Goal: Register for event/course: Sign up to attend an event or enroll in a course

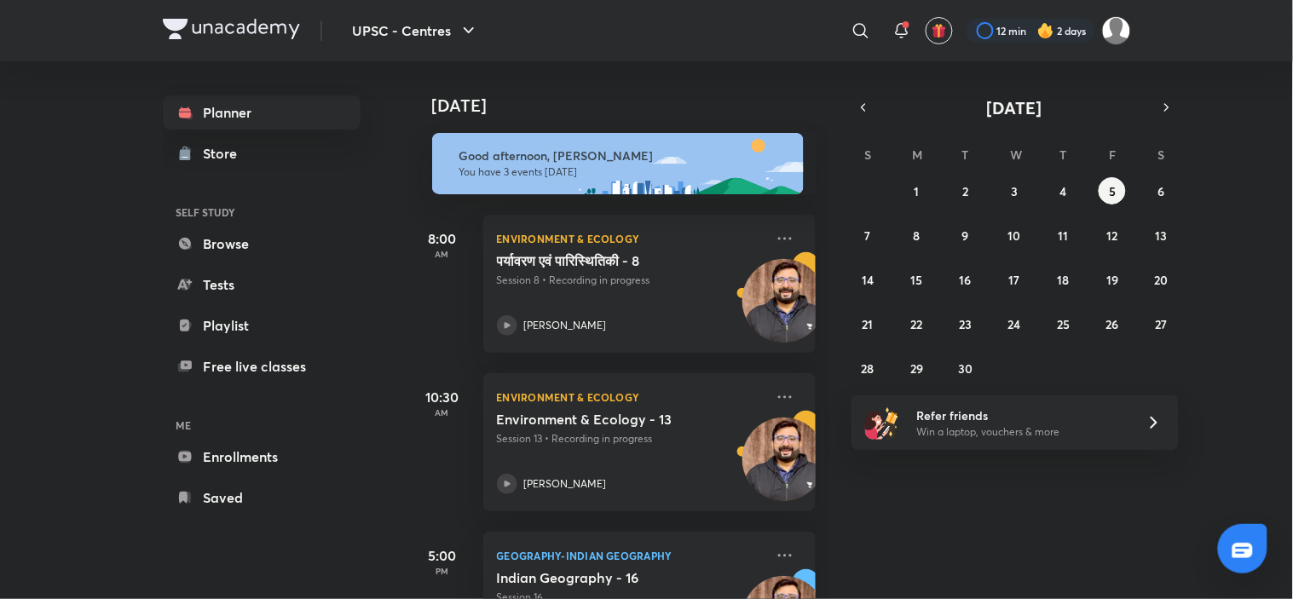
scroll to position [98, 0]
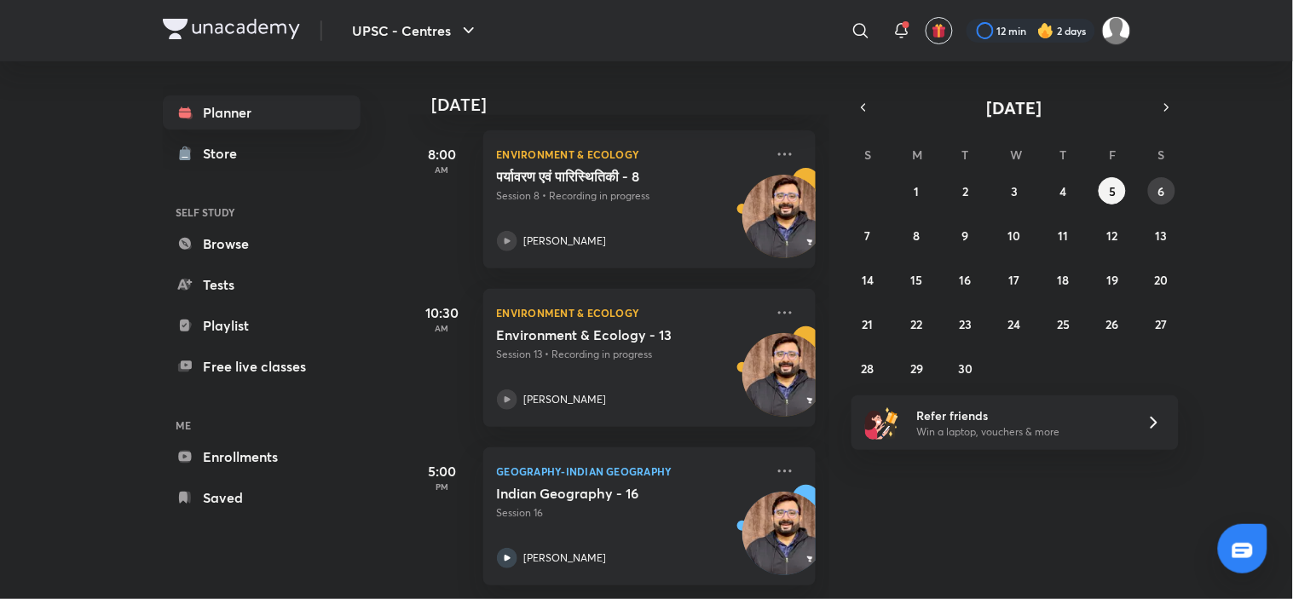
click at [1162, 189] on abbr "6" at bounding box center [1161, 191] width 7 height 16
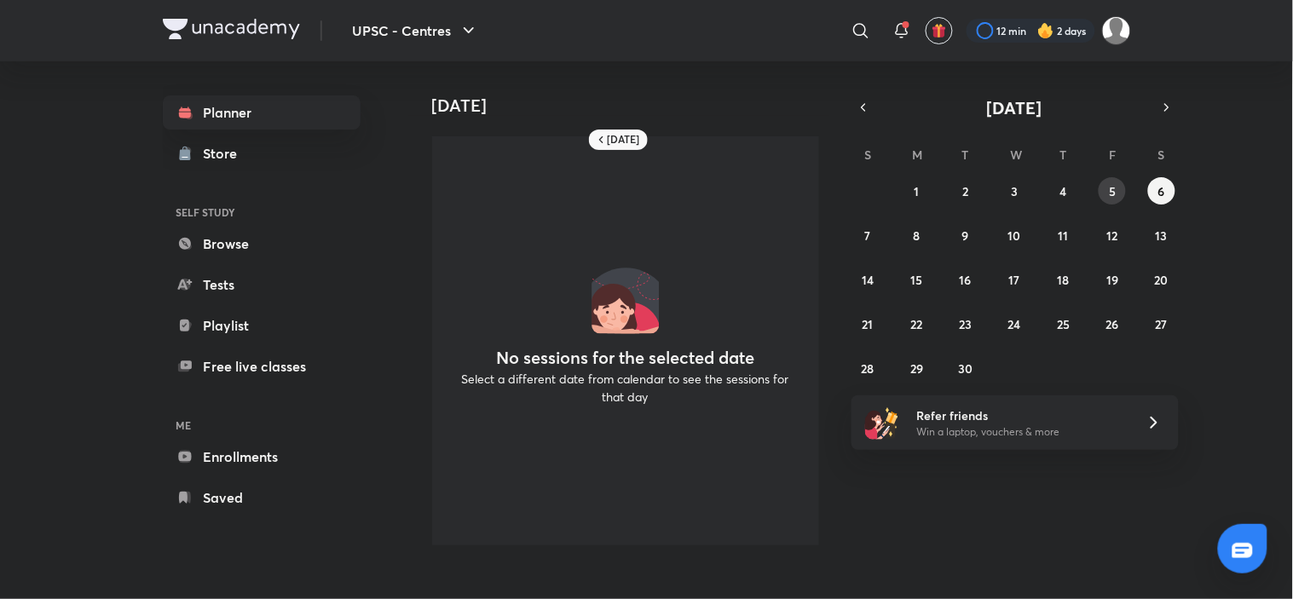
click at [1105, 179] on button "5" at bounding box center [1112, 190] width 27 height 27
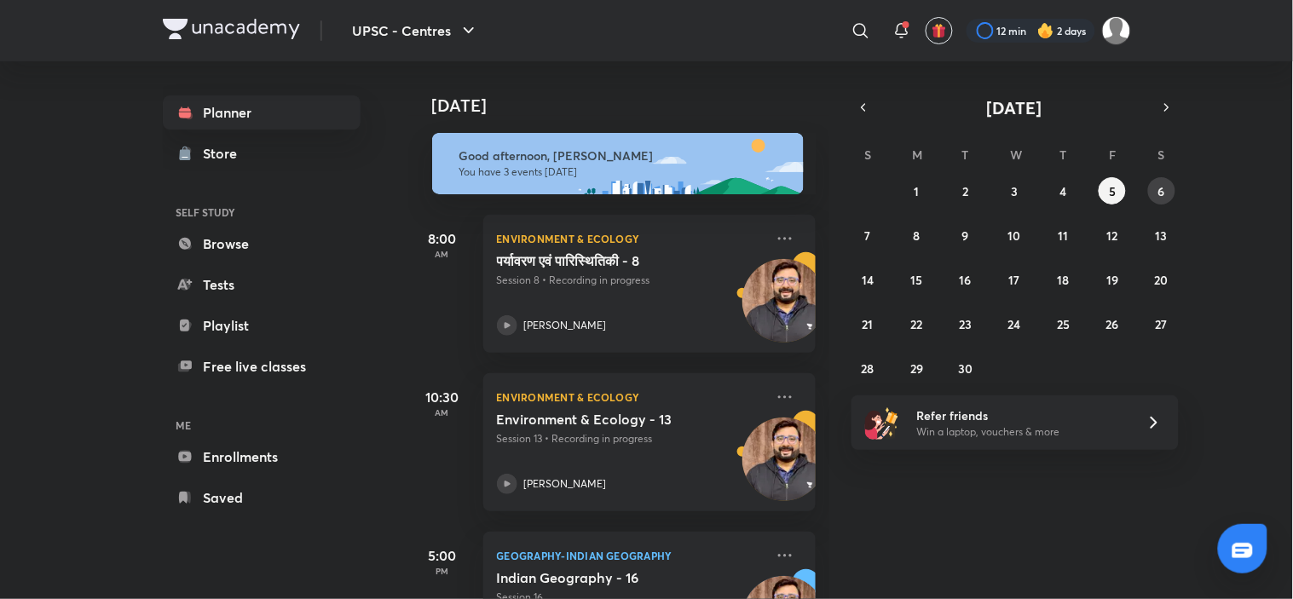
click at [1163, 188] on abbr "6" at bounding box center [1161, 191] width 7 height 16
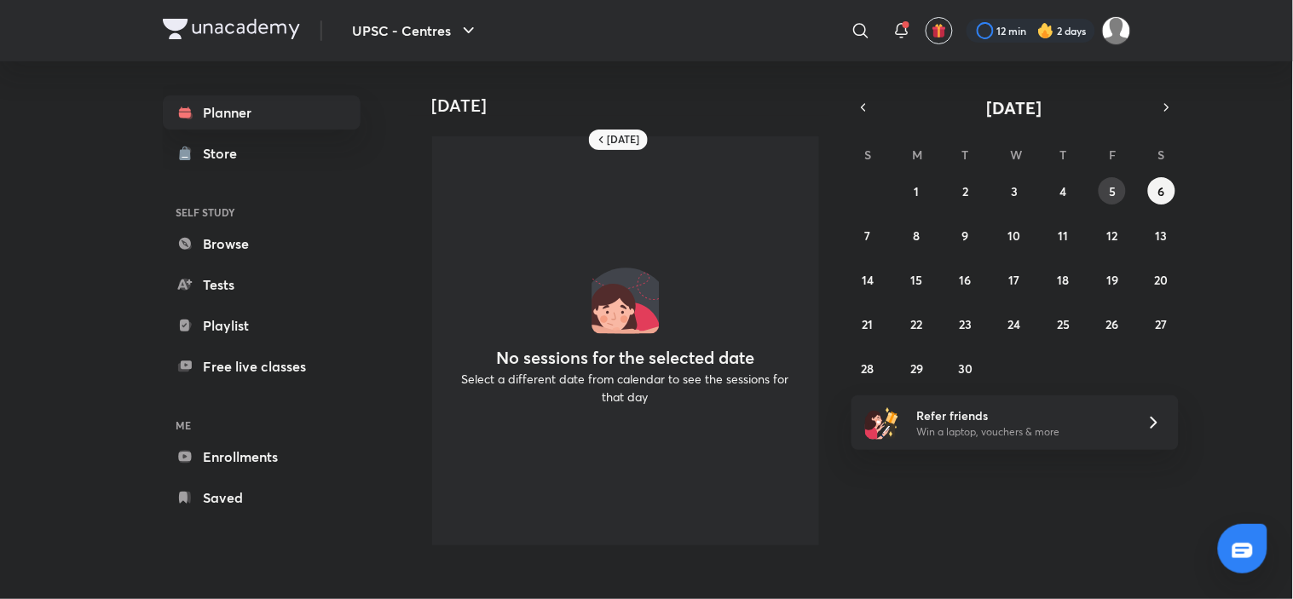
click at [1105, 185] on button "5" at bounding box center [1112, 190] width 27 height 27
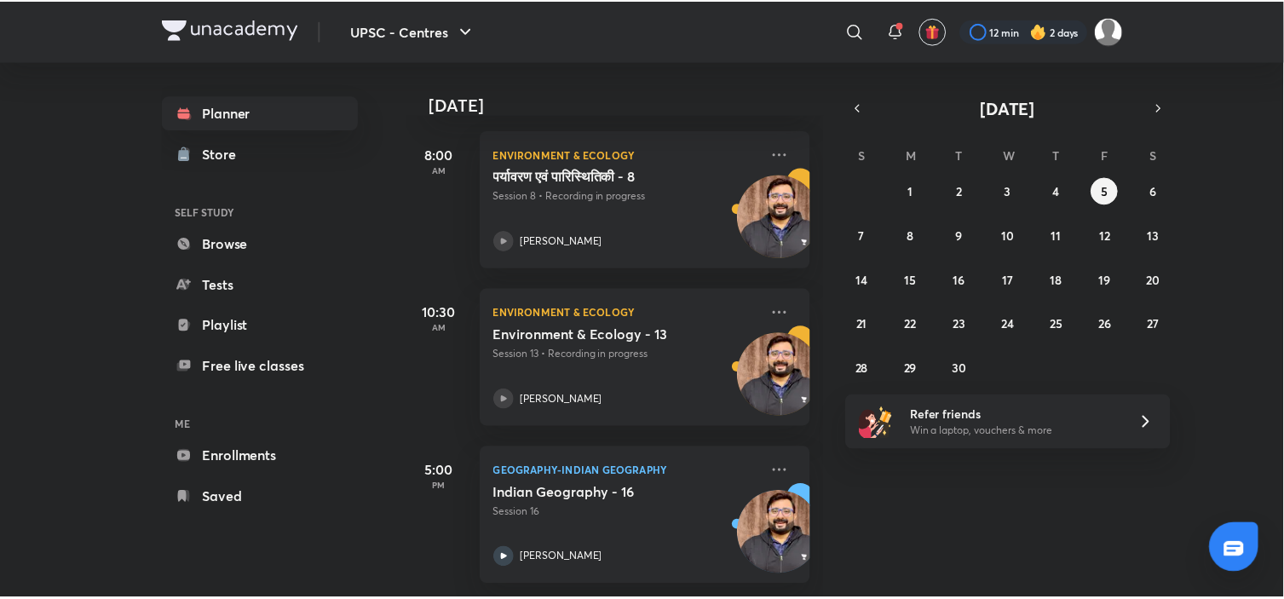
scroll to position [0, 0]
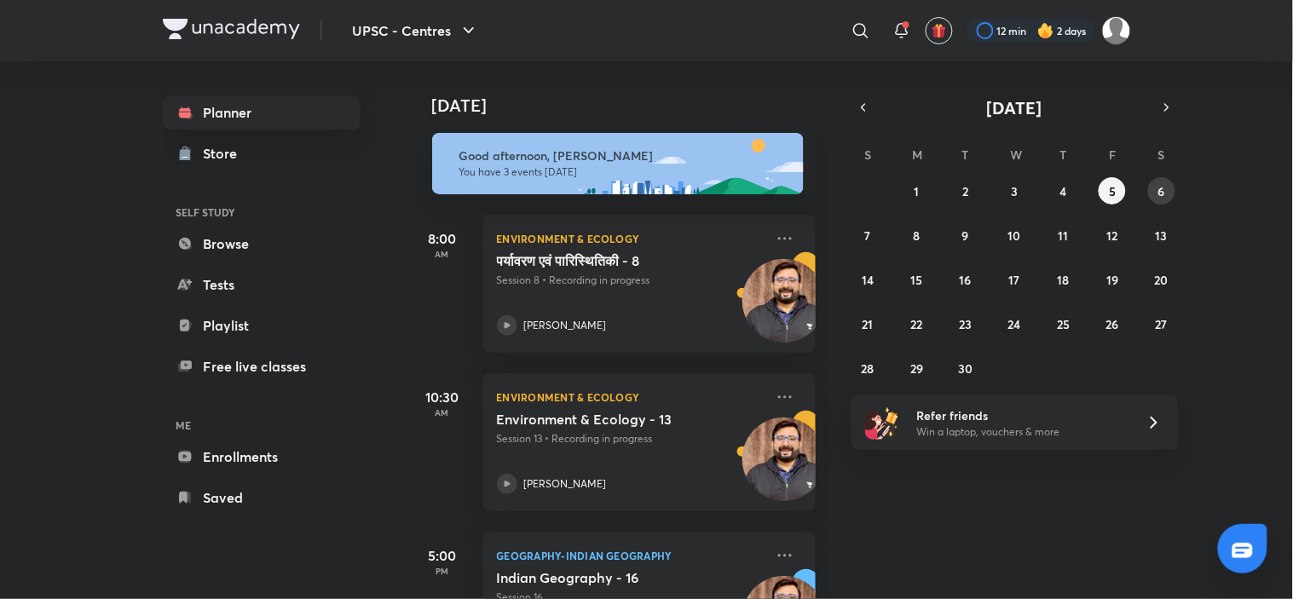
click at [1154, 188] on button "6" at bounding box center [1161, 190] width 27 height 27
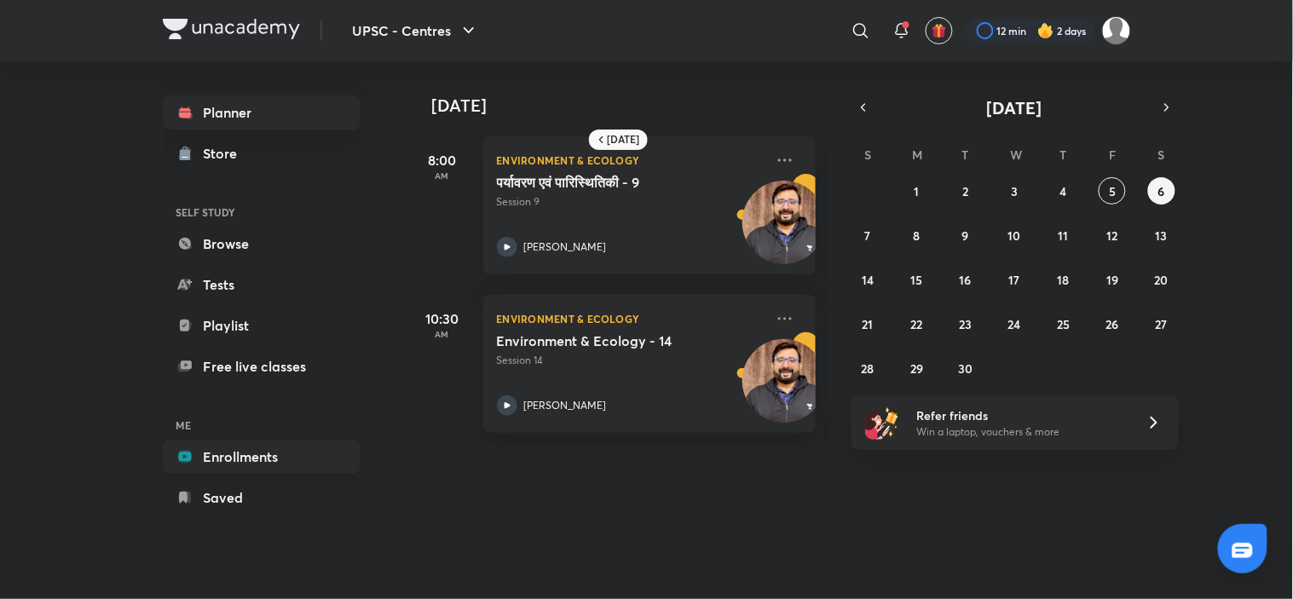
click at [274, 454] on link "Enrollments" at bounding box center [262, 457] width 198 height 34
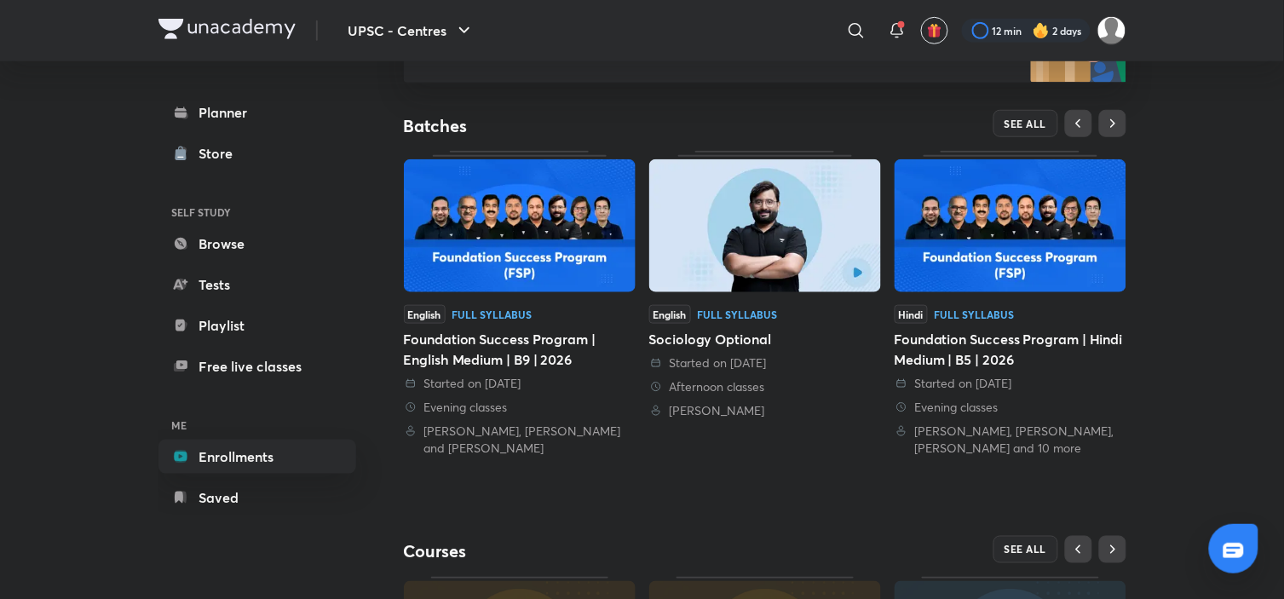
scroll to position [302, 0]
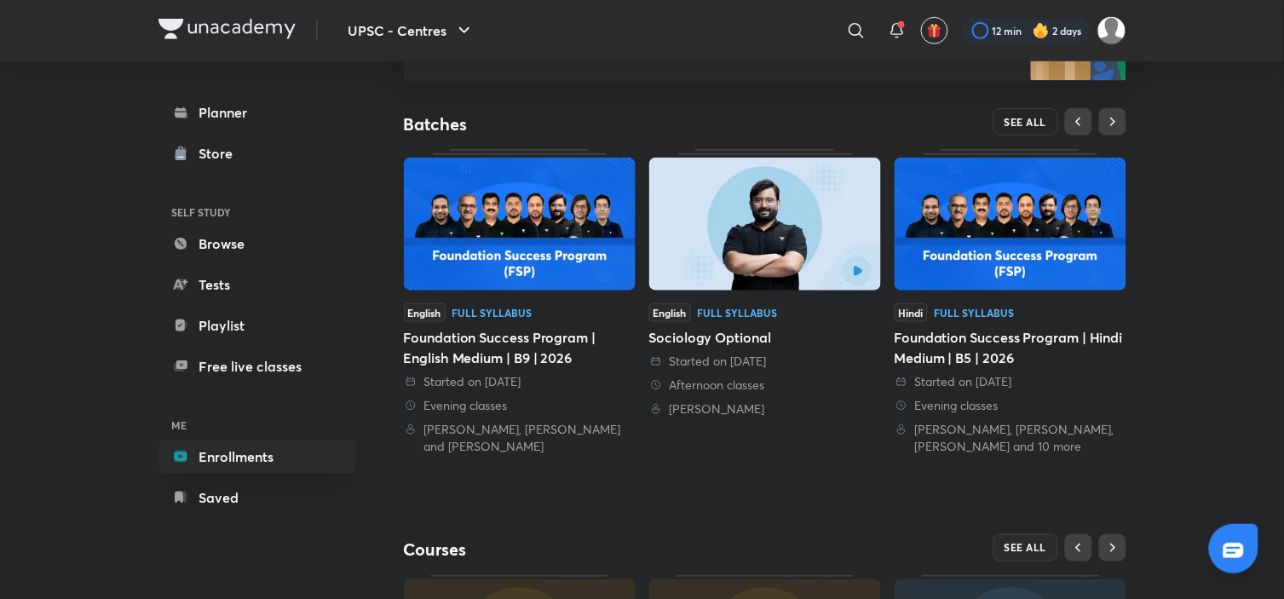
click at [1033, 124] on span "SEE ALL" at bounding box center [1026, 122] width 43 height 12
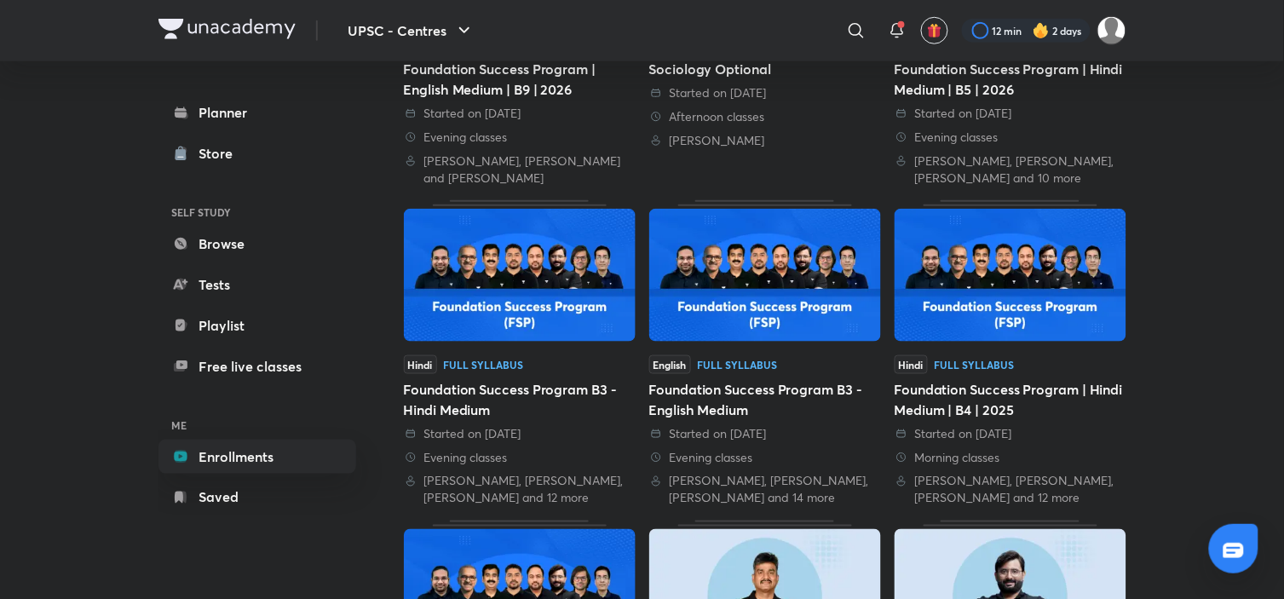
scroll to position [358, 0]
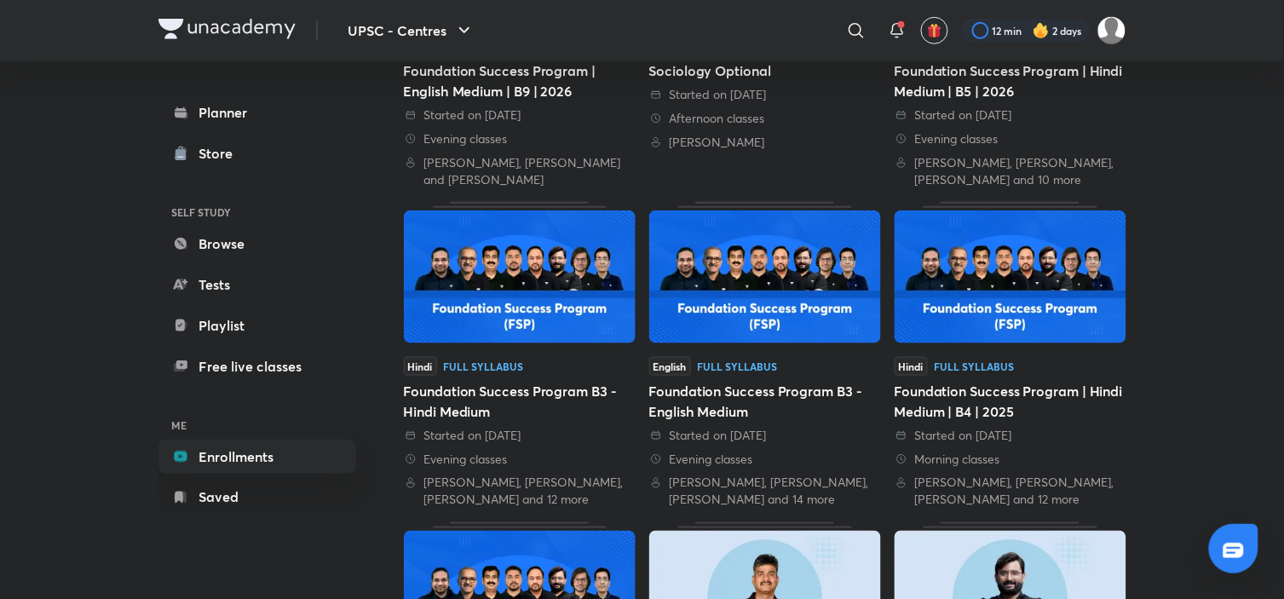
click at [998, 316] on img at bounding box center [1011, 277] width 232 height 133
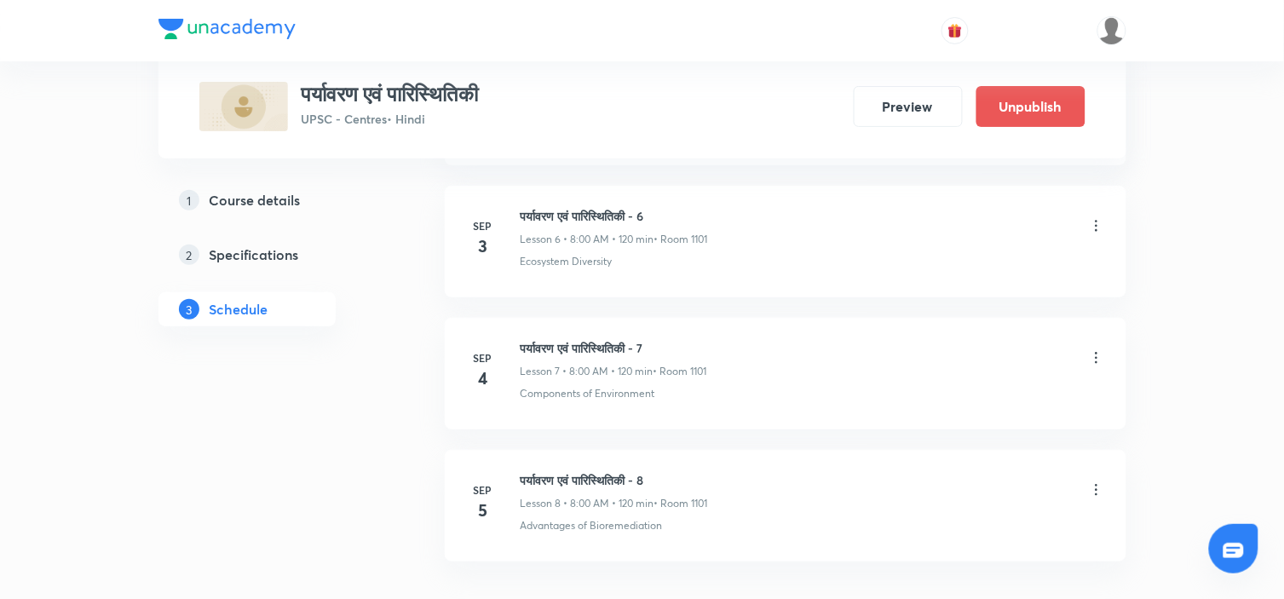
scroll to position [1826, 0]
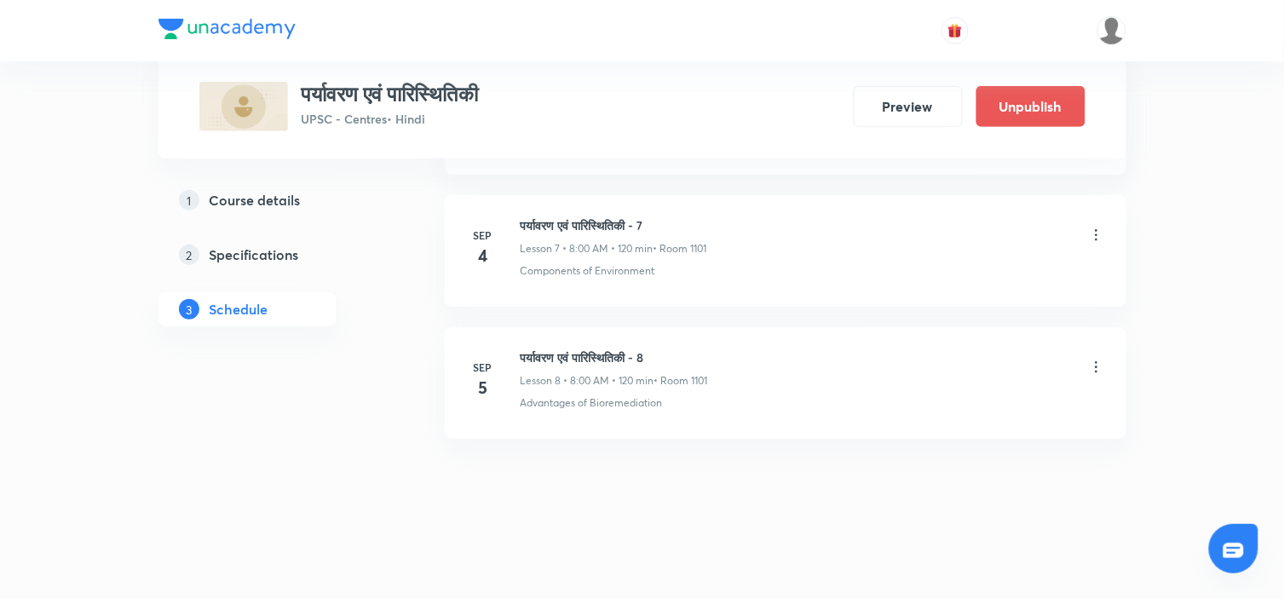
click at [565, 354] on h6 "पर्यावरण एवं पारिस्थितिकी - 8" at bounding box center [615, 358] width 188 height 18
copy h6 "पर्यावरण एवं पारिस्थितिकी - 8"
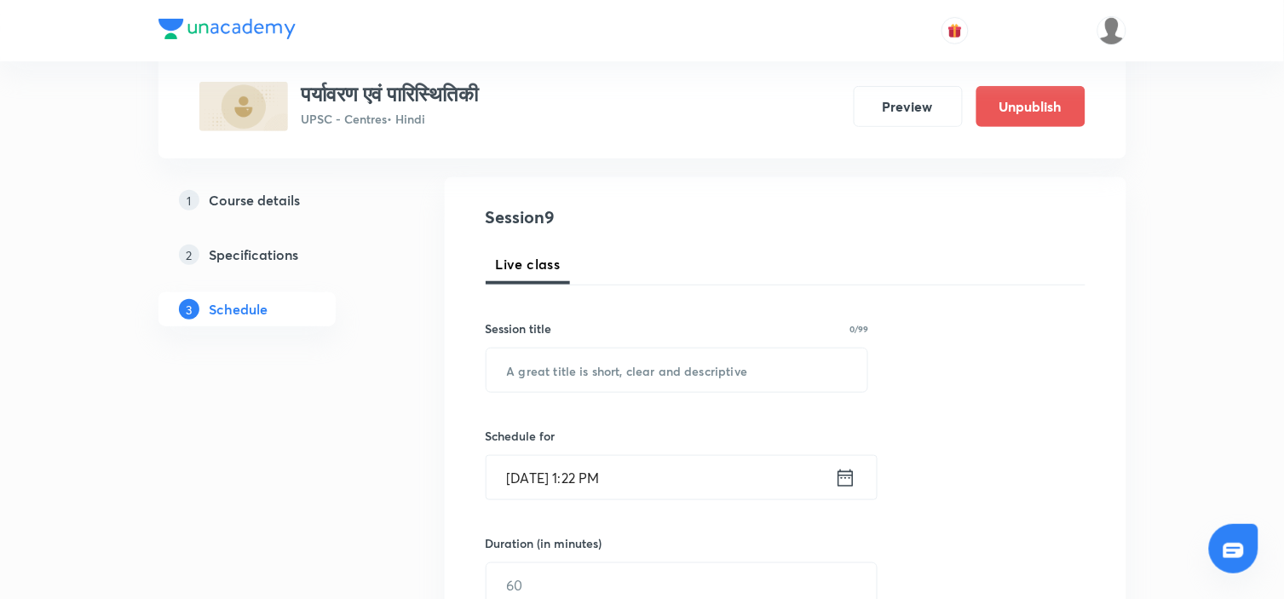
scroll to position [164, 0]
click at [572, 354] on input "text" at bounding box center [678, 369] width 382 height 43
paste input "पर्यावरण एवं पारिस्थितिकी - 8"
type input "पर्यावरण एवं पारिस्थितिकी - 9"
click at [989, 341] on div "Session 9 Live class Session title 29/99 पर्यावरण एवं पारिस्थितिकी - 9 ​ Schedu…" at bounding box center [786, 604] width 600 height 800
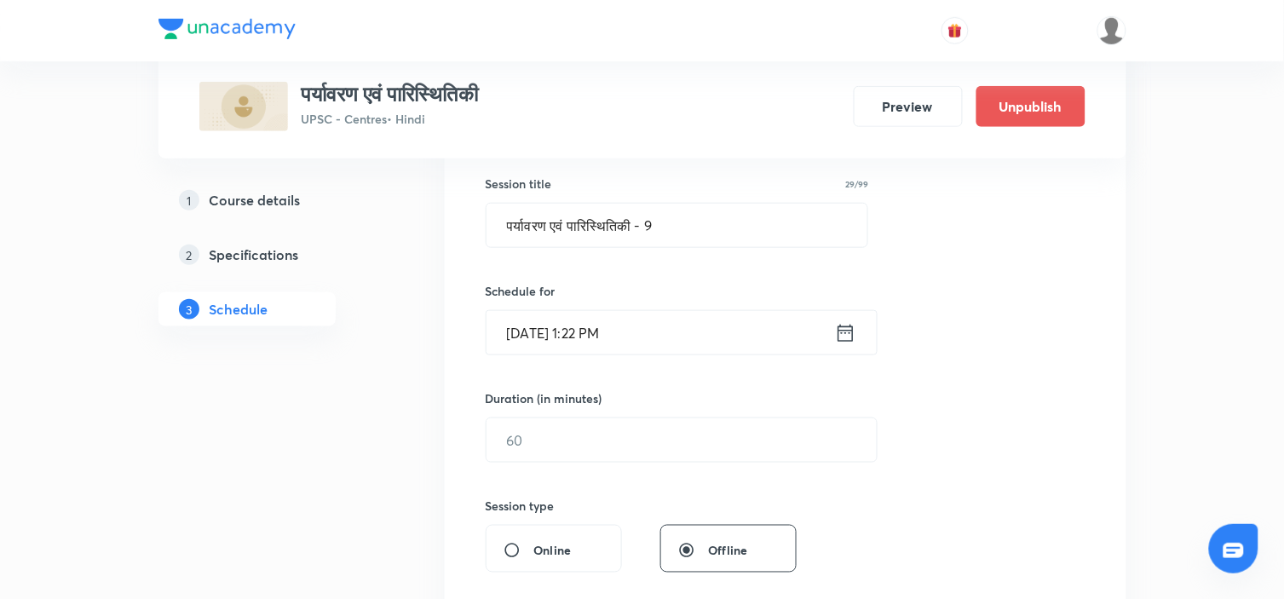
scroll to position [310, 0]
click at [848, 329] on icon at bounding box center [845, 332] width 21 height 24
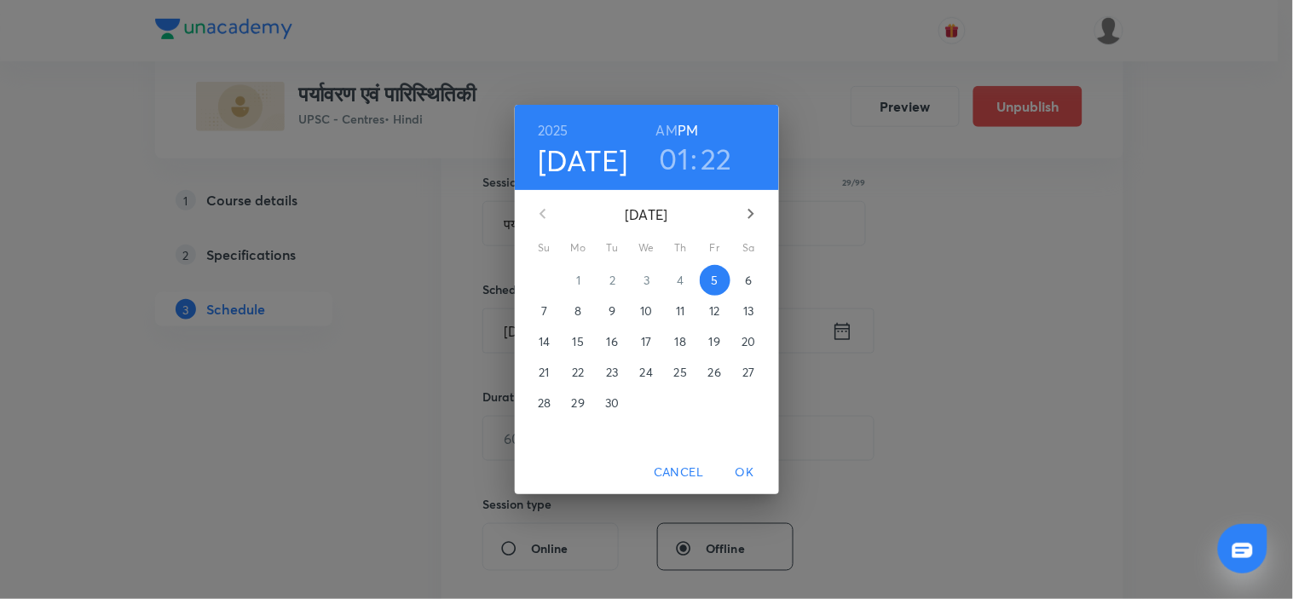
click at [746, 274] on p "6" at bounding box center [748, 280] width 7 height 17
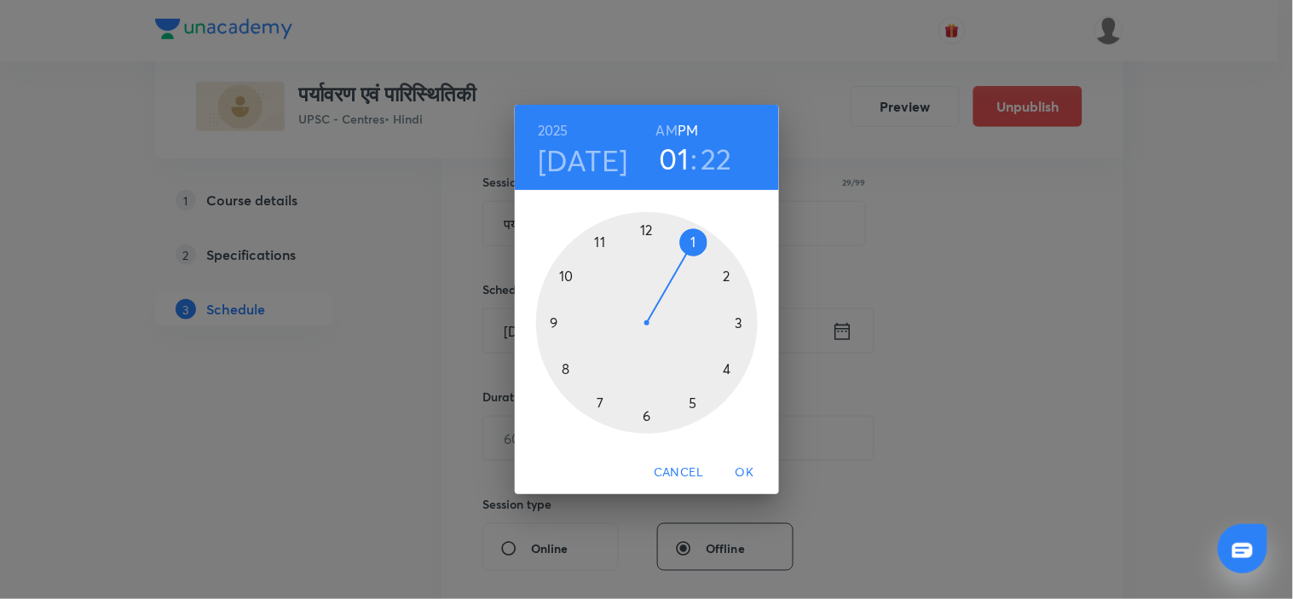
click at [666, 124] on h6 "AM" at bounding box center [666, 130] width 21 height 24
click at [566, 369] on div at bounding box center [647, 323] width 222 height 222
click at [643, 228] on div at bounding box center [647, 323] width 222 height 222
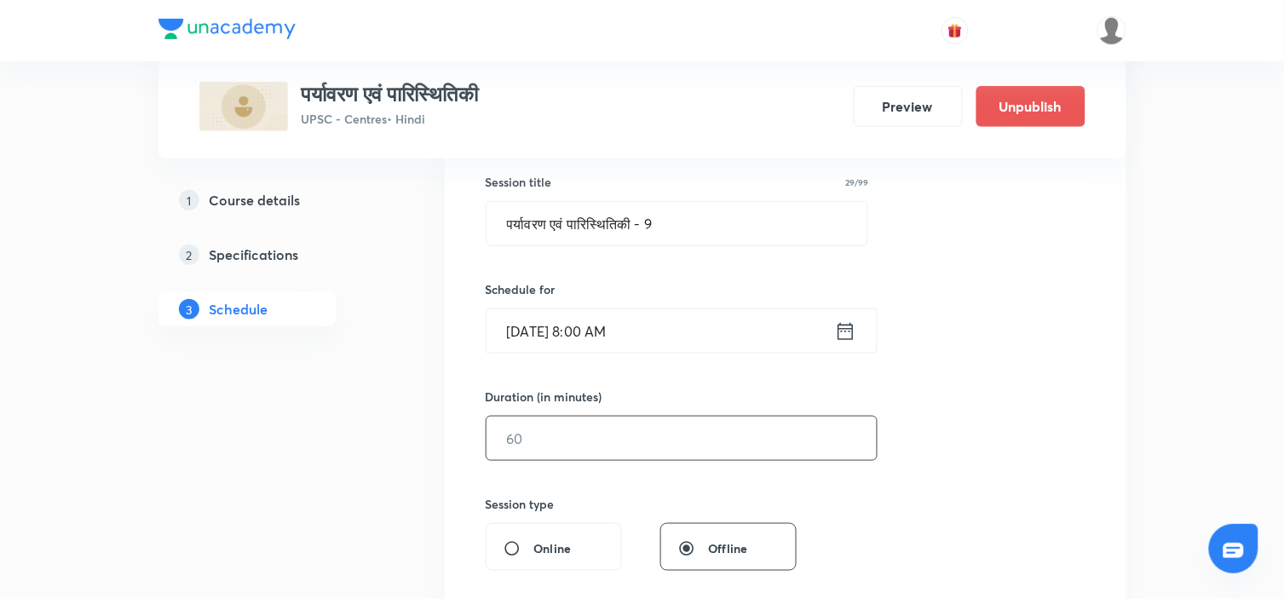
click at [658, 444] on input "text" at bounding box center [682, 438] width 390 height 43
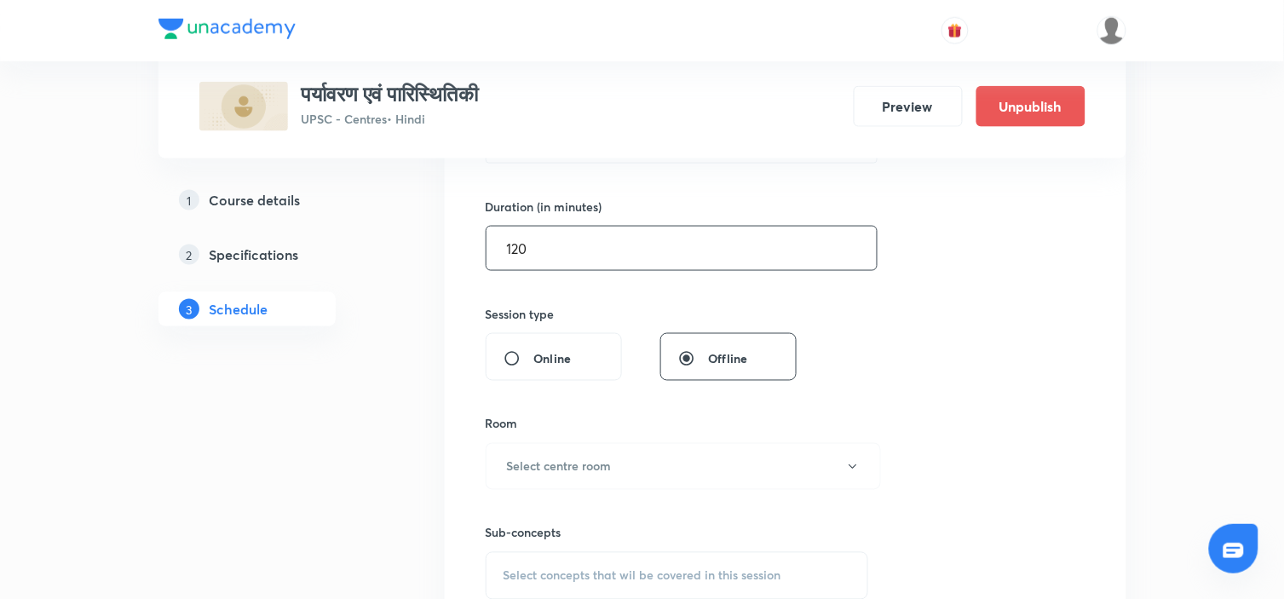
scroll to position [511, 0]
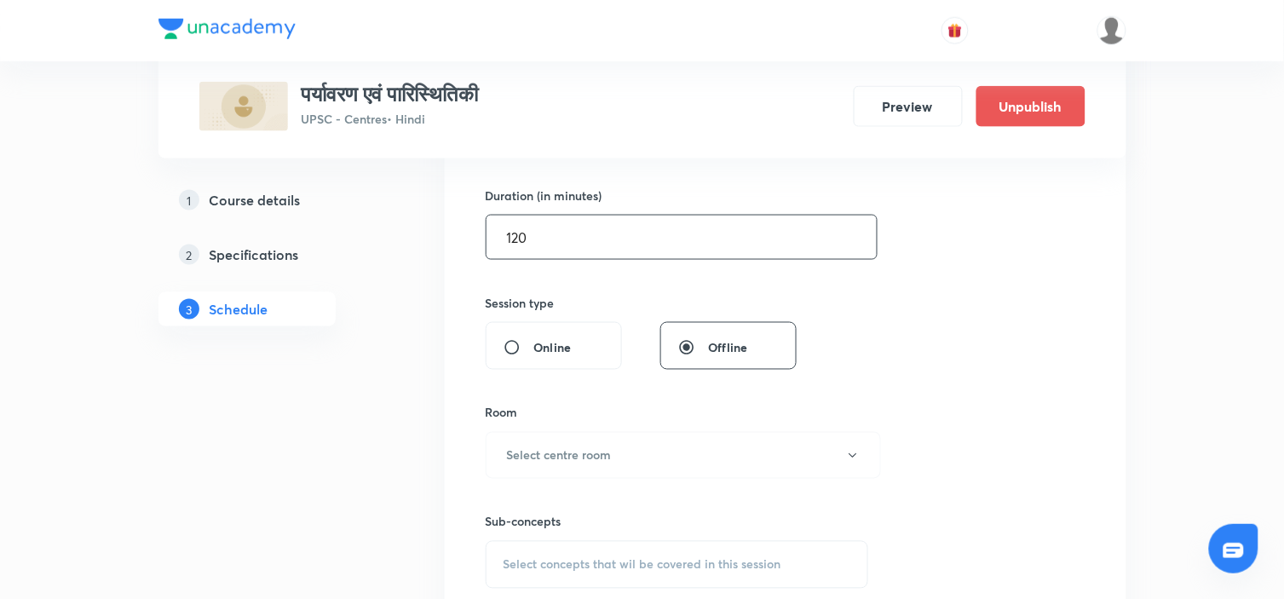
type input "120"
click at [953, 307] on div "Session 9 Live class Session title 29/99 पर्यावरण एवं पारिस्थितिकी - 9 ​ Schedu…" at bounding box center [786, 257] width 600 height 800
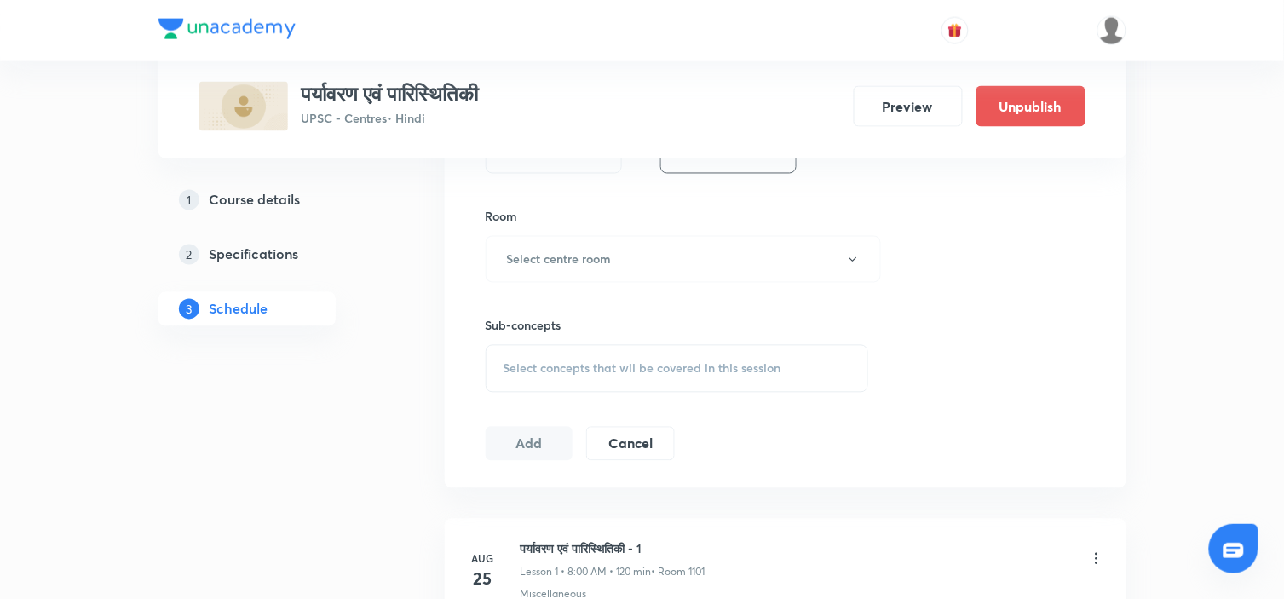
scroll to position [712, 0]
click at [741, 228] on div "Room Select centre room" at bounding box center [678, 241] width 384 height 75
click at [725, 239] on button "Select centre room" at bounding box center [683, 255] width 395 height 47
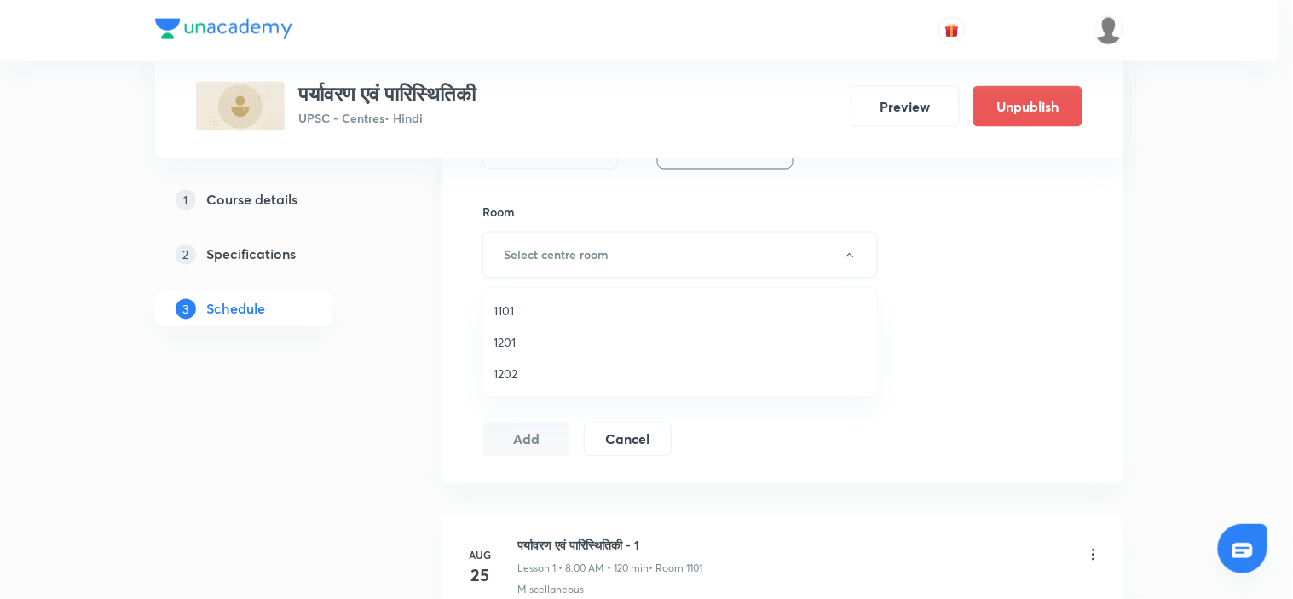
click at [510, 302] on span "1101" at bounding box center [679, 311] width 373 height 18
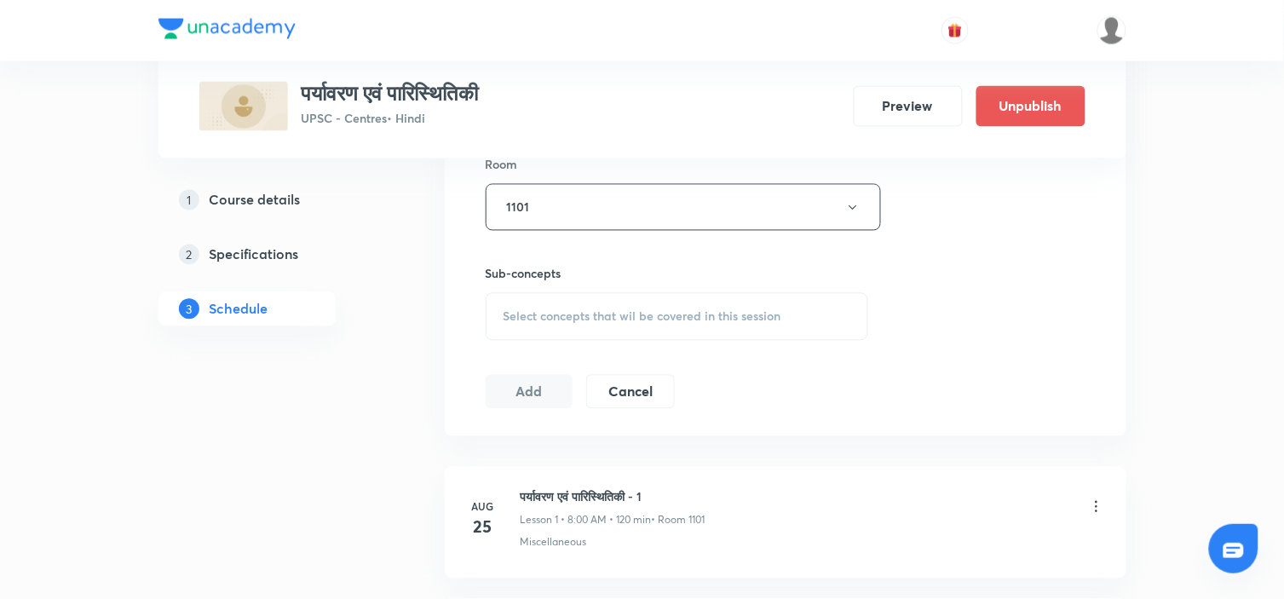
scroll to position [760, 0]
click at [695, 303] on div "Select concepts that wil be covered in this session" at bounding box center [678, 316] width 384 height 48
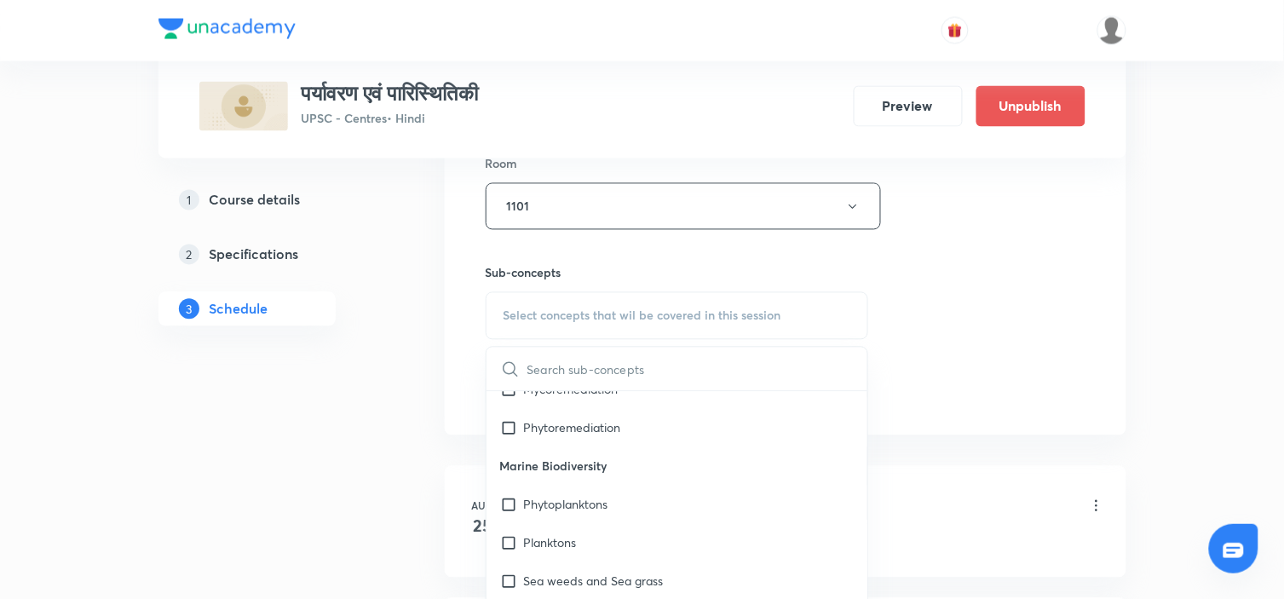
scroll to position [1174, 0]
click at [659, 510] on div "Planktons" at bounding box center [678, 541] width 382 height 38
checkbox input "true"
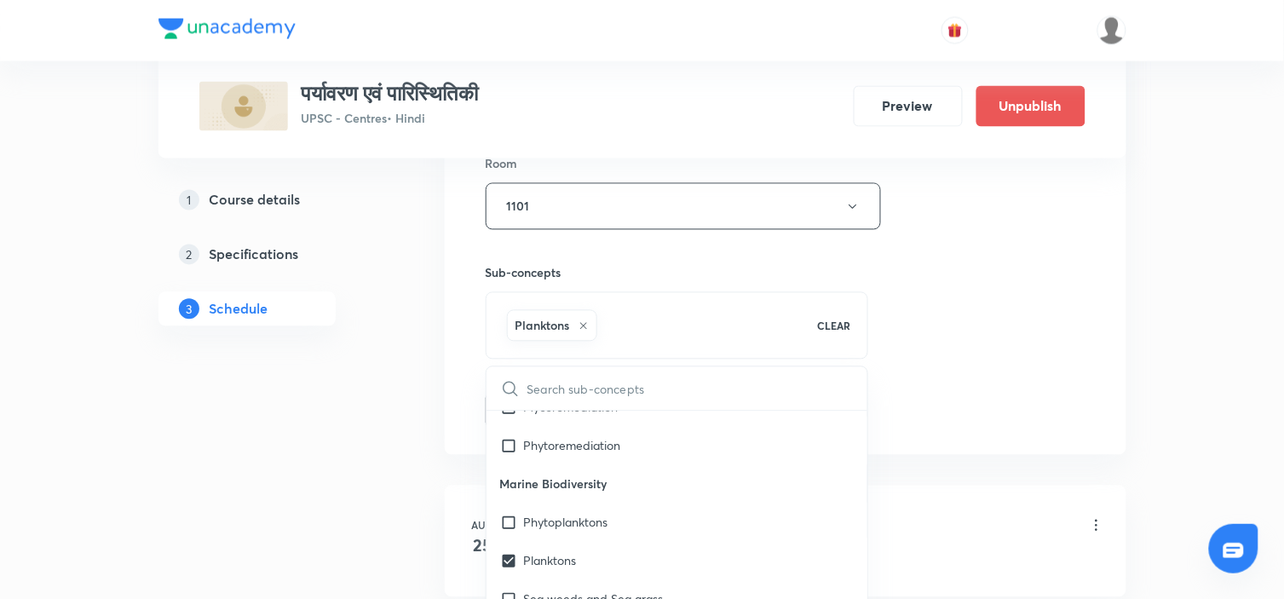
click at [981, 364] on div "Session 9 Live class Session title 29/99 पर्यावरण एवं पारिस्थितिकी - 9 ​ Schedu…" at bounding box center [786, 18] width 600 height 820
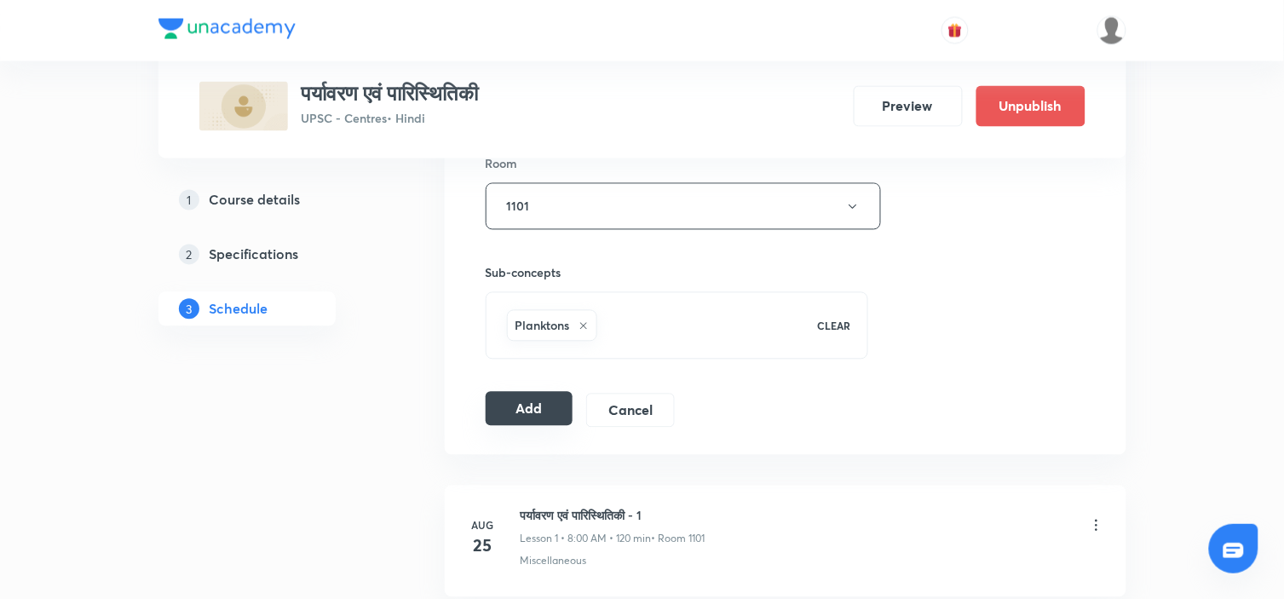
click at [527, 409] on button "Add" at bounding box center [530, 409] width 88 height 34
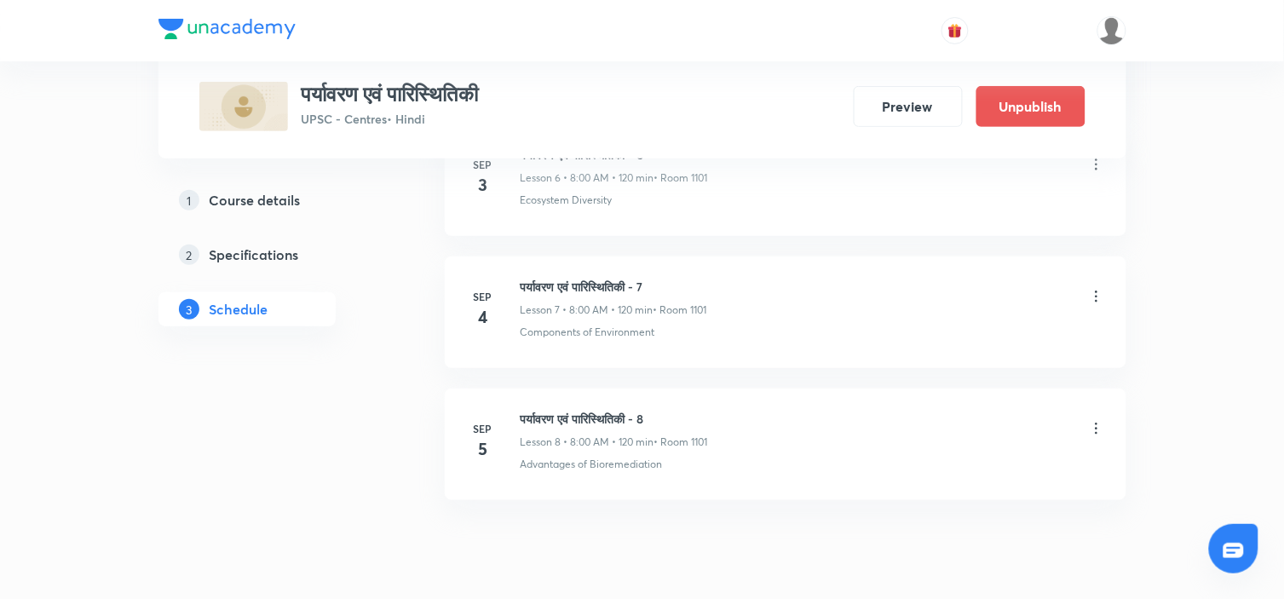
scroll to position [1845, 0]
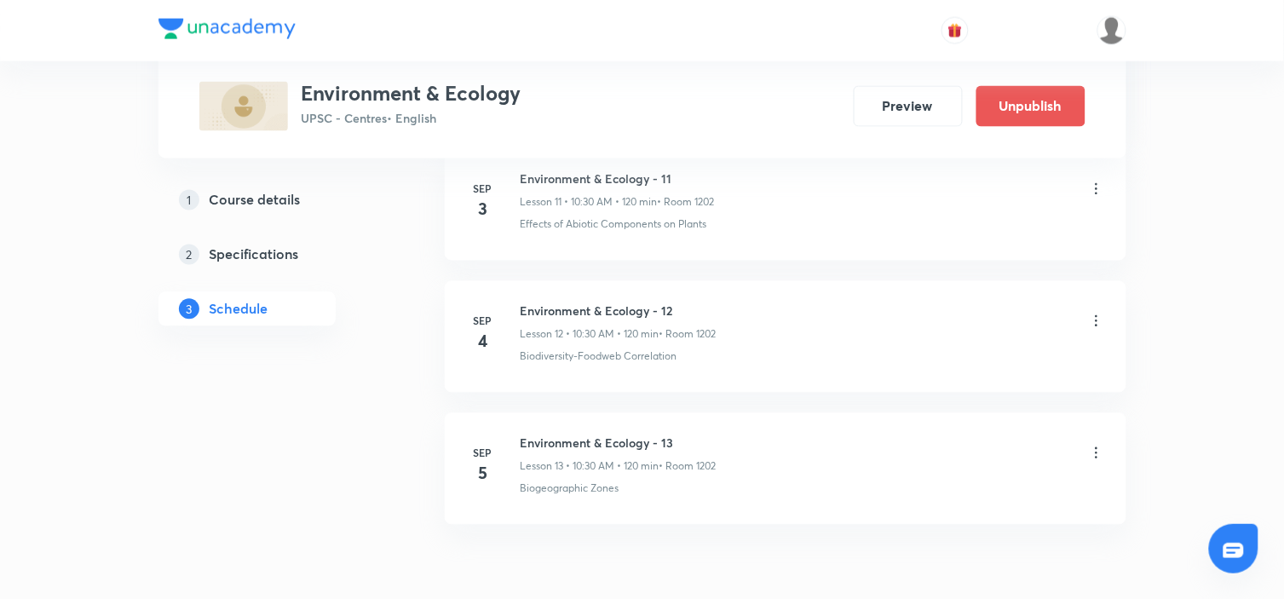
scroll to position [2486, 0]
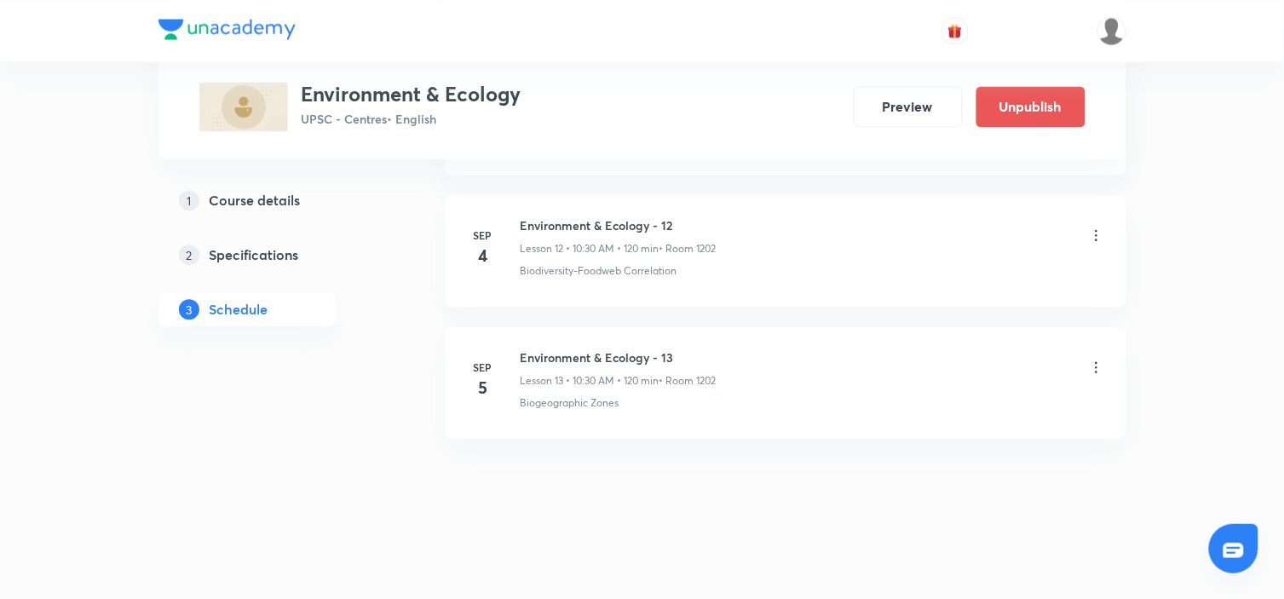
click at [586, 355] on h6 "Environment & Ecology - 13" at bounding box center [619, 358] width 196 height 18
copy h6 "Environment & Ecology - 13"
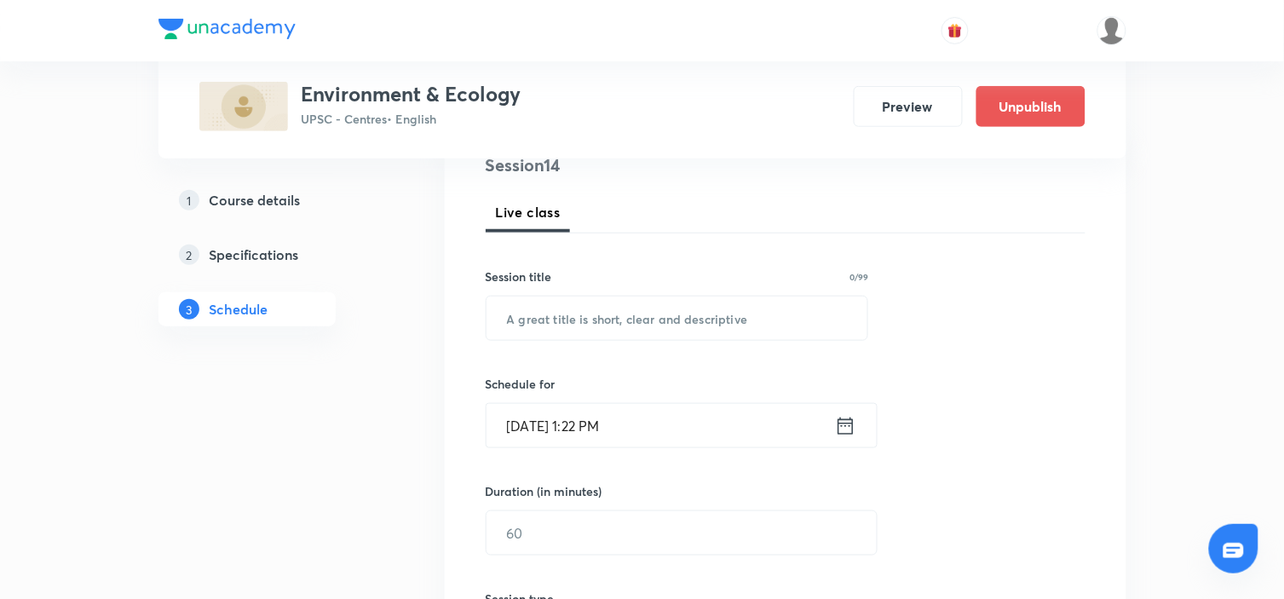
scroll to position [216, 0]
click at [580, 318] on input "text" at bounding box center [678, 317] width 382 height 43
paste input "Environment & Ecology - 13"
type input "Environment & Ecology - 14"
click at [1021, 324] on div "Session 14 Live class Session title 26/99 Environment & Ecology - 14 ​ Schedule…" at bounding box center [786, 552] width 600 height 800
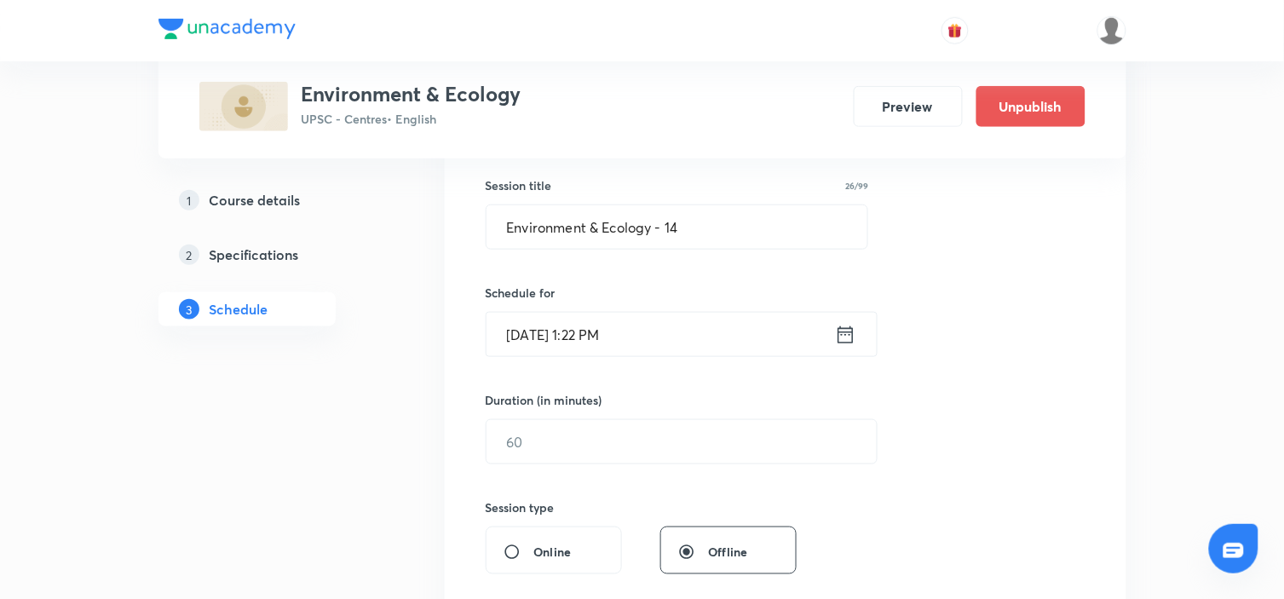
scroll to position [308, 0]
click at [848, 324] on icon at bounding box center [845, 334] width 21 height 24
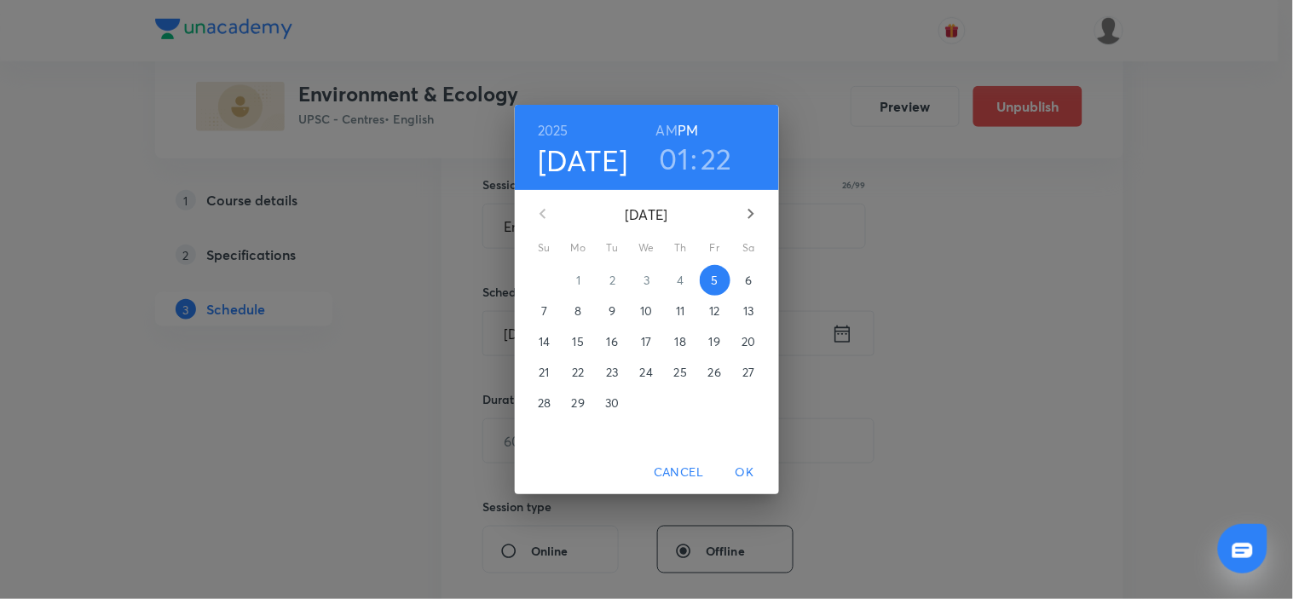
click at [755, 278] on span "6" at bounding box center [749, 280] width 31 height 17
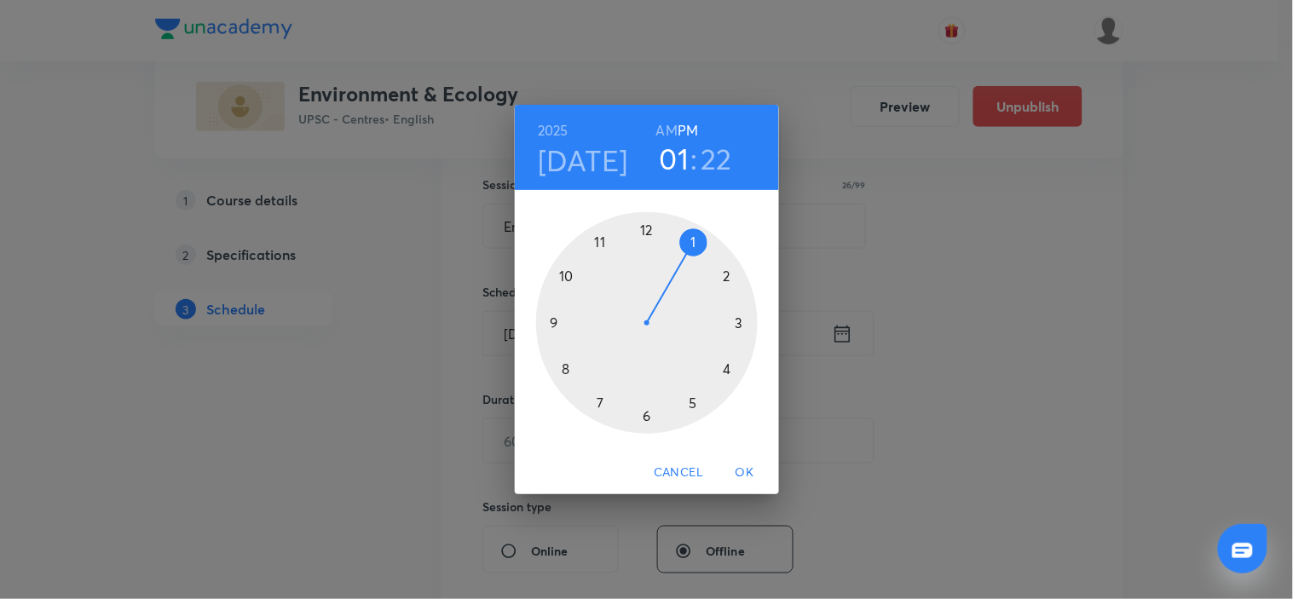
click at [666, 133] on h6 "AM" at bounding box center [666, 130] width 21 height 24
click at [573, 283] on div at bounding box center [647, 323] width 222 height 222
click at [646, 418] on div at bounding box center [647, 323] width 222 height 222
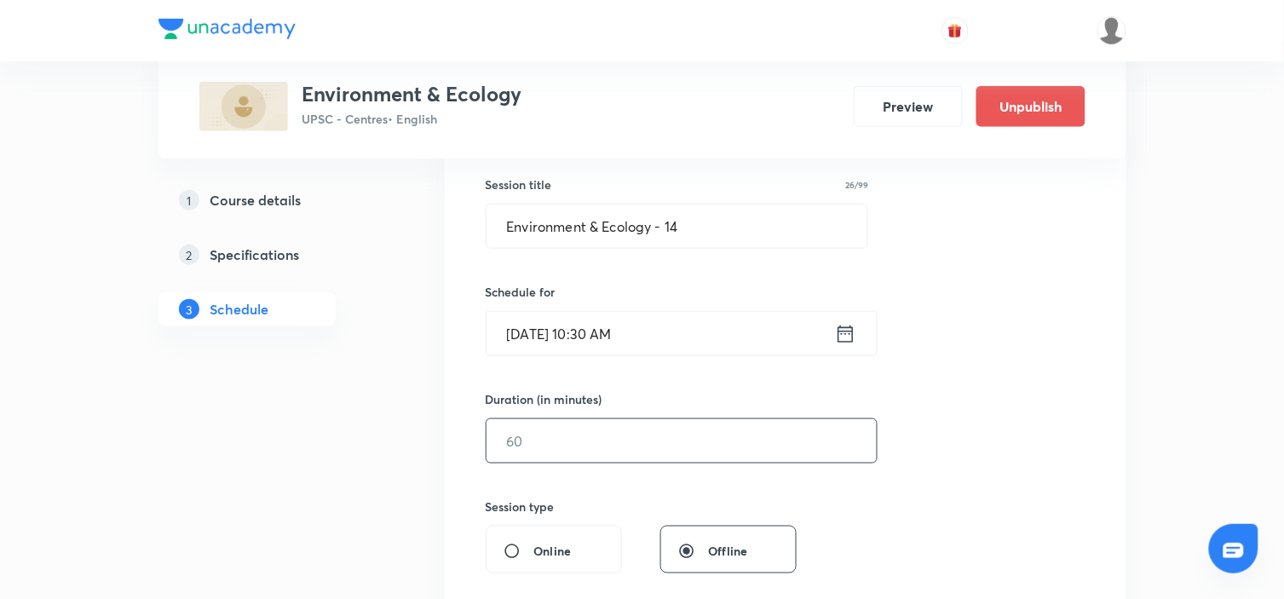
click at [643, 435] on input "text" at bounding box center [682, 440] width 390 height 43
type input "120"
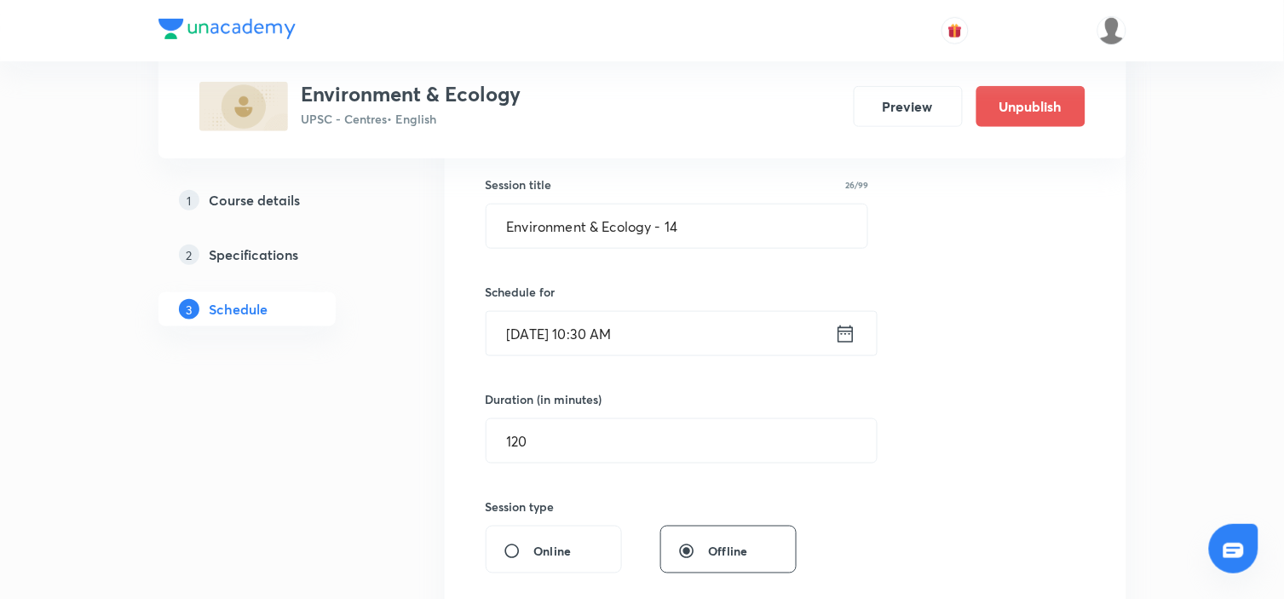
click at [948, 393] on div "Session 14 Live class Session title 26/99 Environment & Ecology - 14 ​ Schedule…" at bounding box center [786, 461] width 600 height 800
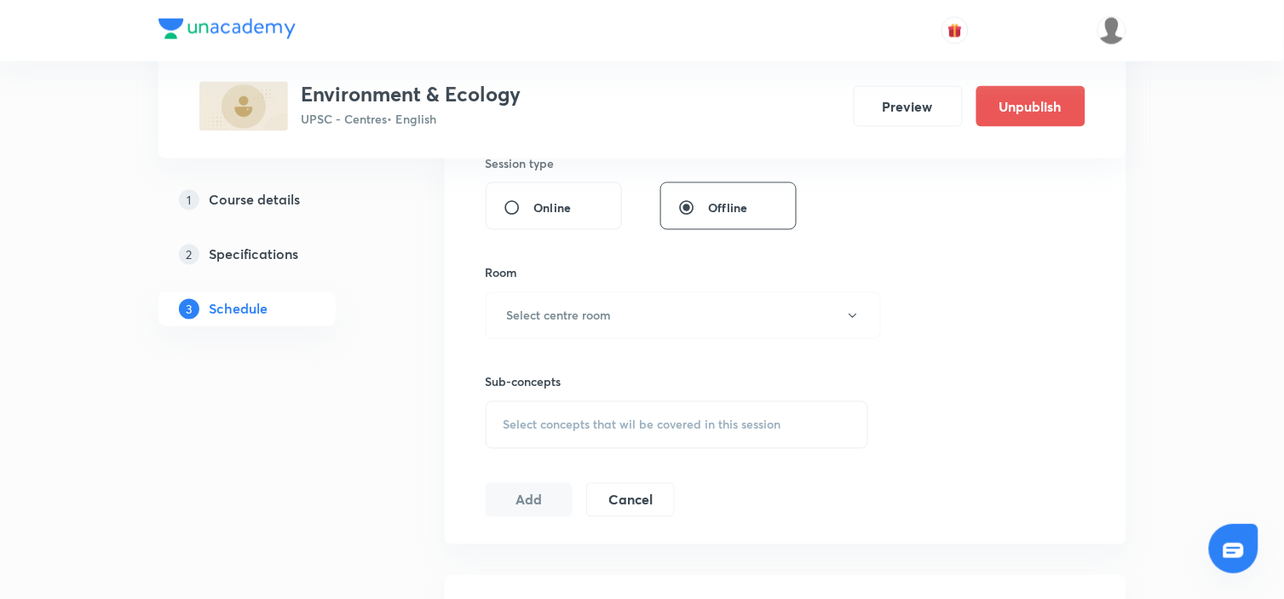
scroll to position [653, 0]
click at [787, 304] on button "Select centre room" at bounding box center [683, 314] width 395 height 47
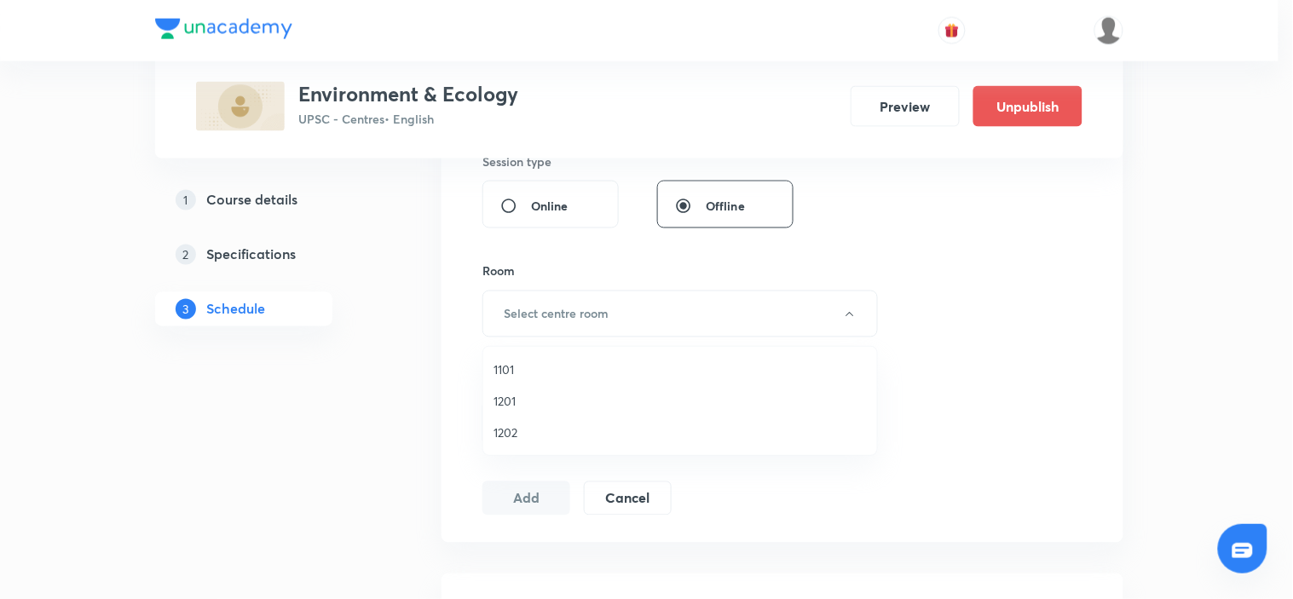
click at [511, 432] on span "1202" at bounding box center [679, 433] width 373 height 18
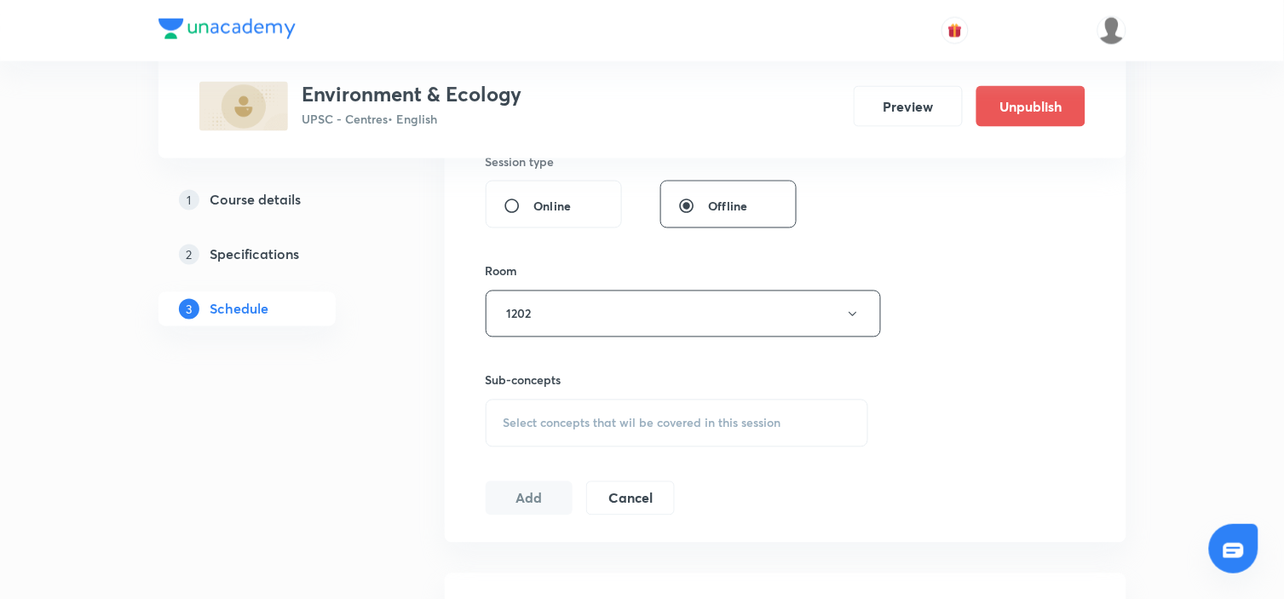
click at [624, 409] on div "Select concepts that wil be covered in this session" at bounding box center [678, 424] width 384 height 48
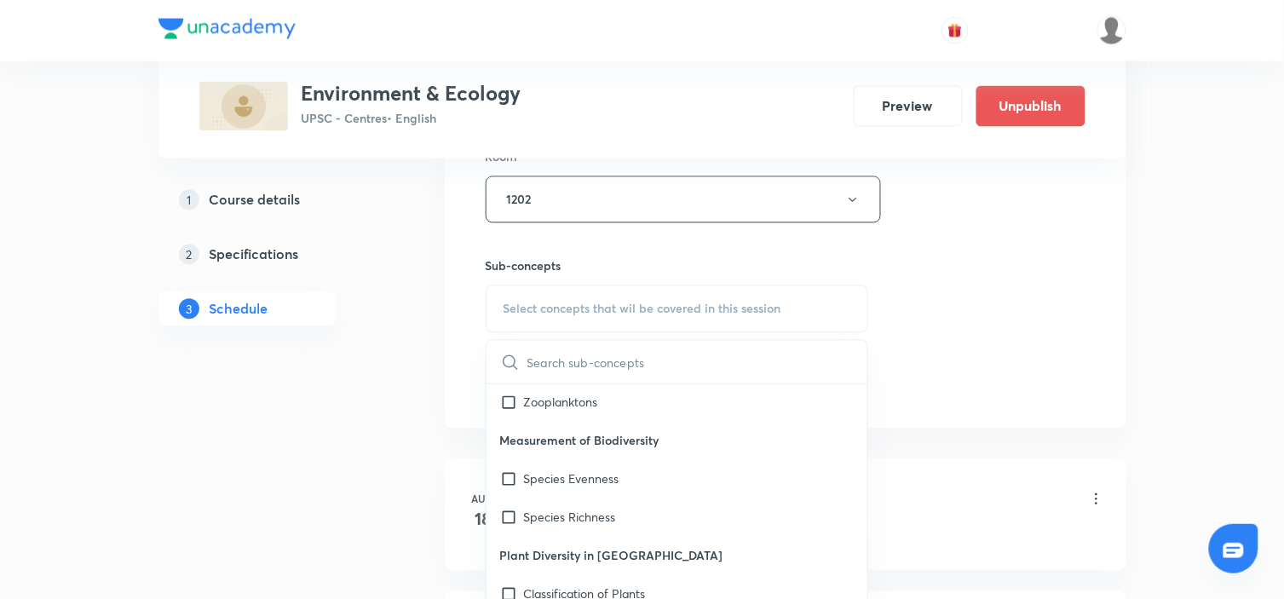
scroll to position [1402, 0]
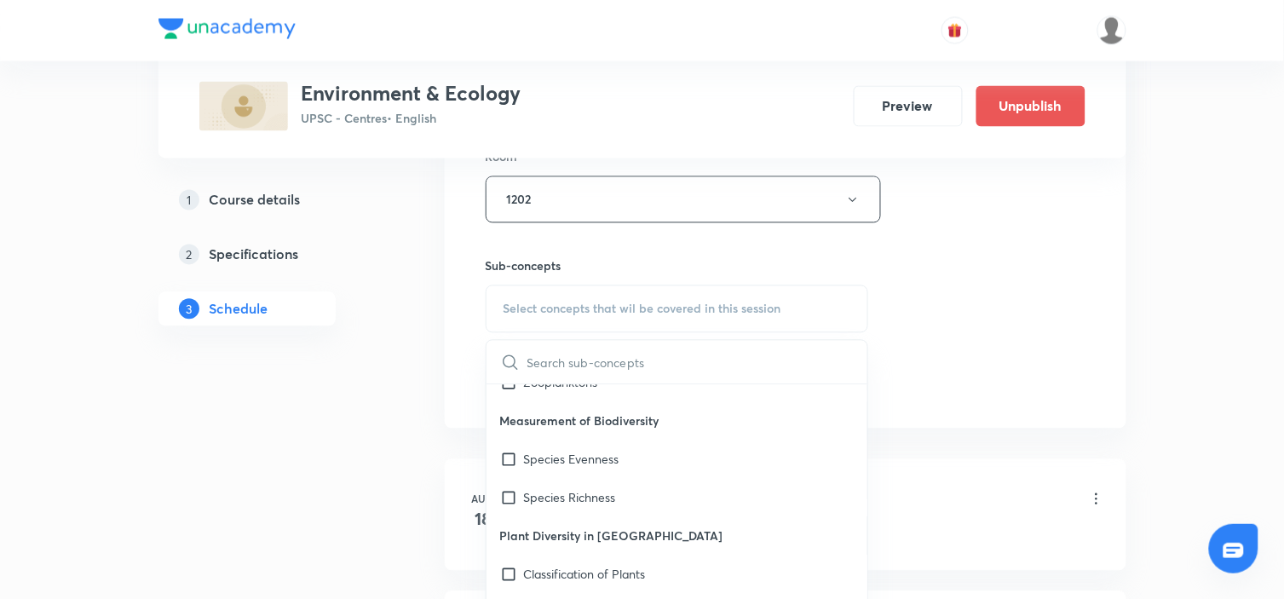
click at [677, 484] on div "Species Richness" at bounding box center [678, 498] width 382 height 38
checkbox input "true"
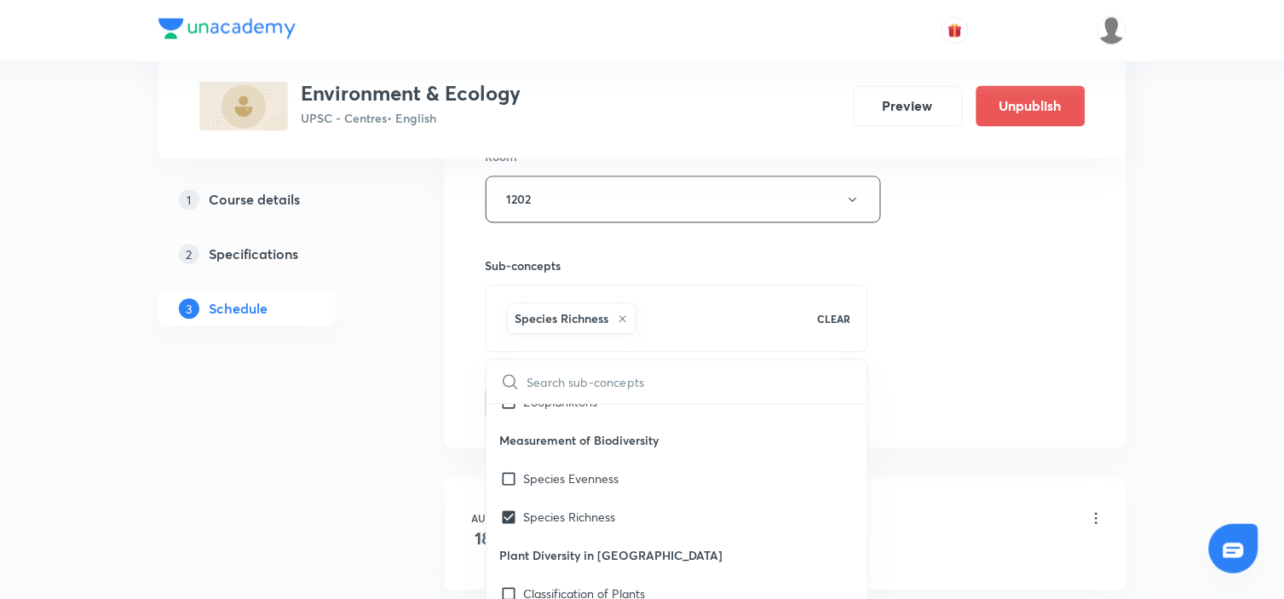
click at [920, 349] on div "Session 14 Live class Session title 26/99 Environment & Ecology - 14 ​ Schedule…" at bounding box center [786, 11] width 600 height 820
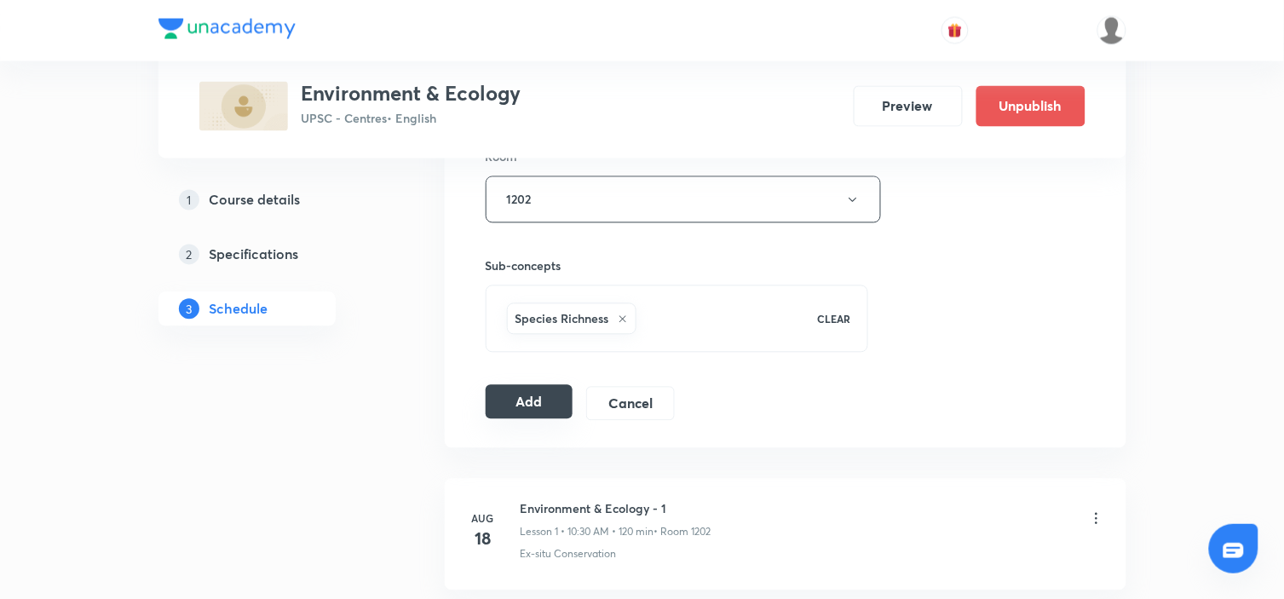
click at [525, 399] on button "Add" at bounding box center [530, 402] width 88 height 34
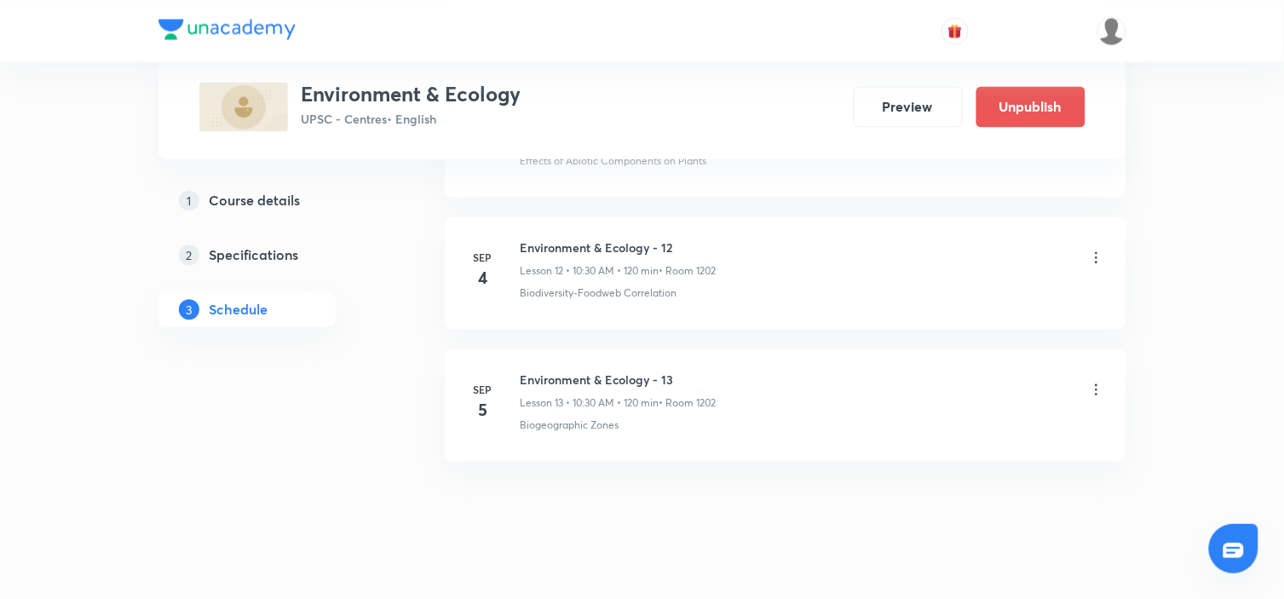
scroll to position [2507, 0]
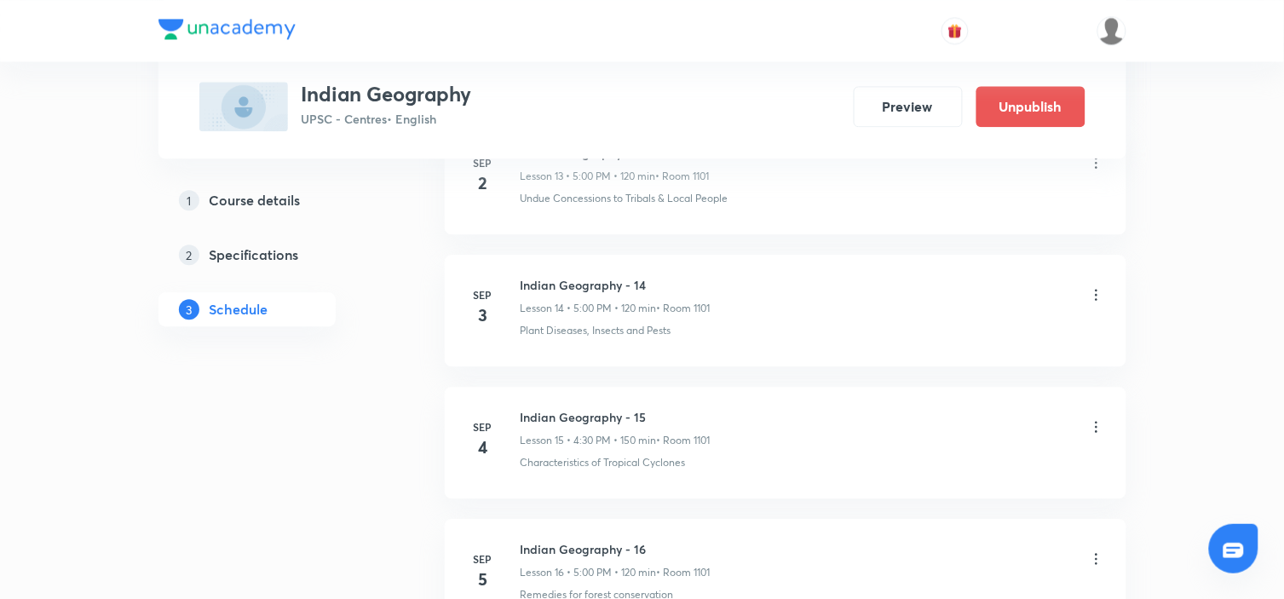
scroll to position [2883, 0]
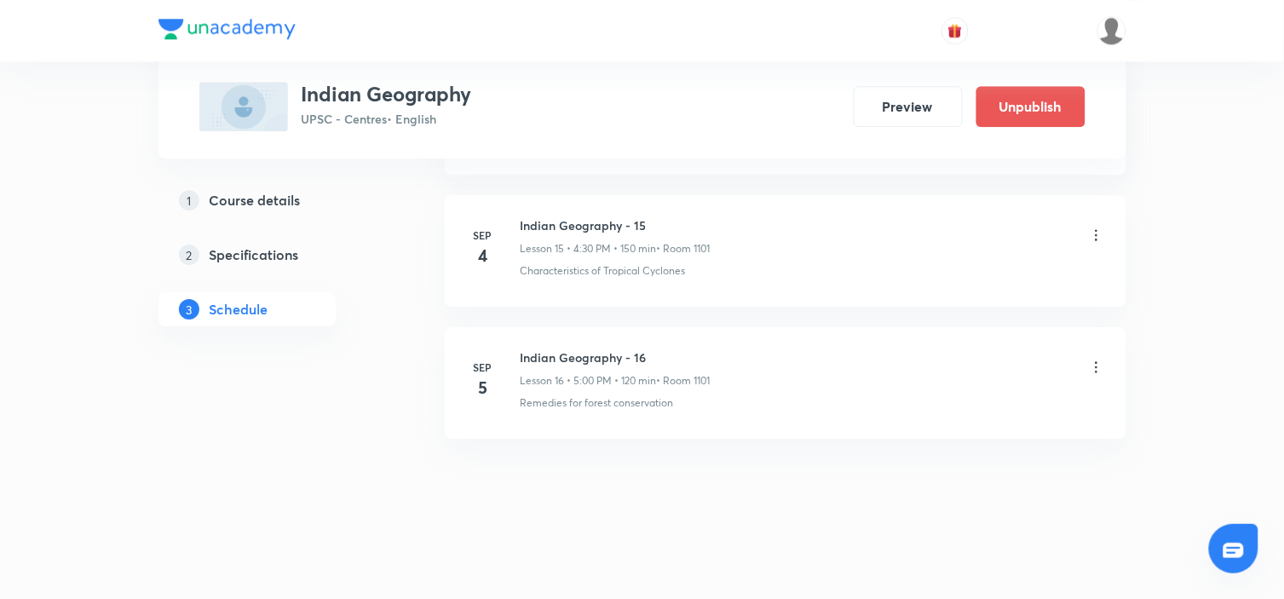
click at [574, 361] on h6 "Indian Geography - 16" at bounding box center [616, 358] width 190 height 18
copy h6 "Indian Geography - 16"
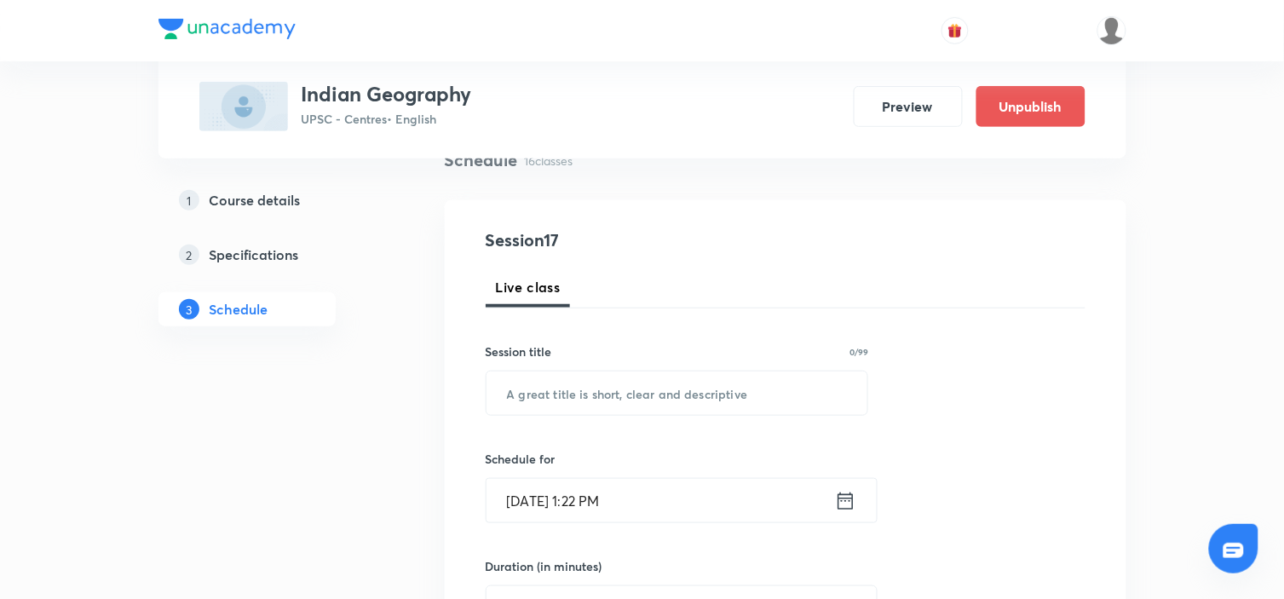
scroll to position [141, 0]
click at [555, 385] on input "text" at bounding box center [678, 392] width 382 height 43
paste input "Indian Geography - 16"
type input "Indian Geography - 17"
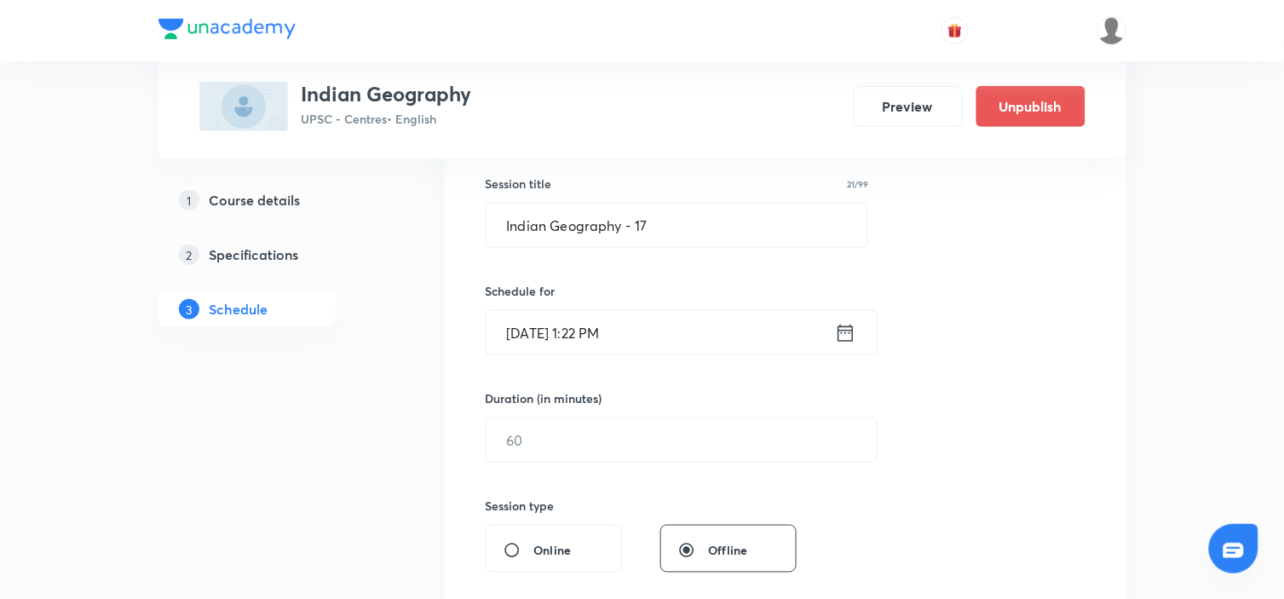
scroll to position [309, 0]
click at [845, 328] on icon at bounding box center [845, 332] width 21 height 24
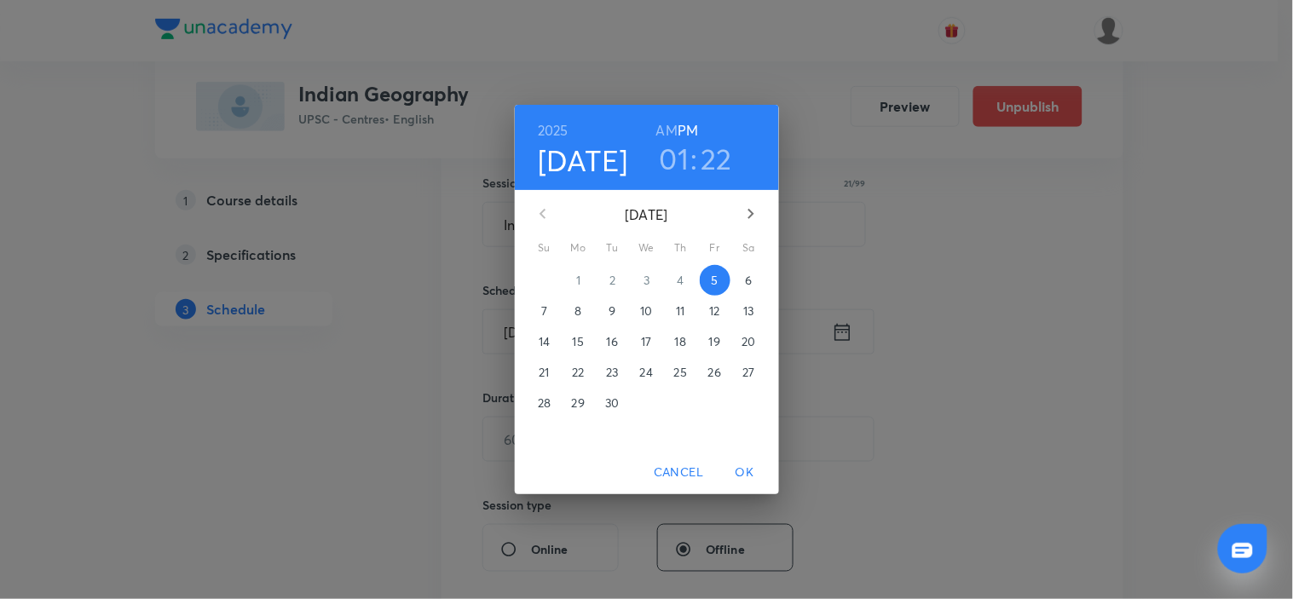
click at [748, 277] on p "6" at bounding box center [748, 280] width 7 height 17
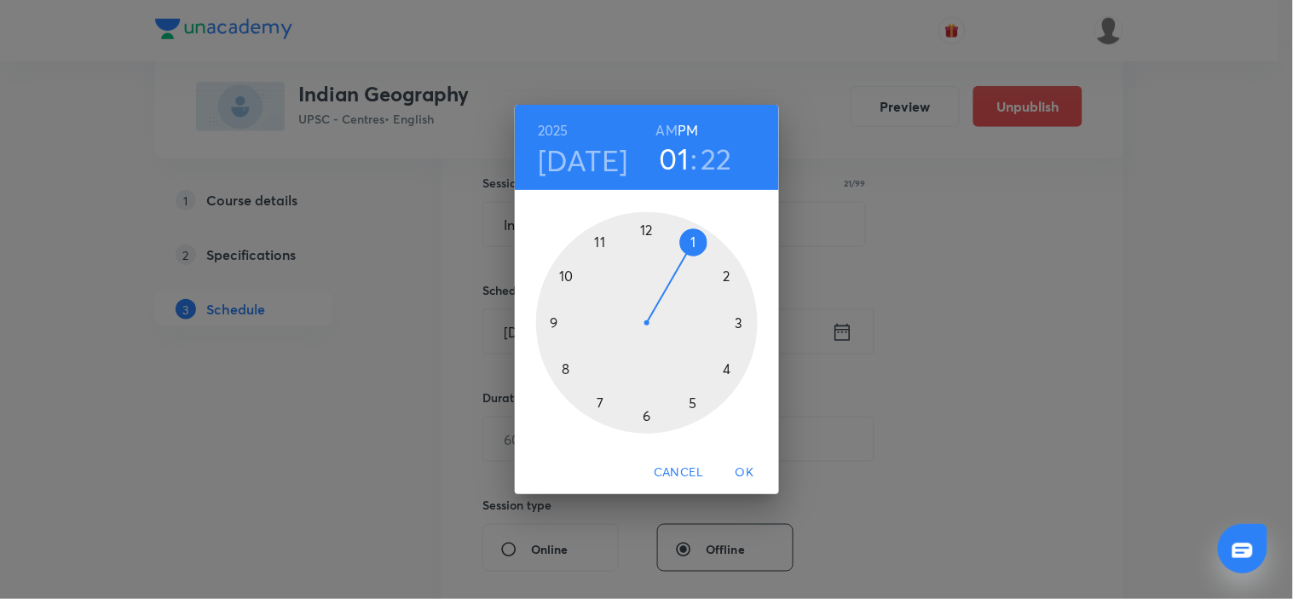
click at [693, 404] on div at bounding box center [647, 323] width 222 height 222
click at [645, 234] on div at bounding box center [647, 323] width 222 height 222
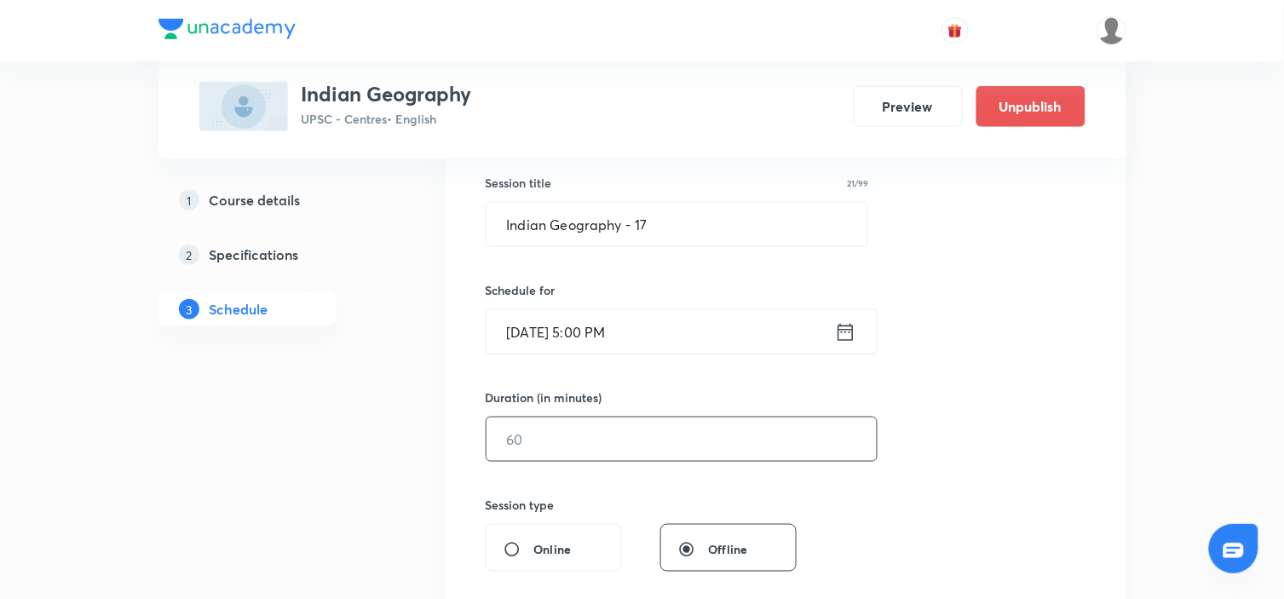
click at [686, 430] on input "text" at bounding box center [682, 439] width 390 height 43
type input "120"
click at [1030, 373] on div "Session 17 Live class Session title 21/99 Indian Geography - 17 ​ Schedule for …" at bounding box center [786, 459] width 600 height 800
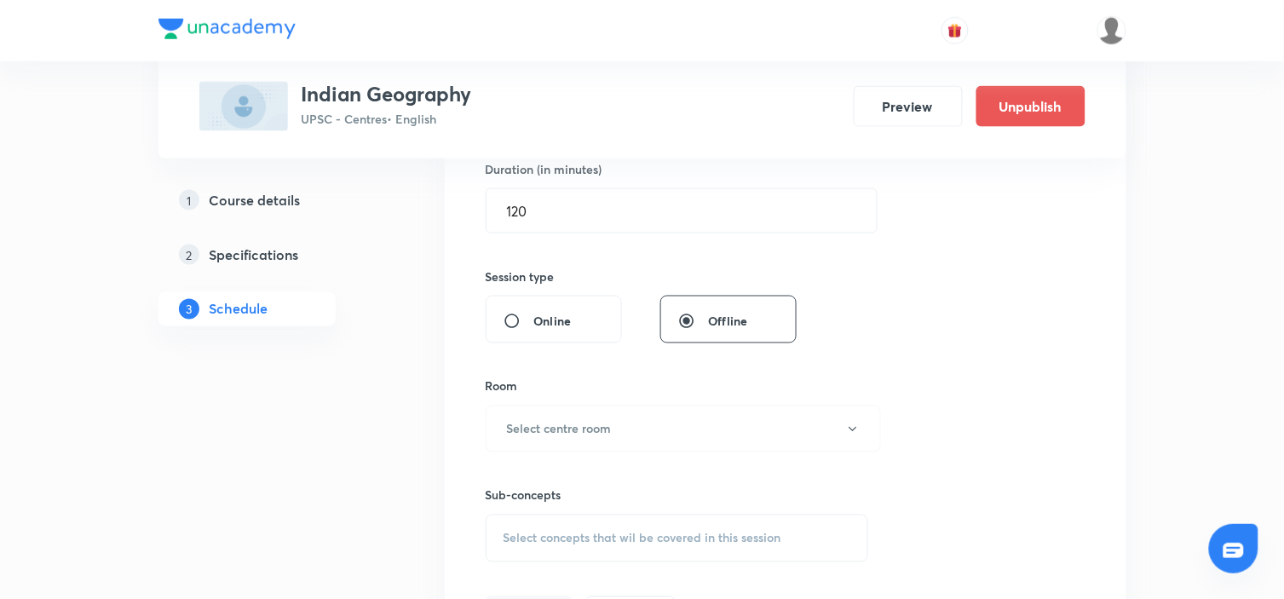
scroll to position [539, 0]
click at [713, 413] on button "Select centre room" at bounding box center [683, 428] width 395 height 47
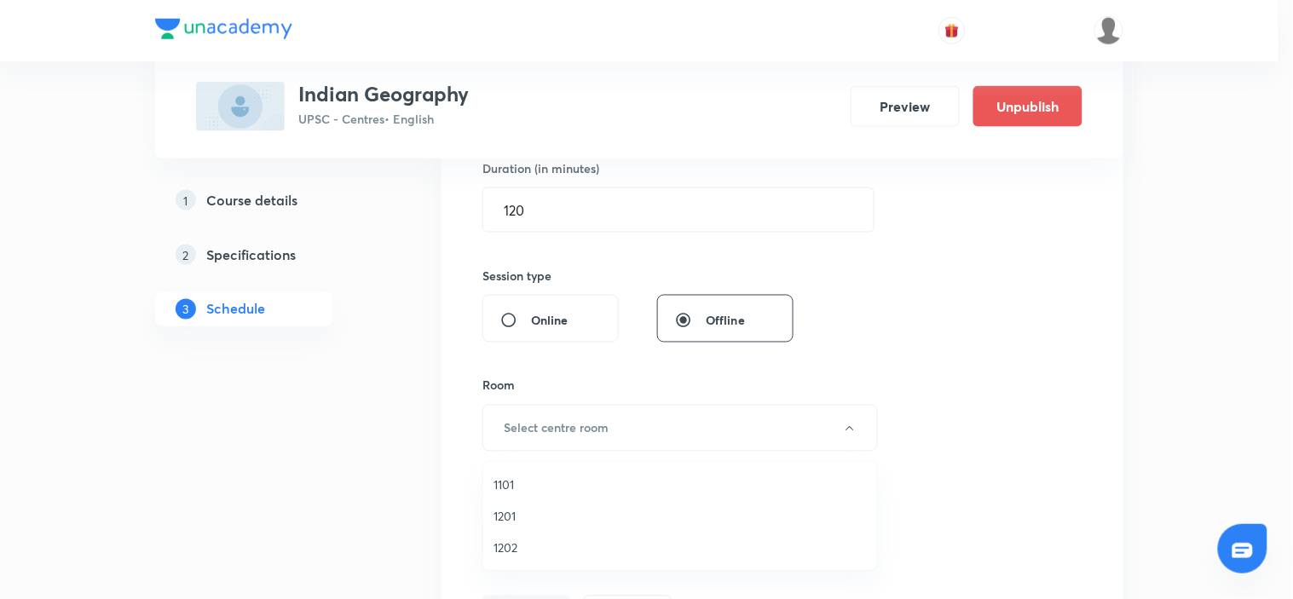
click at [512, 477] on span "1101" at bounding box center [679, 485] width 373 height 18
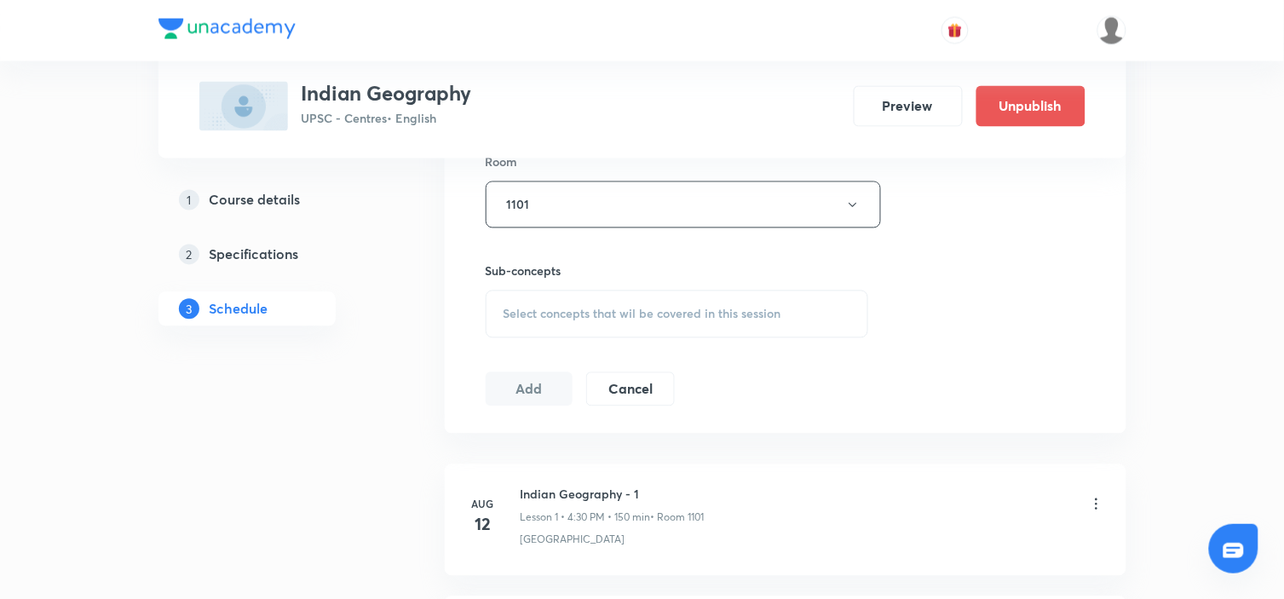
scroll to position [763, 0]
click at [656, 310] on span "Select concepts that wil be covered in this session" at bounding box center [643, 314] width 278 height 14
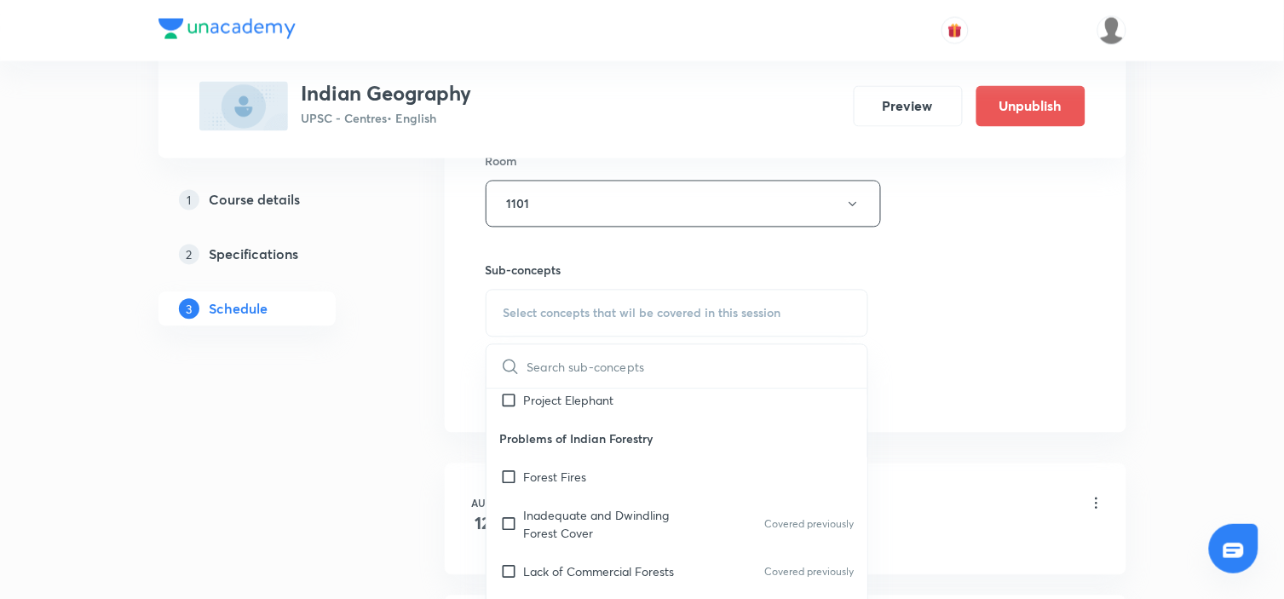
scroll to position [585, 0]
click at [603, 509] on p "Inadequate and Dwindling Forest Cover" at bounding box center [610, 523] width 172 height 36
checkbox input "true"
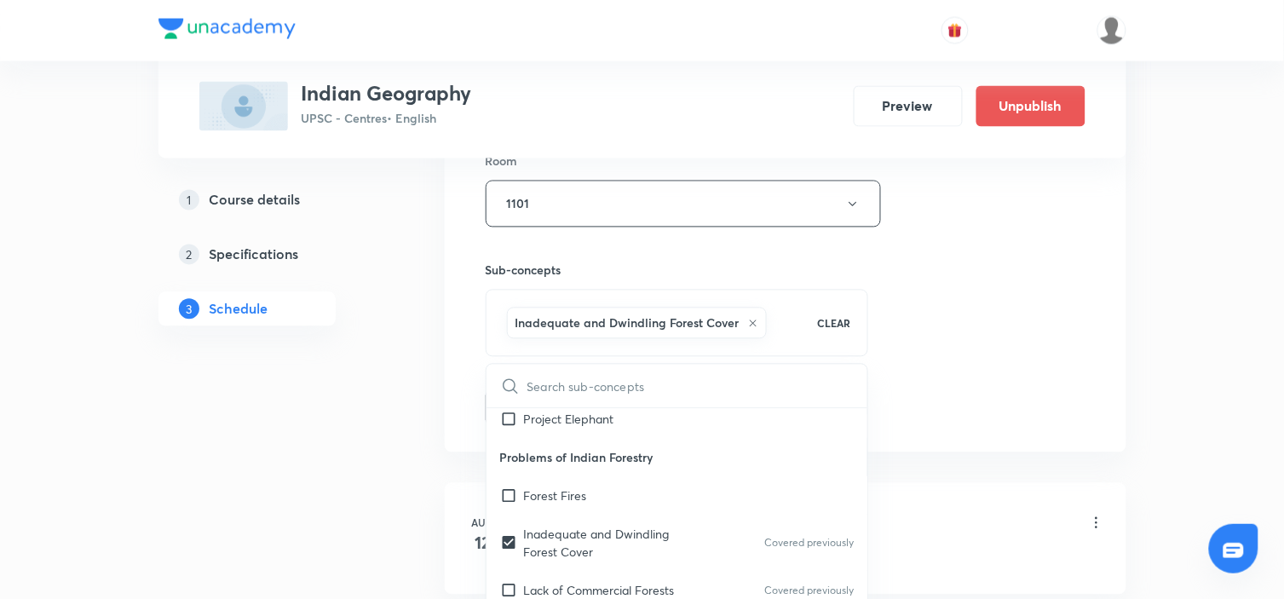
click at [948, 362] on div "Session 17 Live class Session title 21/99 Indian Geography - 17 ​ Schedule for …" at bounding box center [786, 15] width 600 height 820
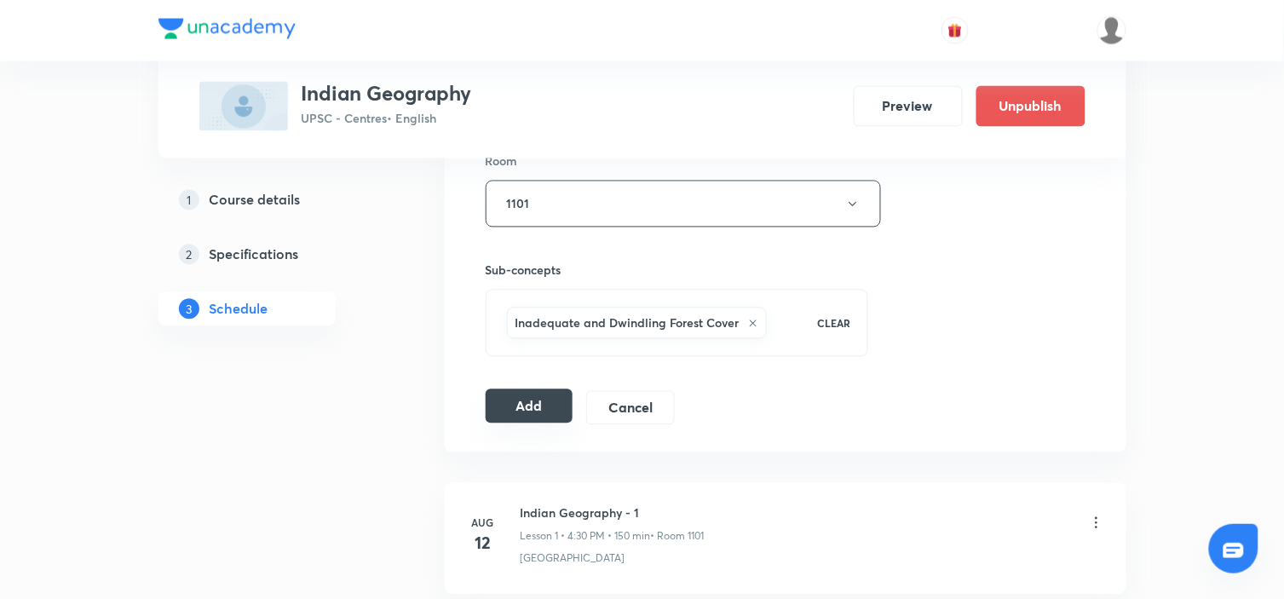
click at [523, 415] on button "Add" at bounding box center [530, 406] width 88 height 34
click at [545, 412] on button "Add" at bounding box center [530, 406] width 88 height 34
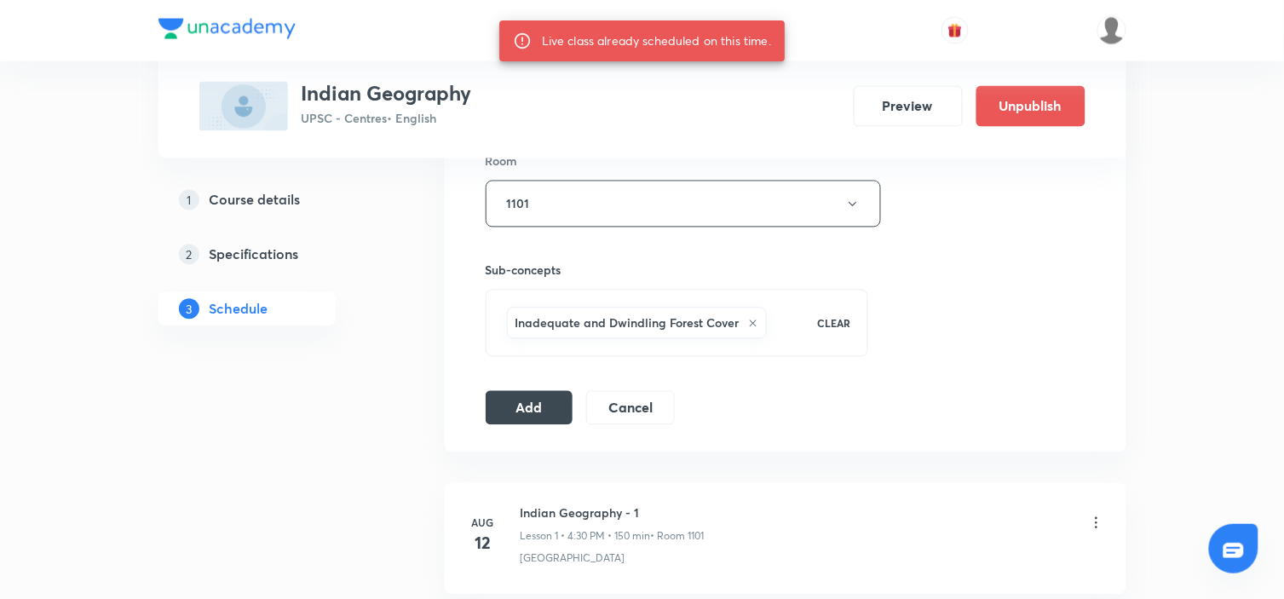
scroll to position [2903, 0]
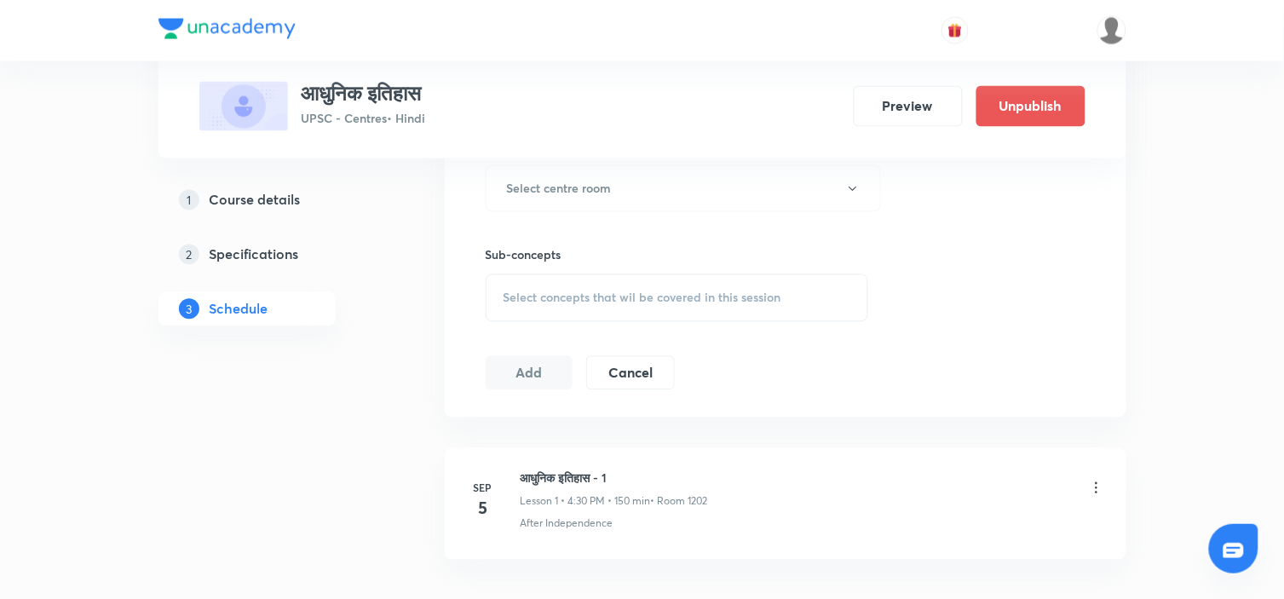
scroll to position [899, 0]
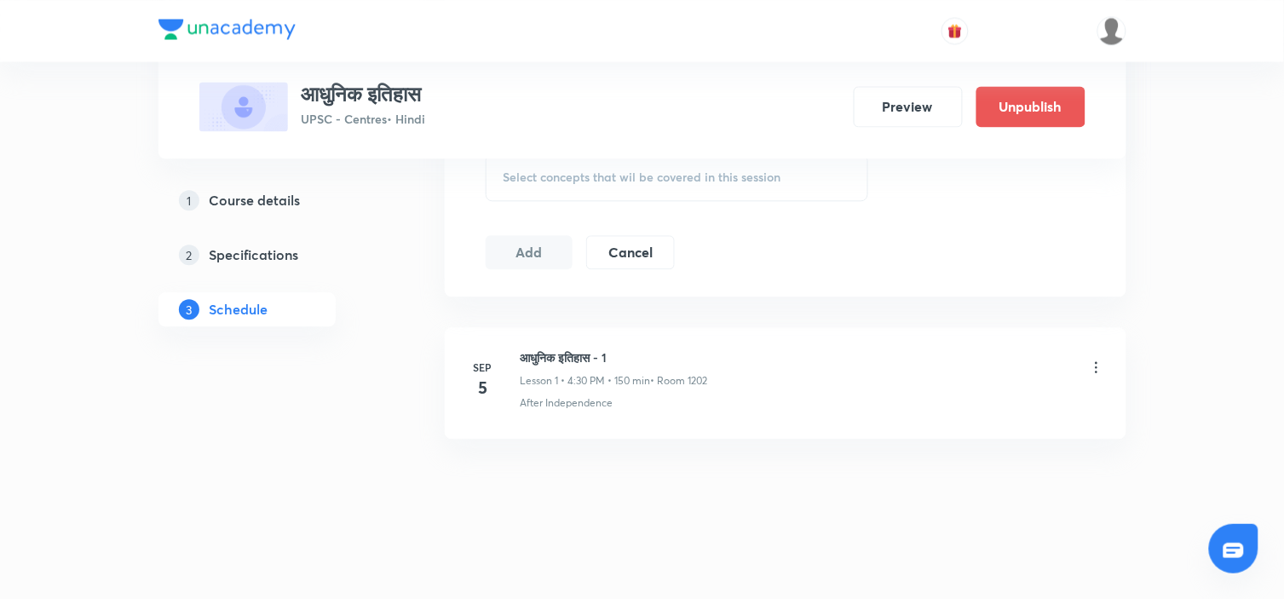
click at [566, 350] on h6 "आधुनिक इतिहास - 1" at bounding box center [615, 358] width 188 height 18
copy h6 "आधुनिक इतिहास - 1"
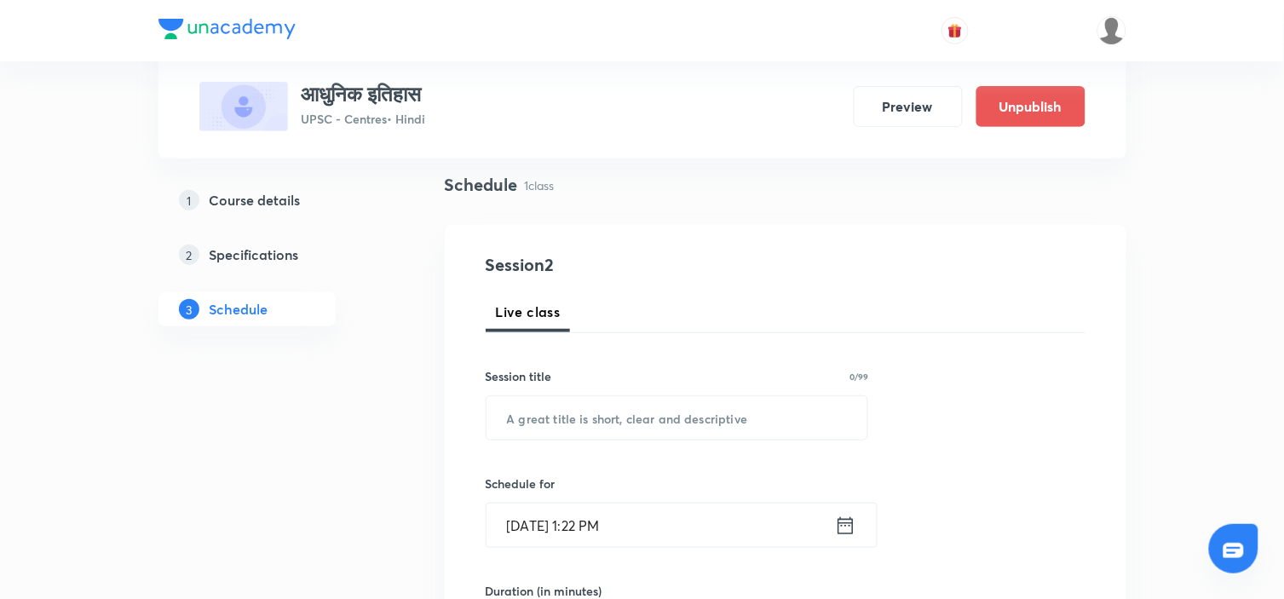
scroll to position [117, 0]
click at [560, 404] on input "text" at bounding box center [678, 416] width 382 height 43
paste input "आधुनिक इतिहास - 1"
type input "आधुनिक इतिहास - 2"
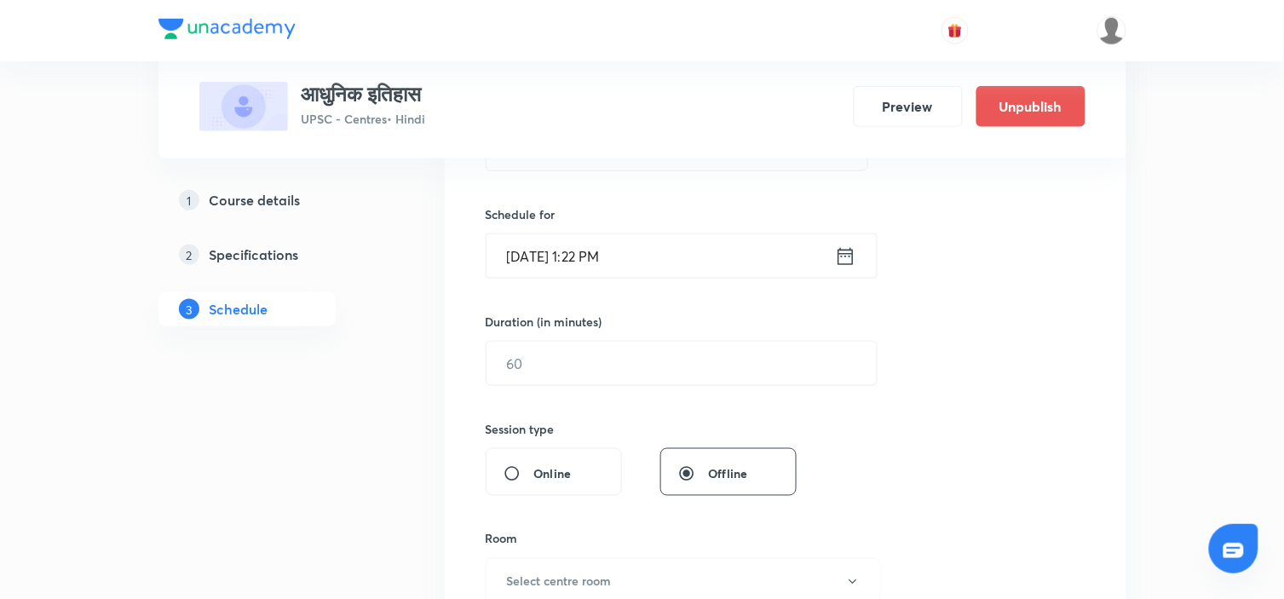
scroll to position [389, 0]
click at [845, 251] on icon at bounding box center [845, 253] width 21 height 24
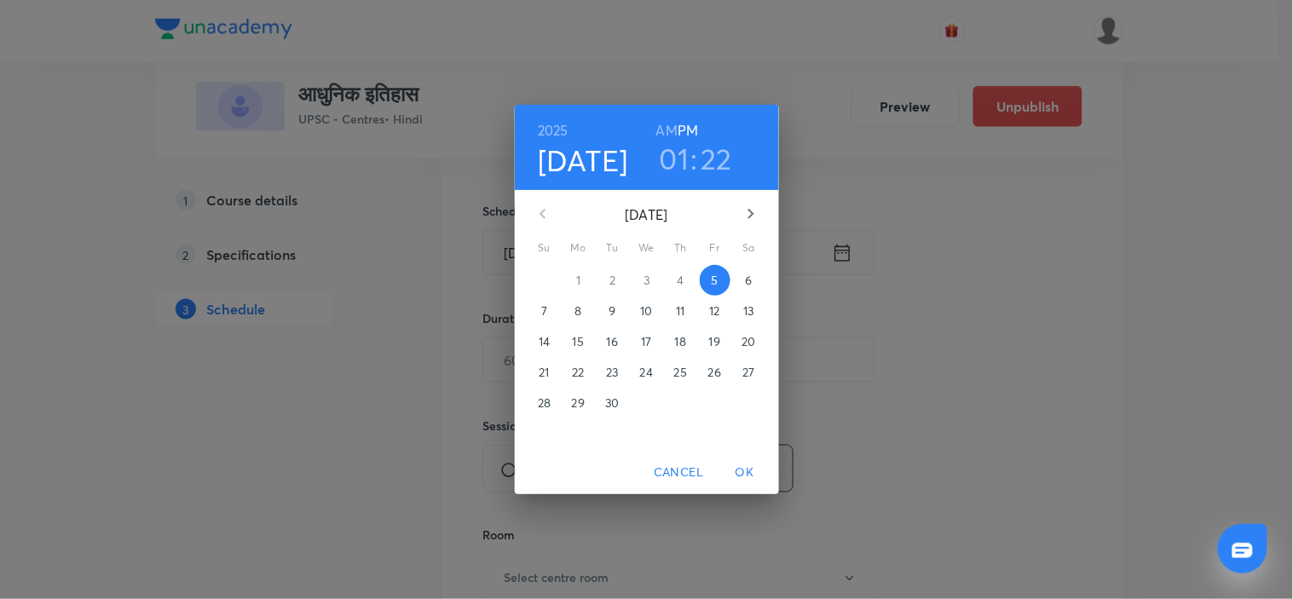
click at [750, 278] on p "6" at bounding box center [748, 280] width 7 height 17
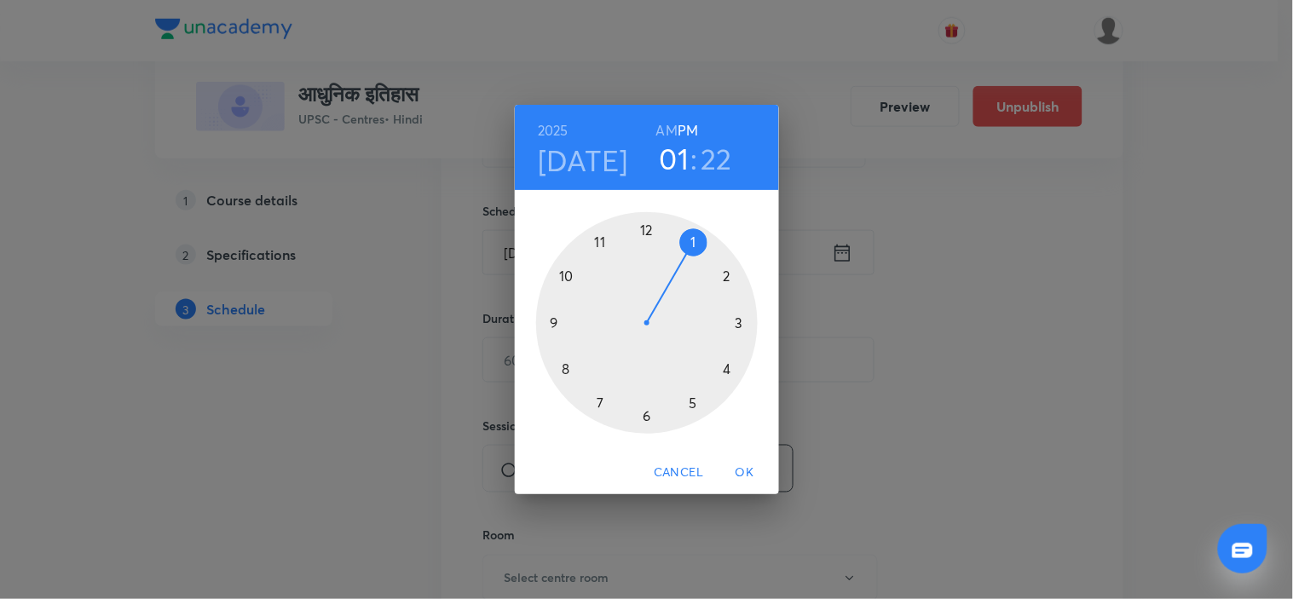
click at [730, 369] on div at bounding box center [647, 323] width 222 height 222
click at [646, 418] on div at bounding box center [647, 323] width 222 height 222
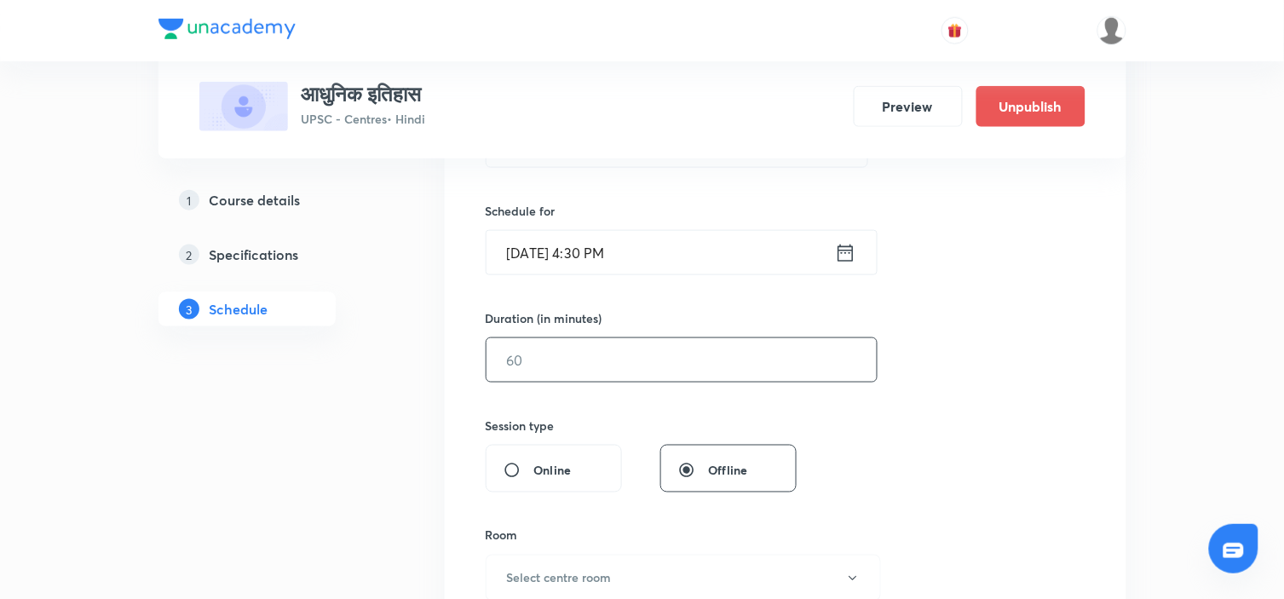
click at [666, 349] on input "text" at bounding box center [682, 359] width 390 height 43
type input "150"
click at [1017, 329] on div "Session 2 Live class Session title 17/99 आधुनिक इतिहास - 2 ​ Schedule for Sep 6…" at bounding box center [786, 380] width 600 height 800
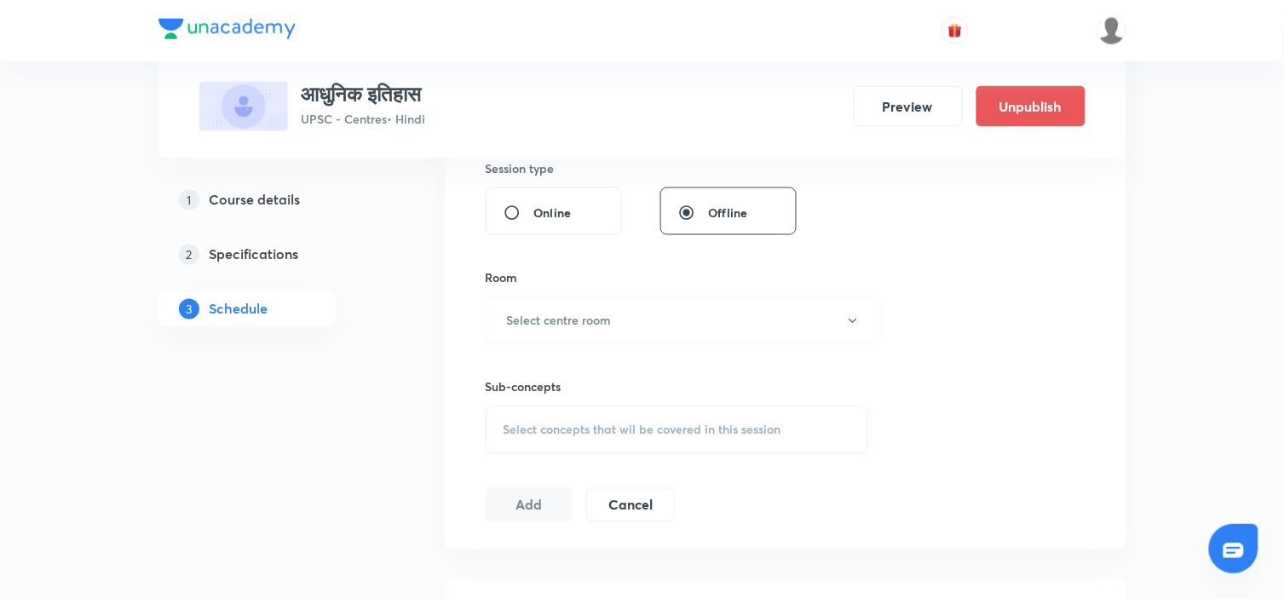
scroll to position [648, 0]
click at [764, 325] on button "Select centre room" at bounding box center [683, 319] width 395 height 47
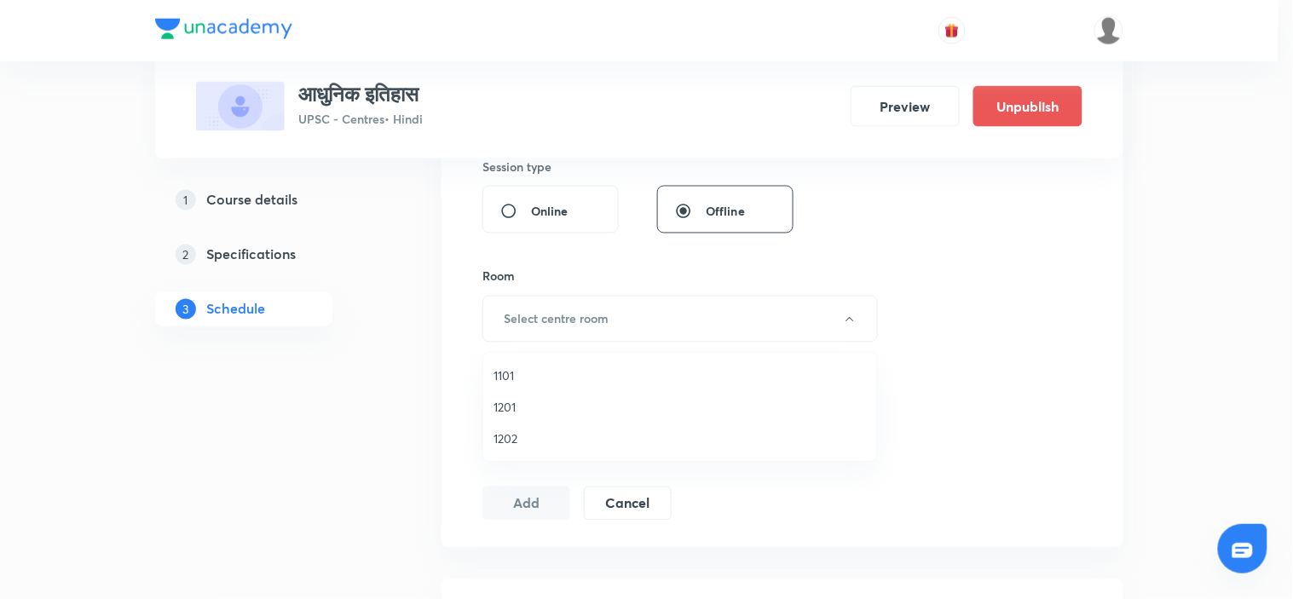
click at [499, 437] on span "1202" at bounding box center [679, 439] width 373 height 18
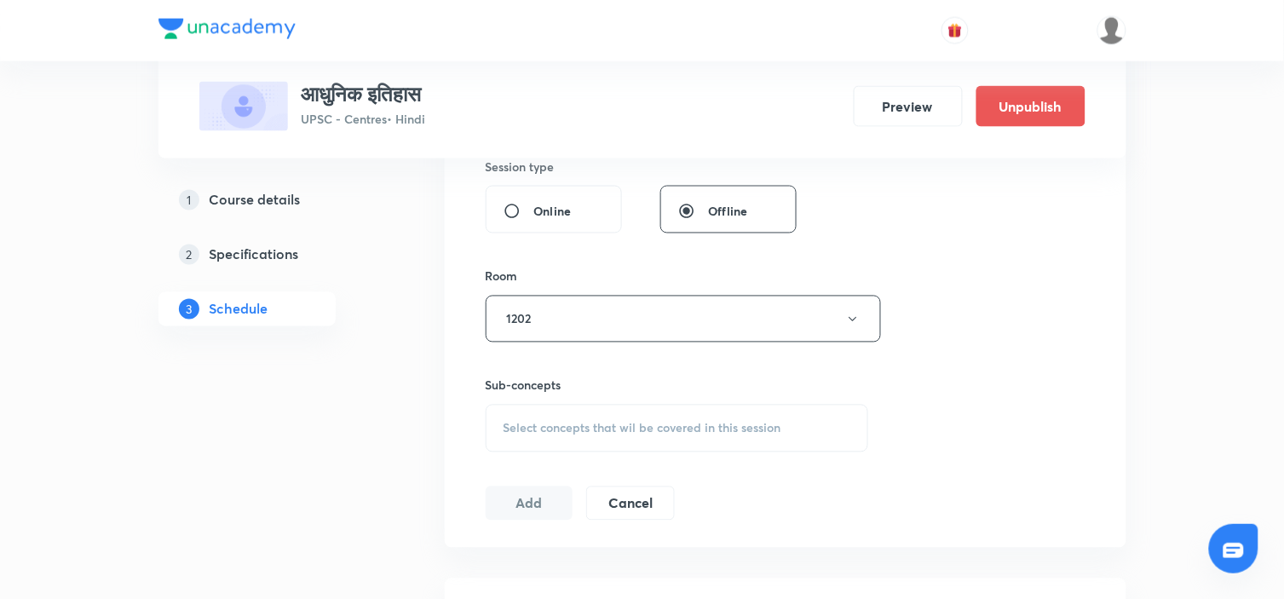
click at [666, 423] on span "Select concepts that wil be covered in this session" at bounding box center [643, 429] width 278 height 14
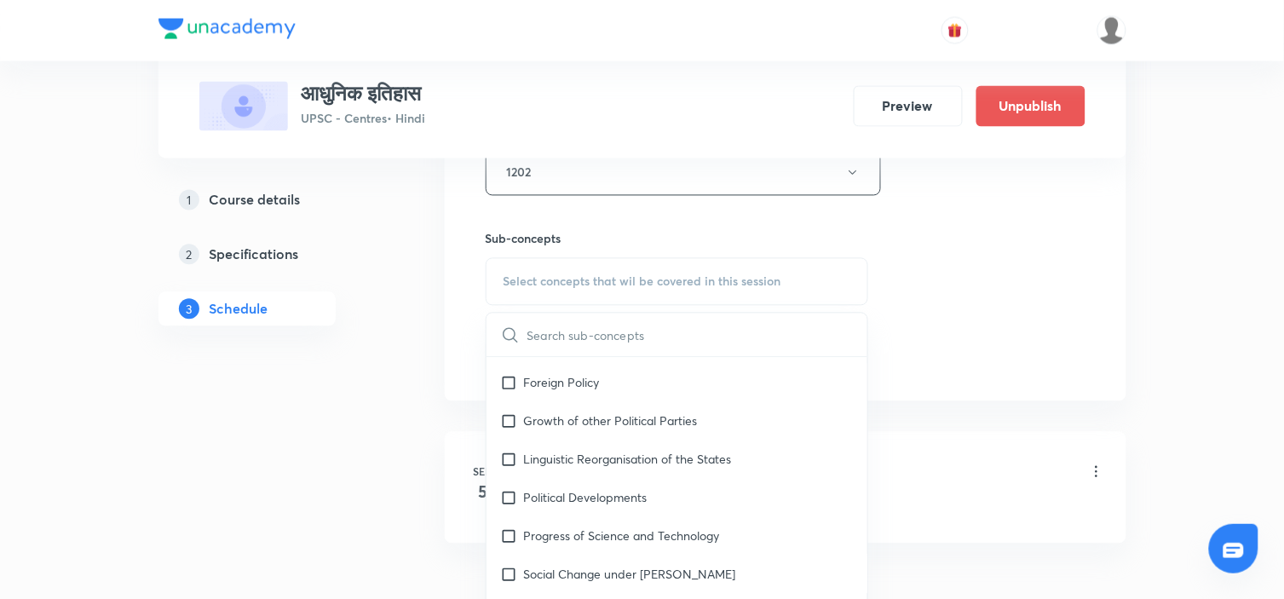
scroll to position [1033, 0]
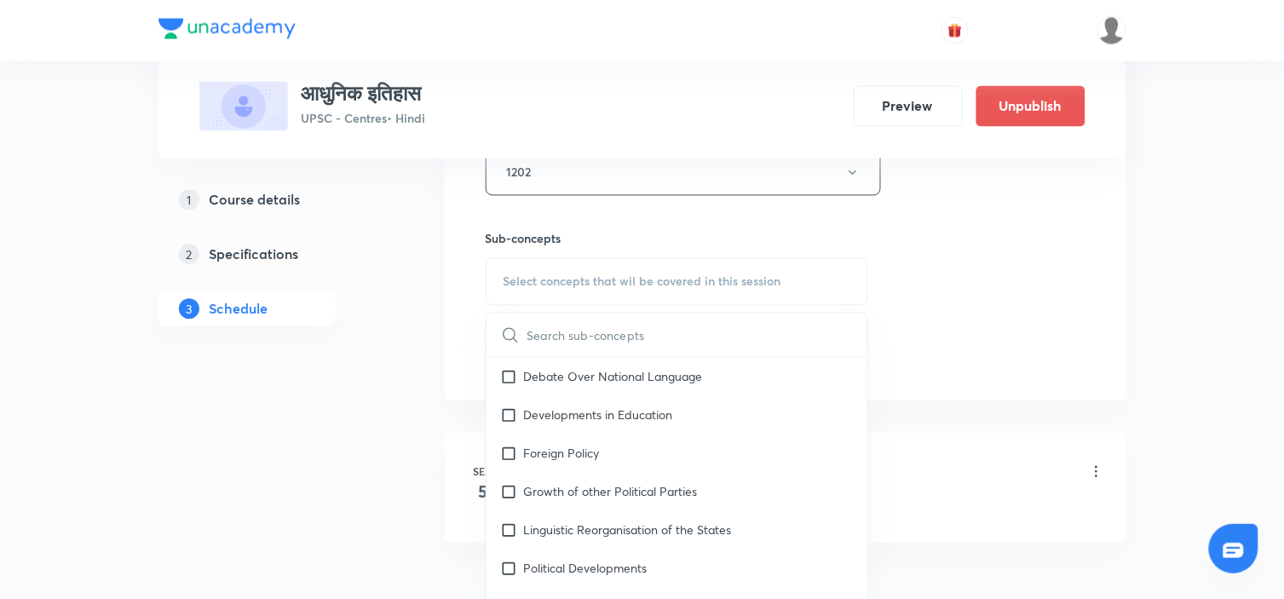
click at [643, 511] on div "Linguistic Reorganisation of the States" at bounding box center [678, 530] width 382 height 38
checkbox input "true"
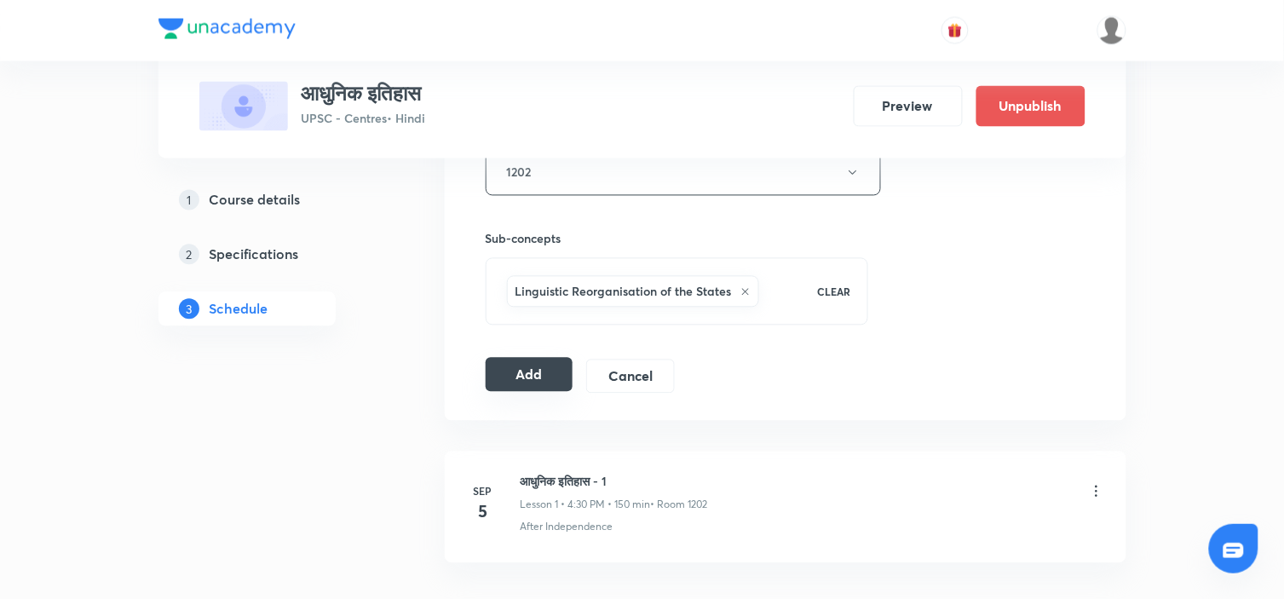
click at [524, 368] on button "Add" at bounding box center [530, 375] width 88 height 34
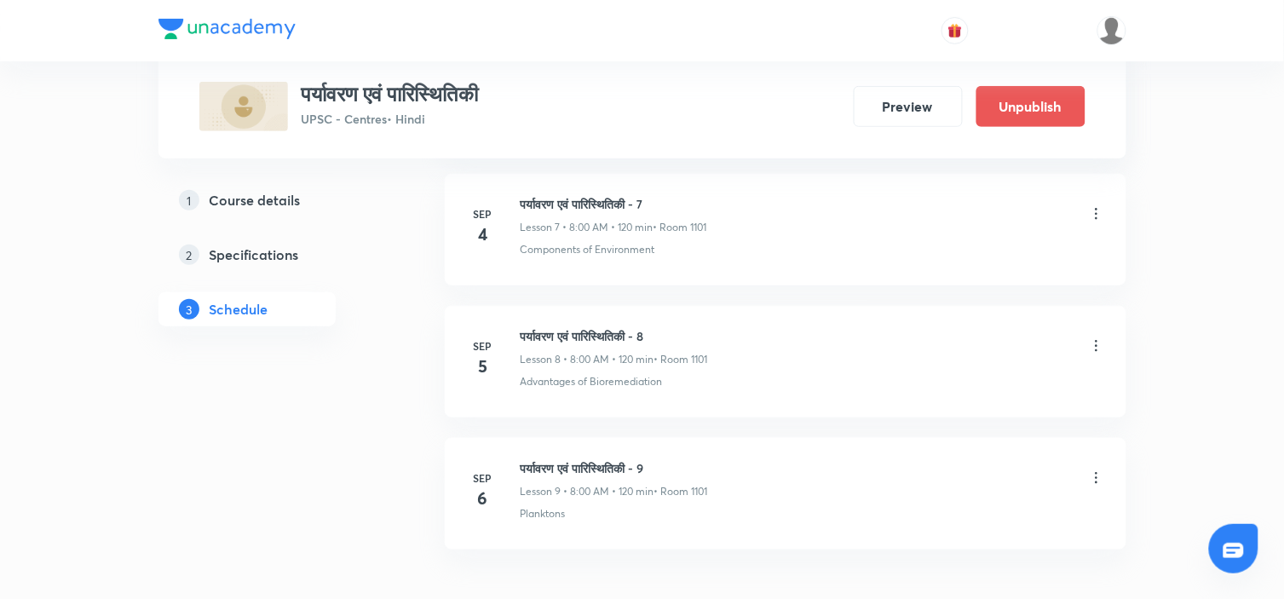
scroll to position [1957, 0]
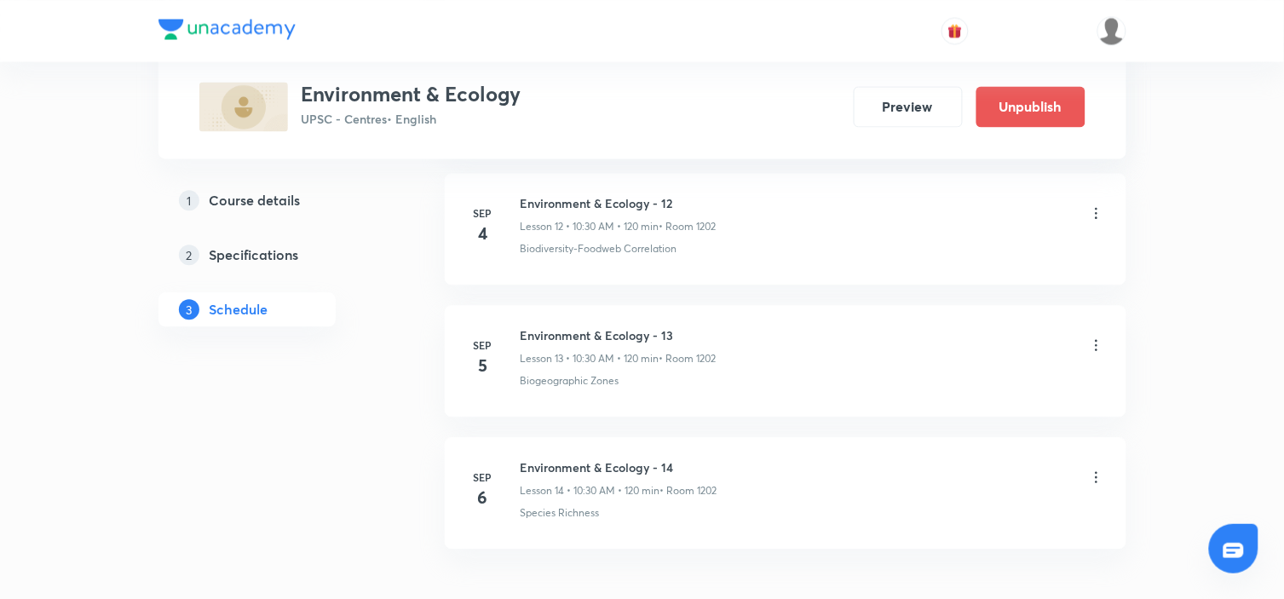
scroll to position [2619, 0]
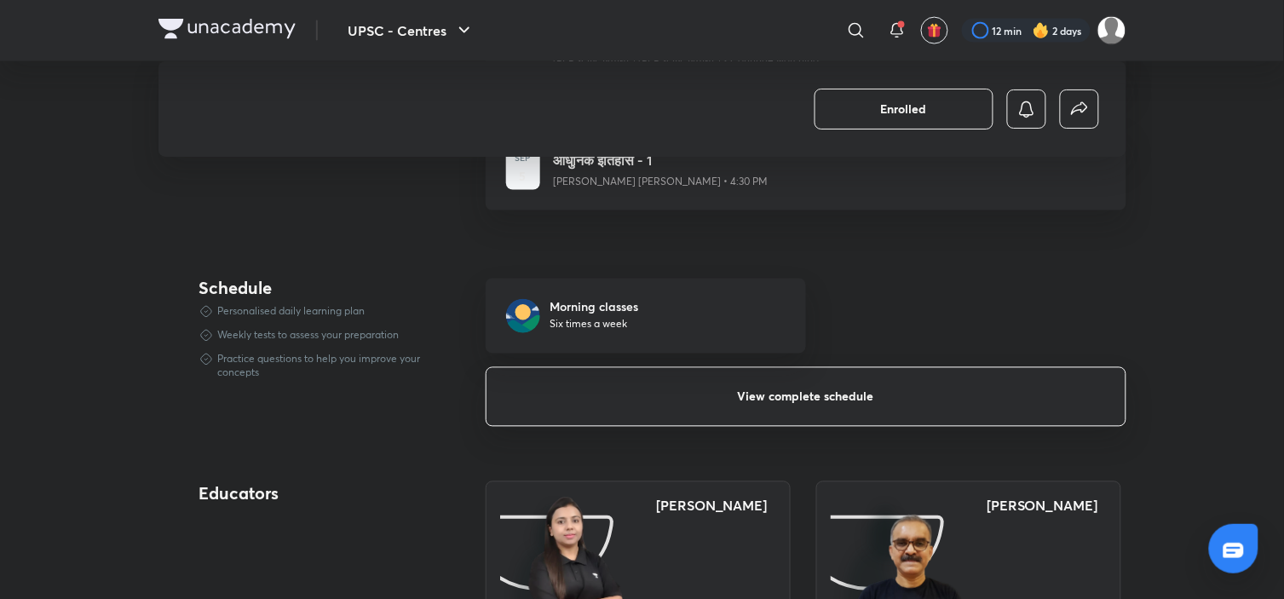
scroll to position [675, 0]
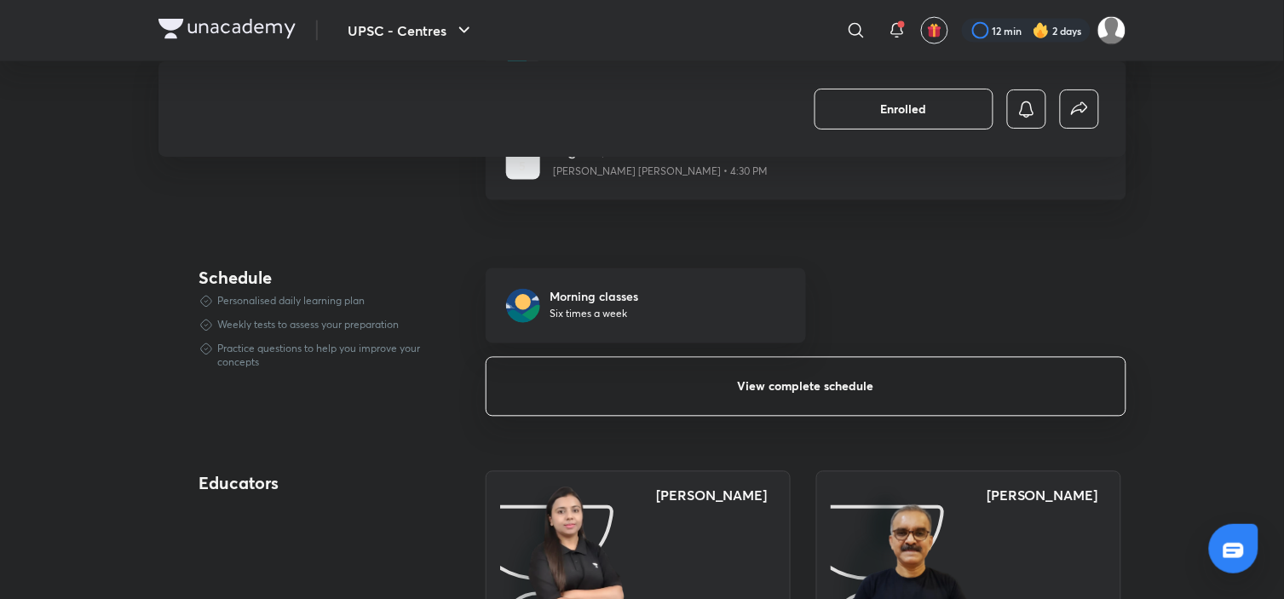
click at [759, 378] on span "View complete schedule" at bounding box center [806, 386] width 136 height 17
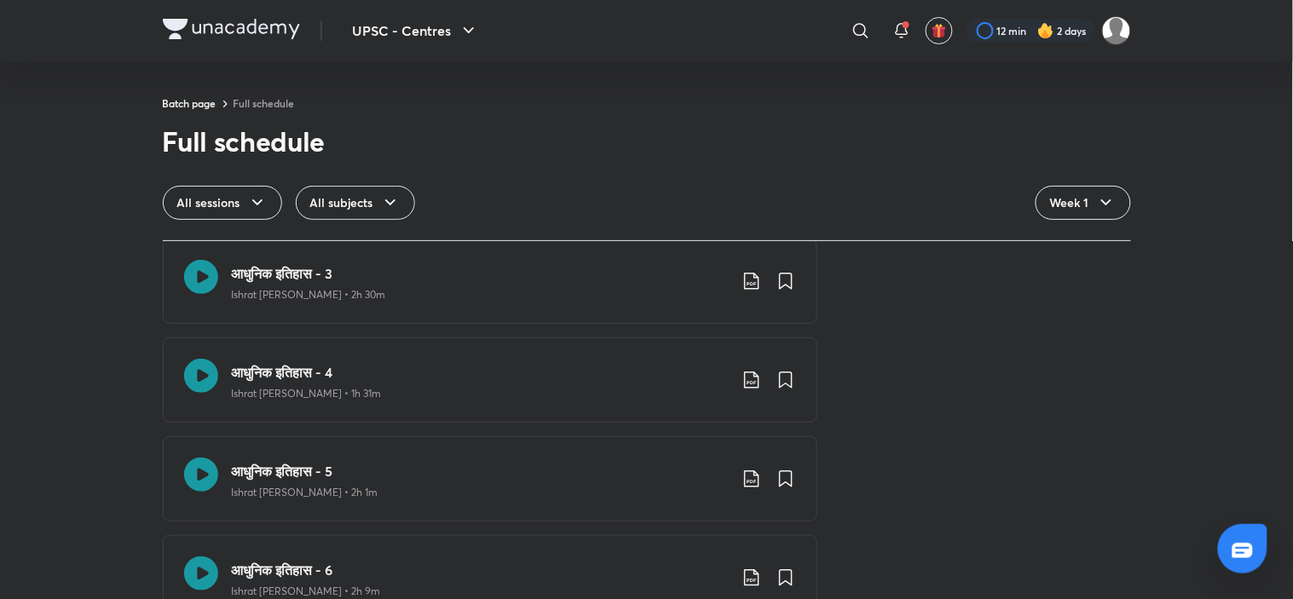
scroll to position [288, 0]
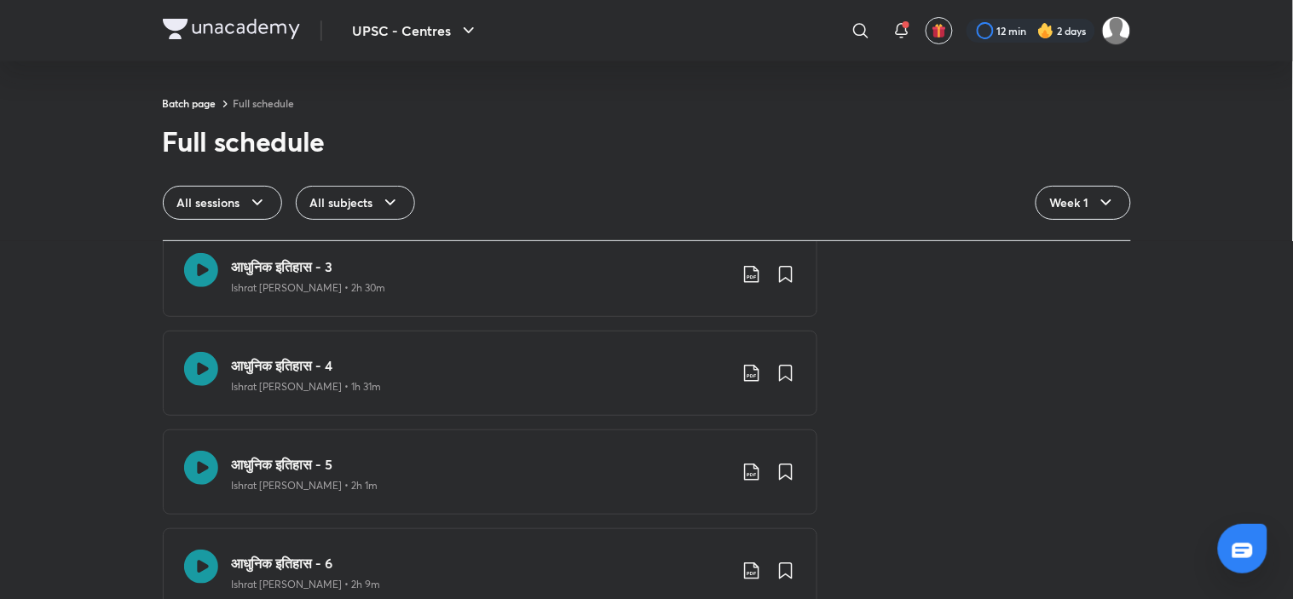
click at [900, 395] on div "Week 1 7 classes • 0 mock tests आधुनिक इतिहास - 1 Ishrat [PERSON_NAME] • Comple…" at bounding box center [647, 343] width 968 height 765
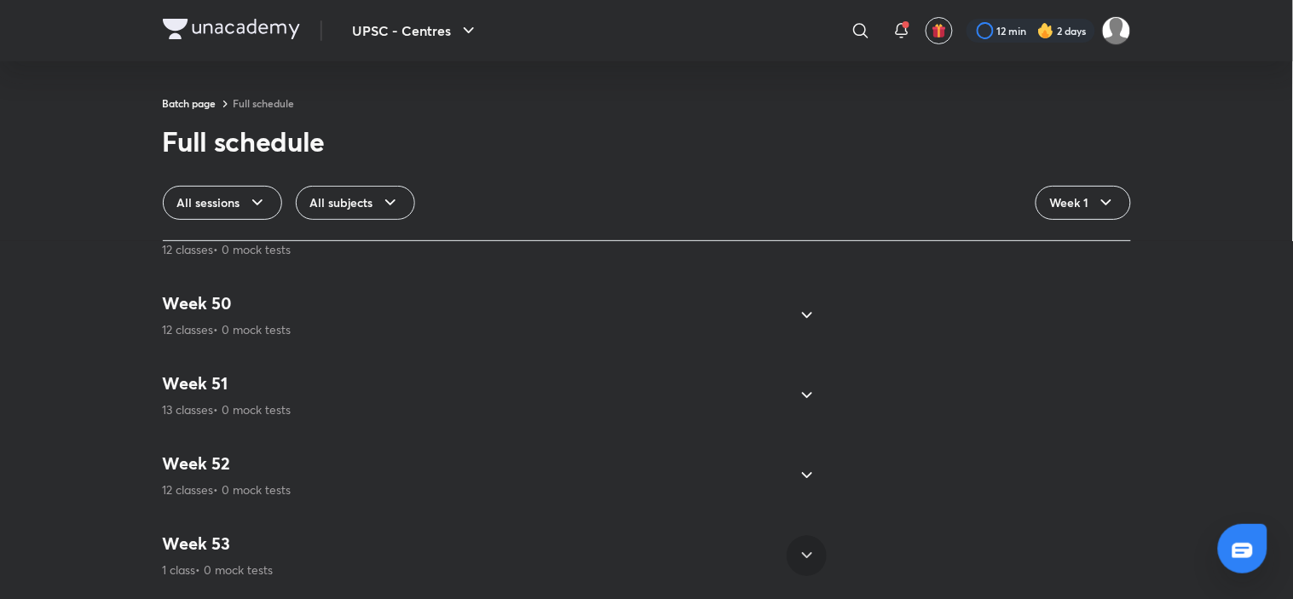
click at [787, 540] on div at bounding box center [807, 555] width 41 height 41
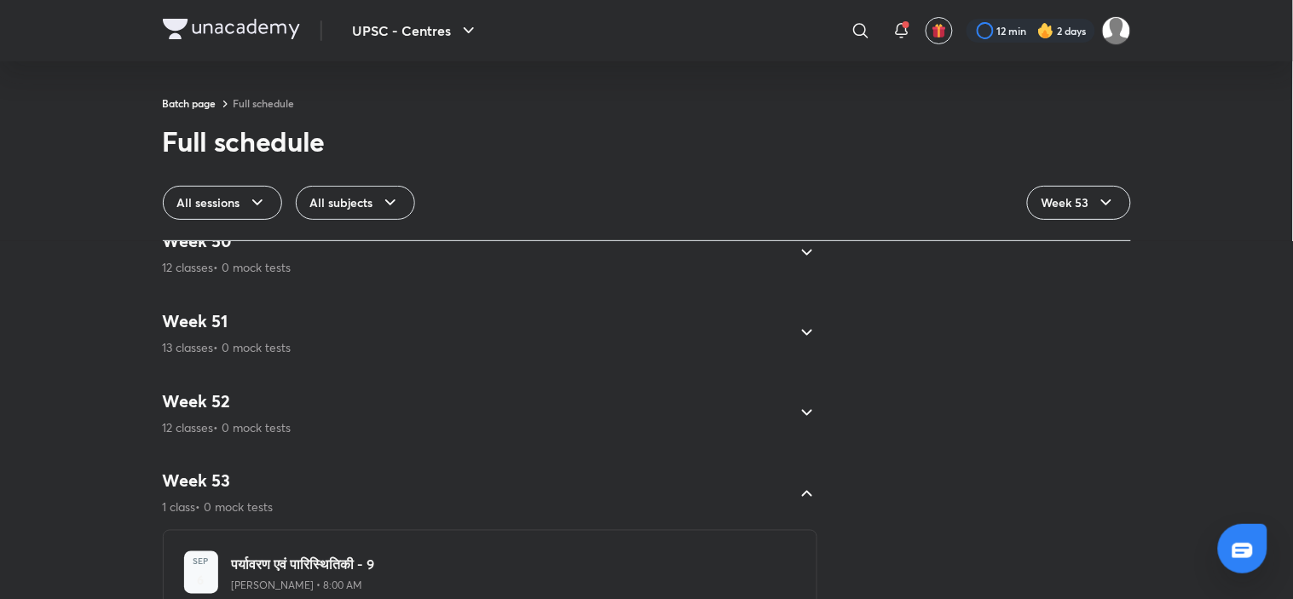
scroll to position [4000, 0]
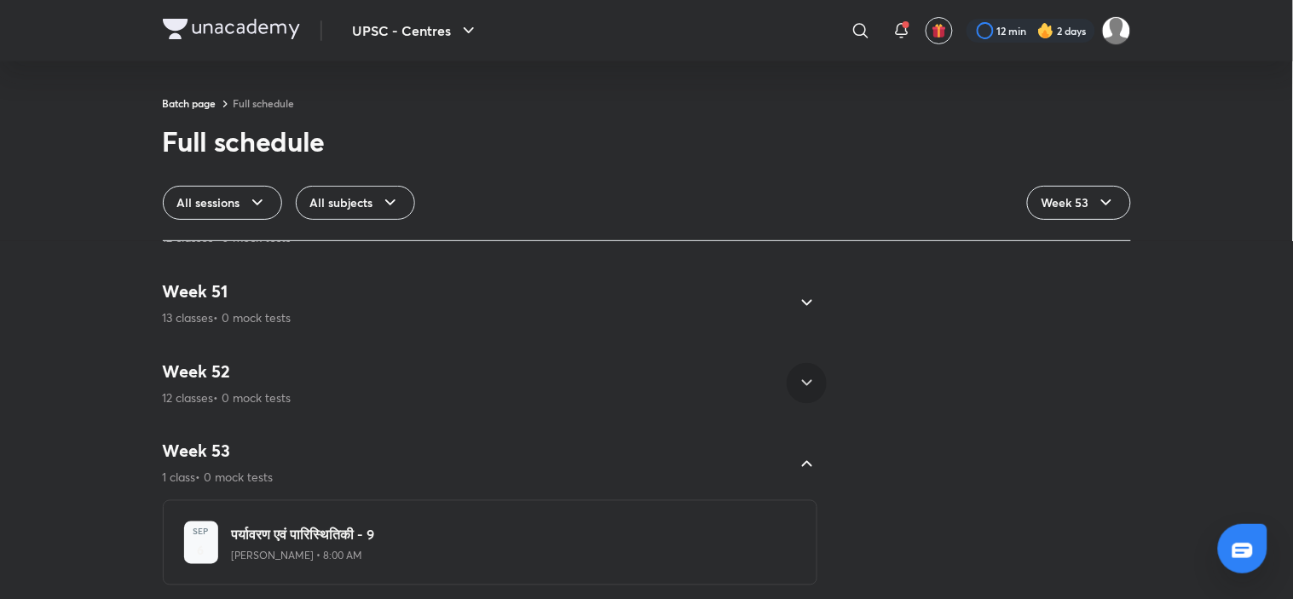
click at [797, 373] on icon at bounding box center [807, 383] width 20 height 20
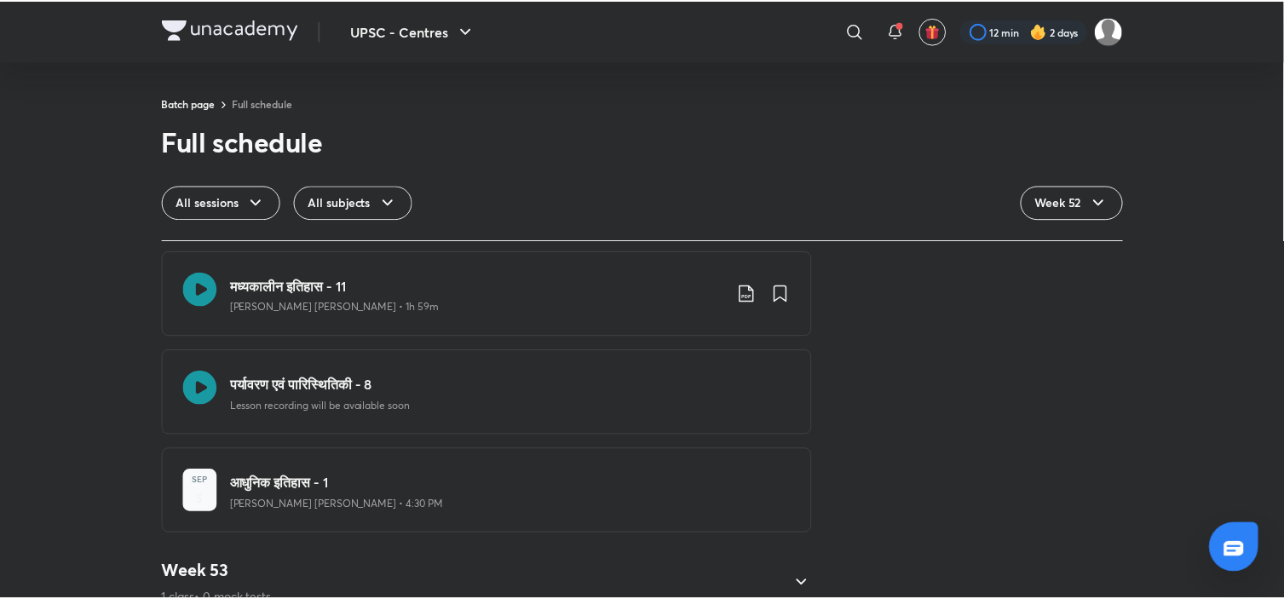
scroll to position [5089, 0]
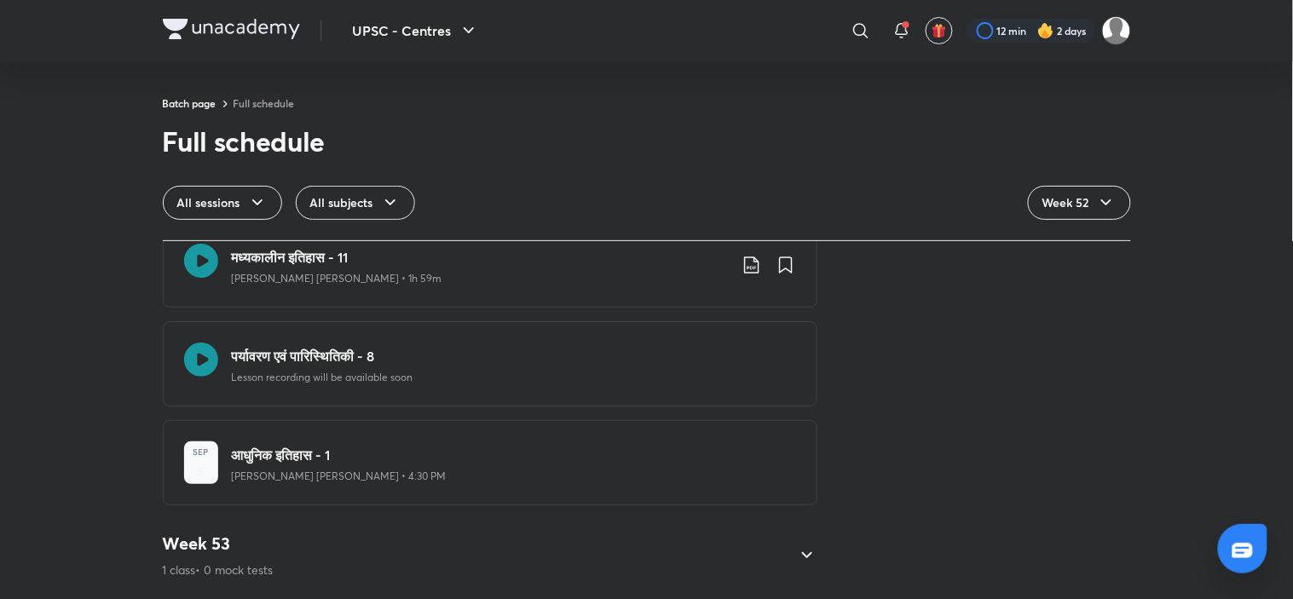
click at [439, 445] on h3 "आधुनिक इतिहास - 1" at bounding box center [514, 455] width 564 height 20
click at [291, 445] on h3 "आधुनिक इतिहास - 1" at bounding box center [514, 455] width 564 height 20
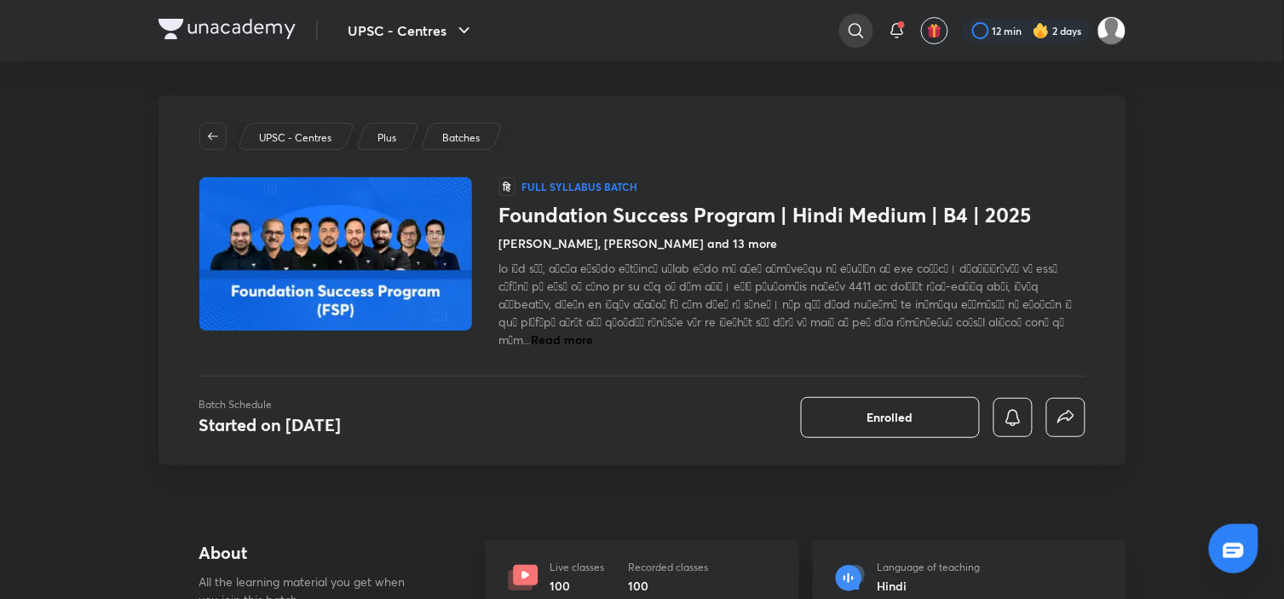
click at [852, 28] on icon at bounding box center [856, 30] width 20 height 20
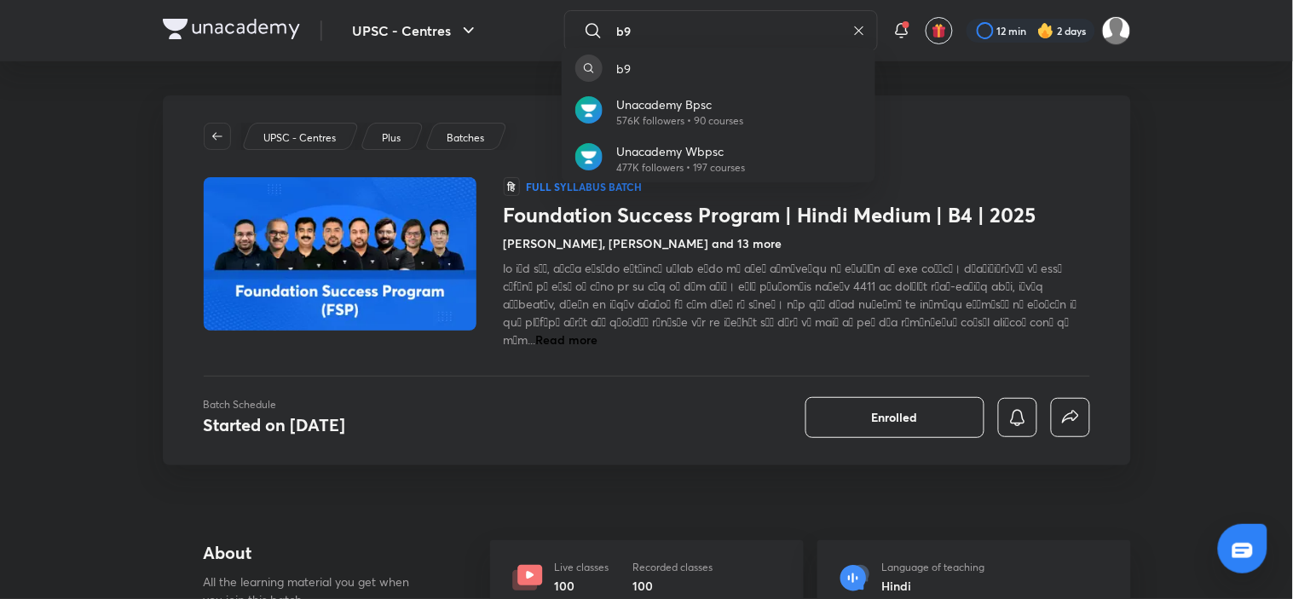
type input "b9"
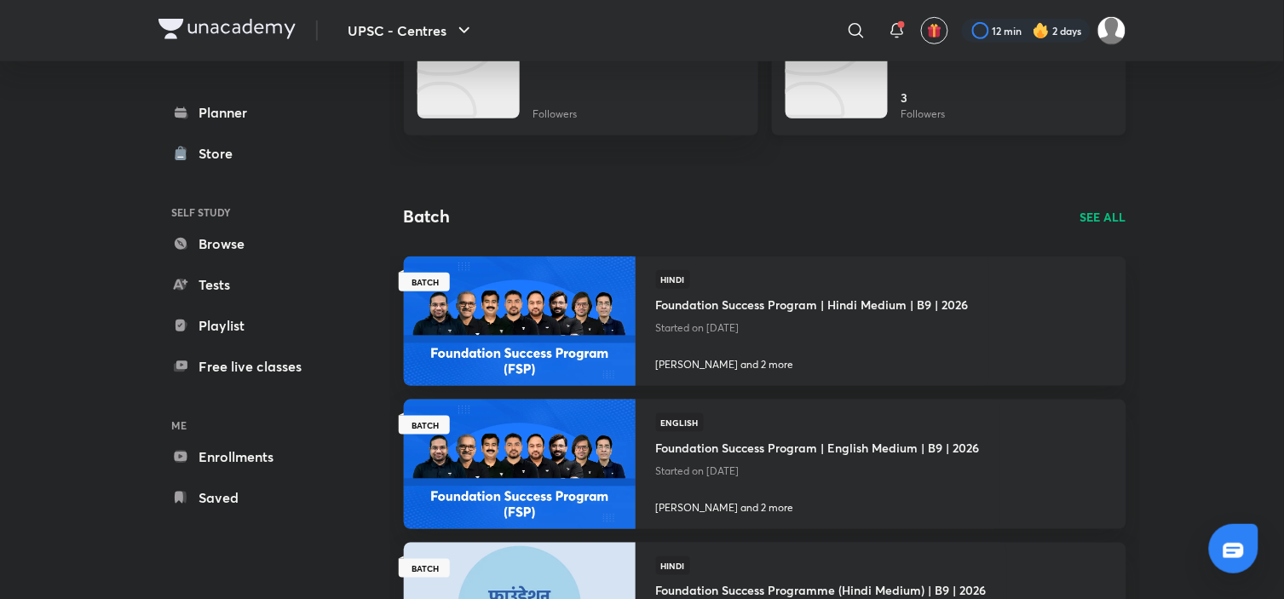
scroll to position [244, 0]
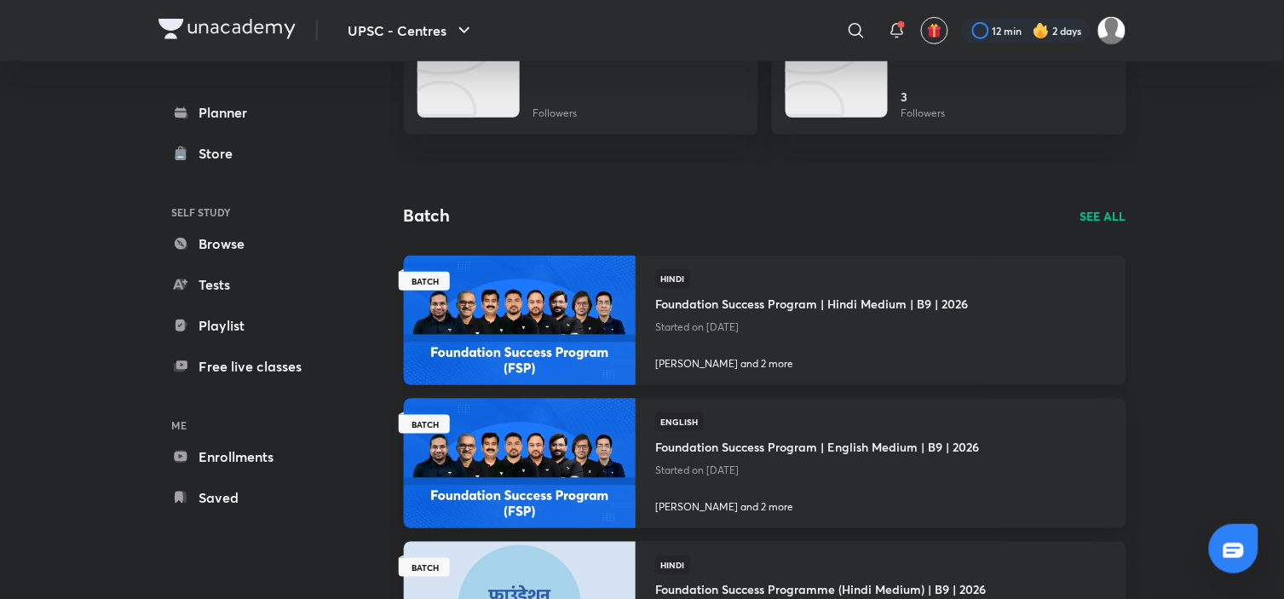
click at [822, 294] on h4 "Foundation Success Program | Hindi Medium | B9 | 2026" at bounding box center [812, 302] width 313 height 28
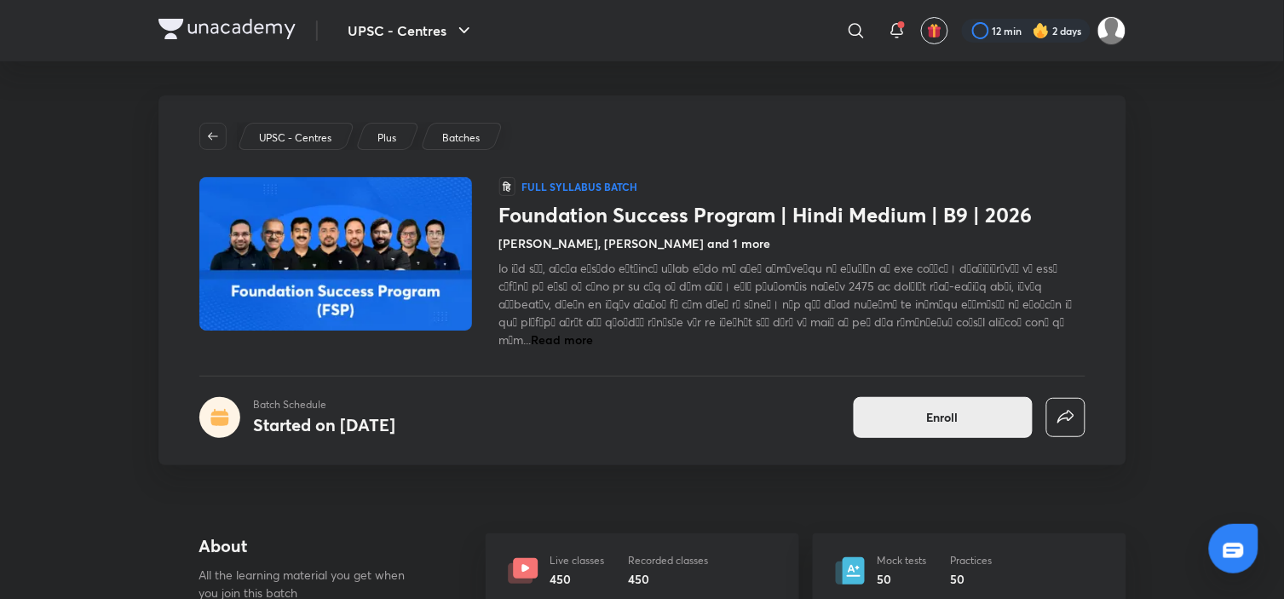
click at [919, 397] on button "Enroll" at bounding box center [943, 417] width 179 height 41
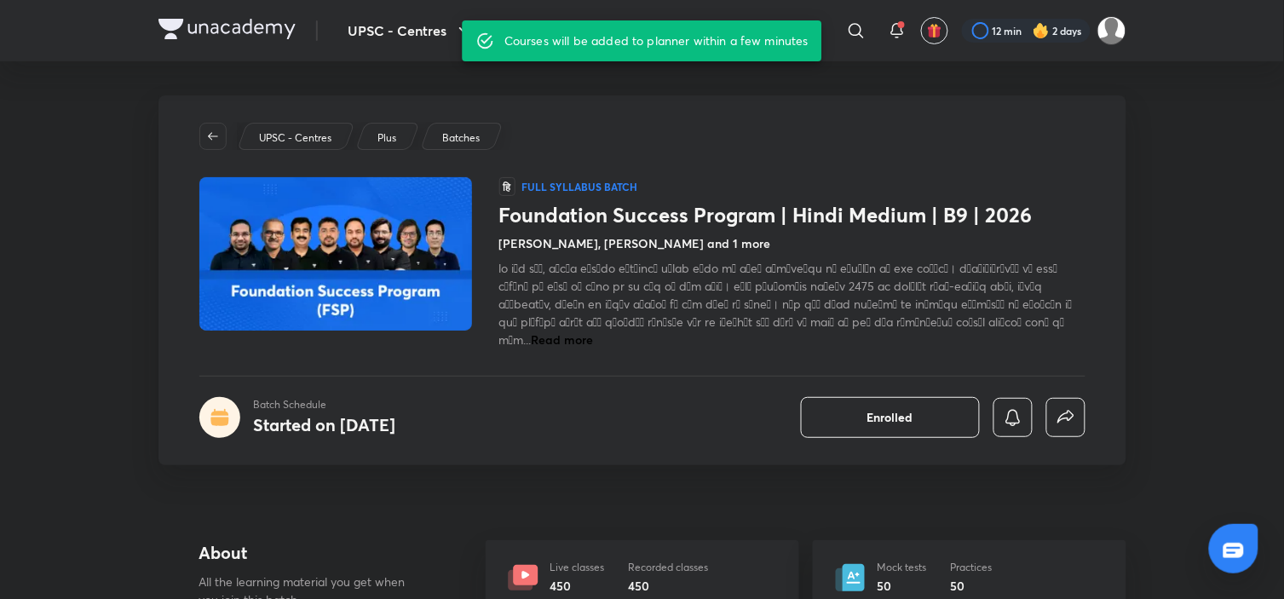
click at [173, 20] on img at bounding box center [227, 29] width 137 height 20
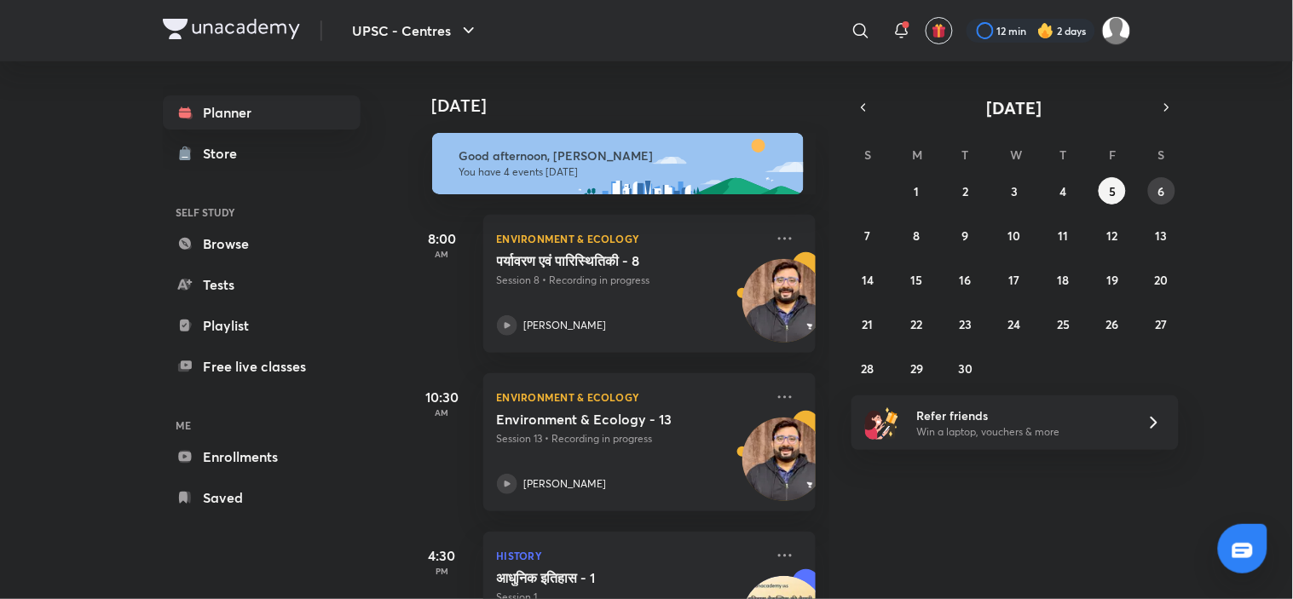
click at [1164, 181] on button "6" at bounding box center [1161, 190] width 27 height 27
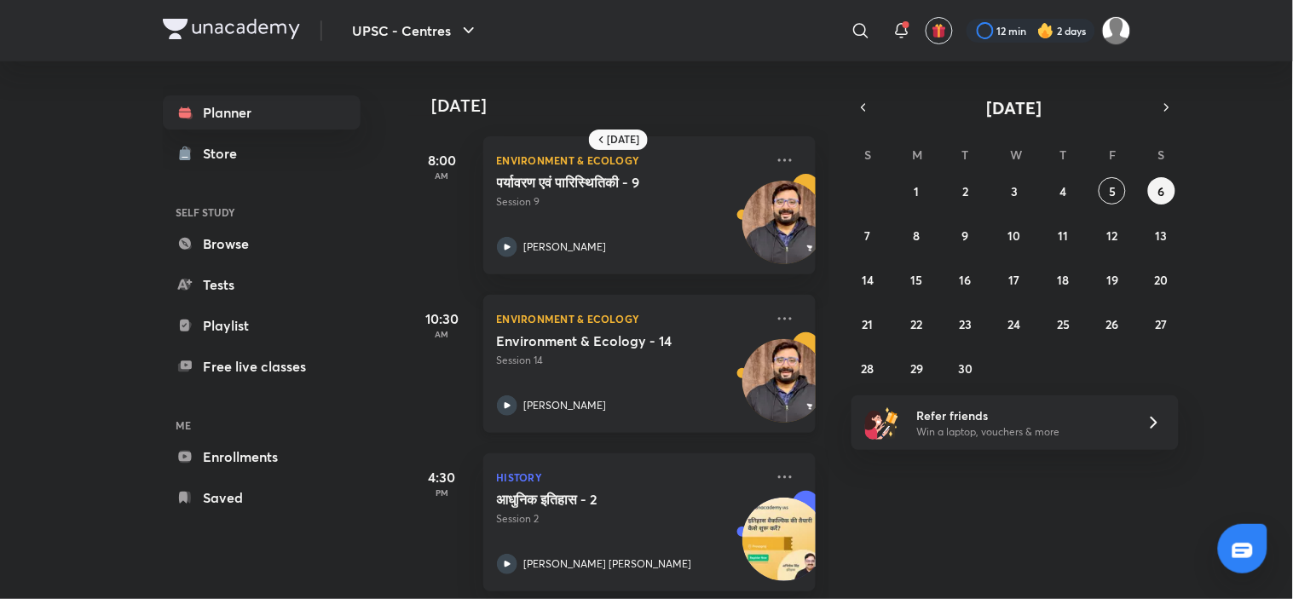
scroll to position [20, 0]
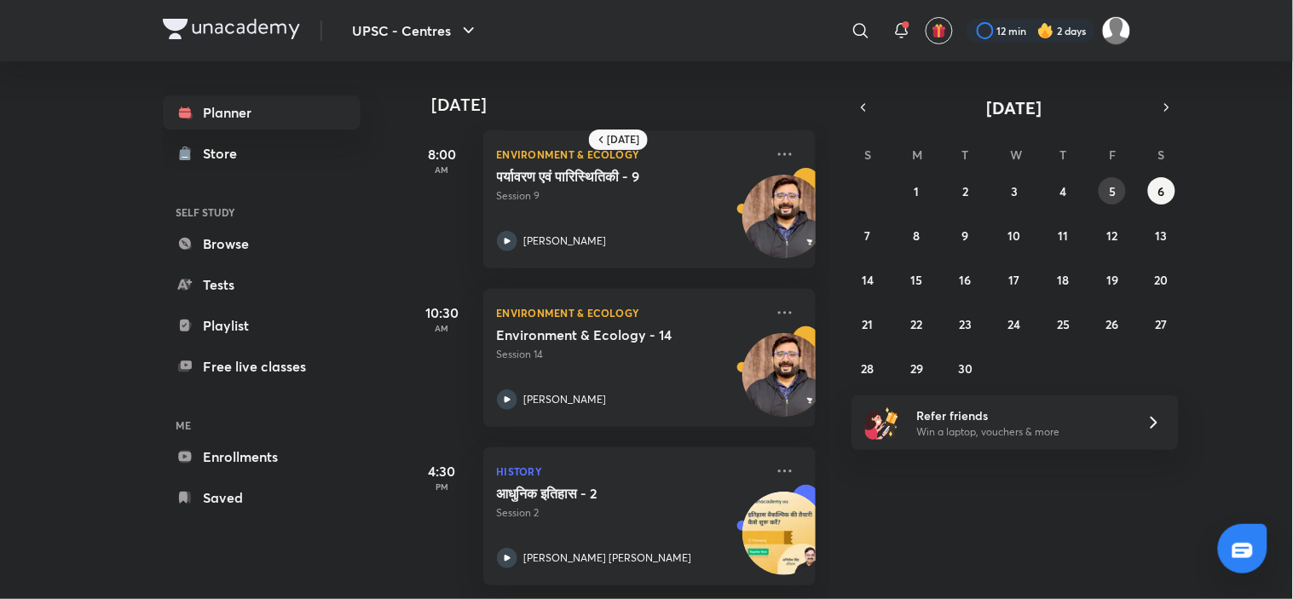
click at [1108, 191] on button "5" at bounding box center [1112, 190] width 27 height 27
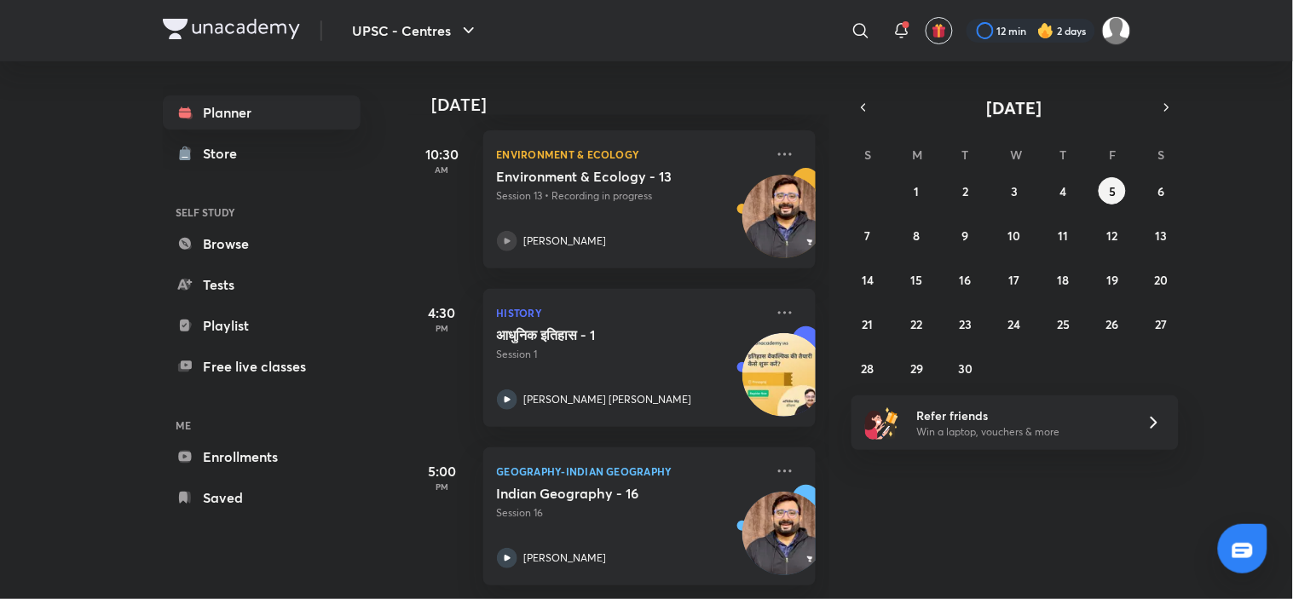
scroll to position [0, 0]
